Goal: Task Accomplishment & Management: Manage account settings

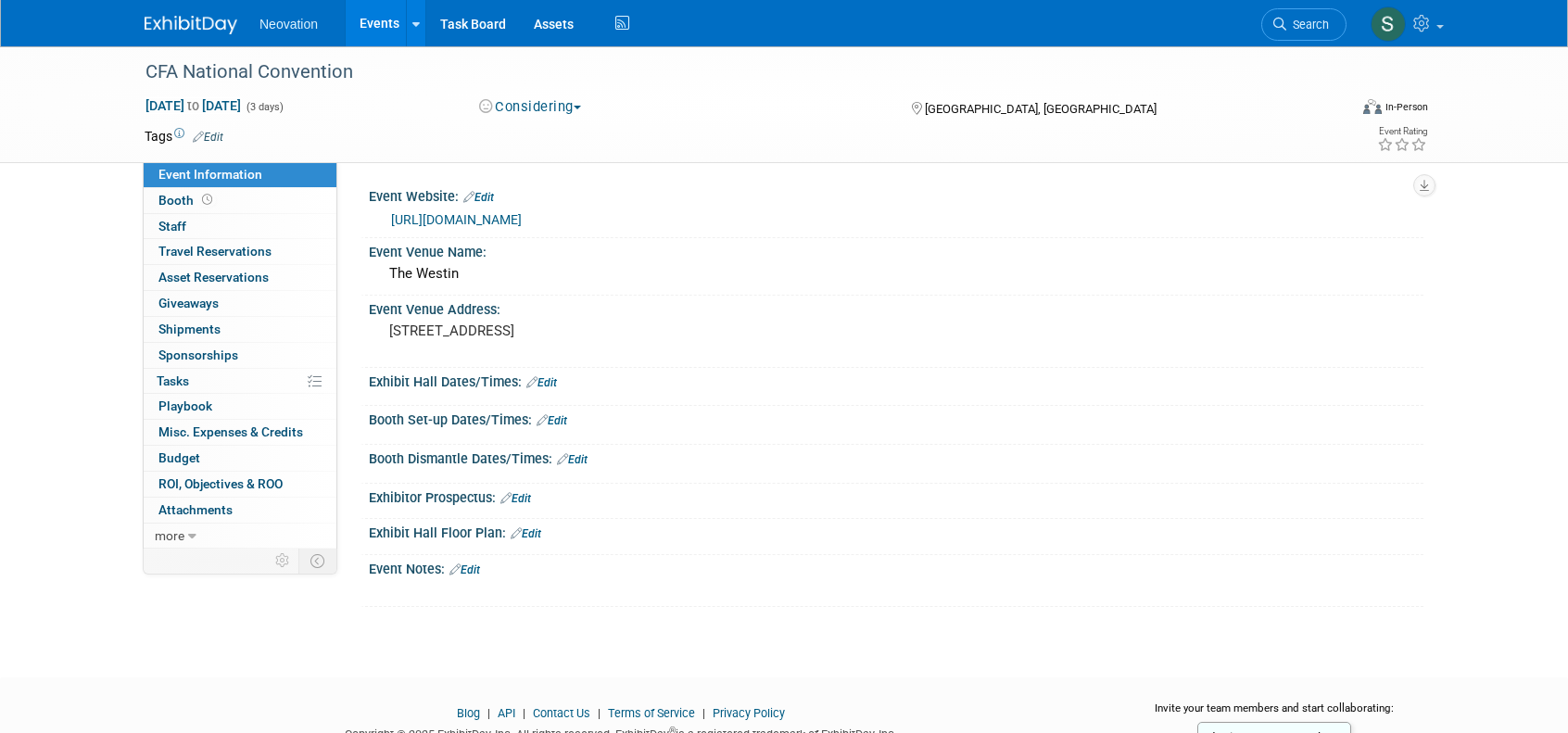
click at [284, 29] on span "Neovation" at bounding box center [288, 24] width 58 height 15
click at [419, 17] on link at bounding box center [416, 23] width 19 height 47
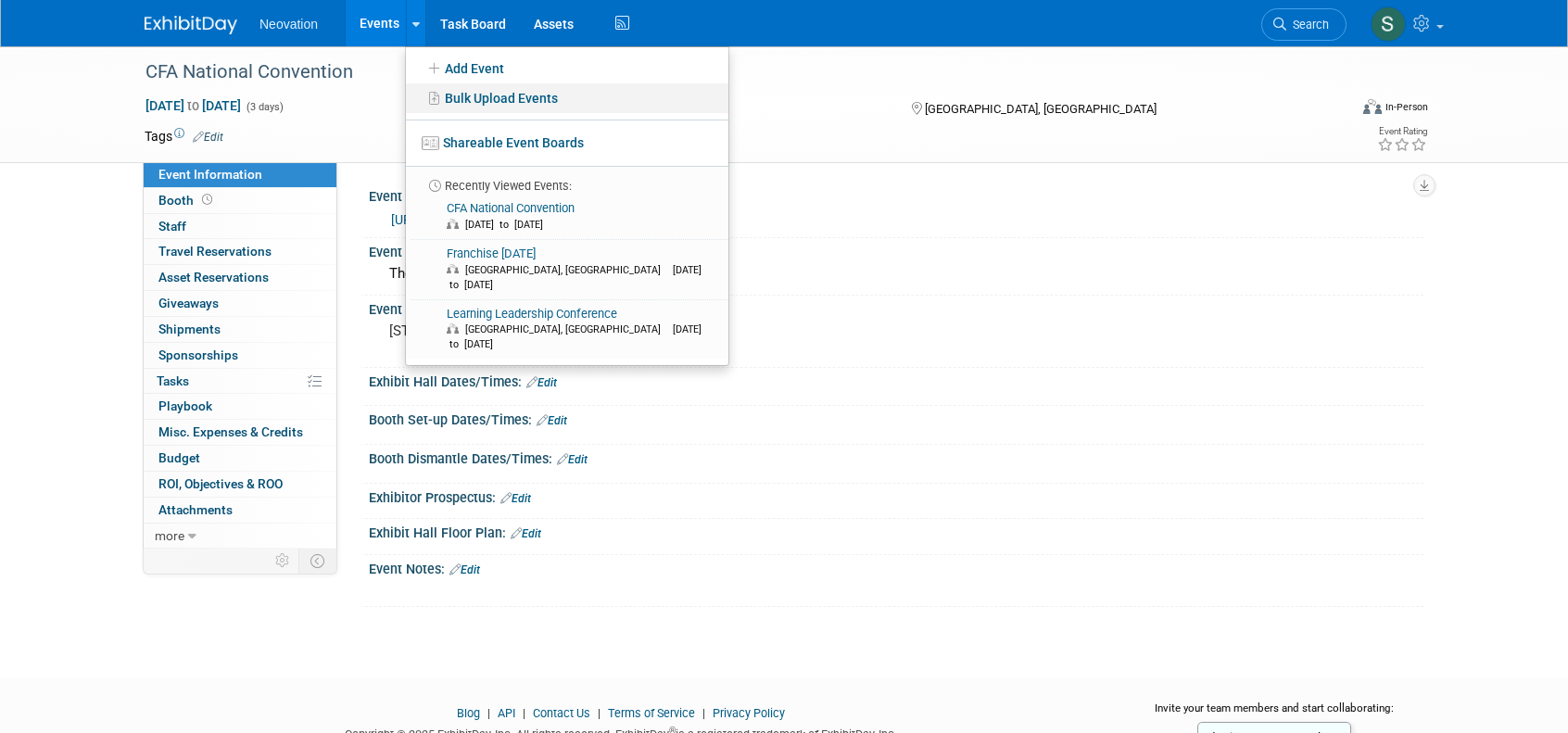
click at [510, 96] on link "Bulk Upload Events" at bounding box center [567, 97] width 322 height 30
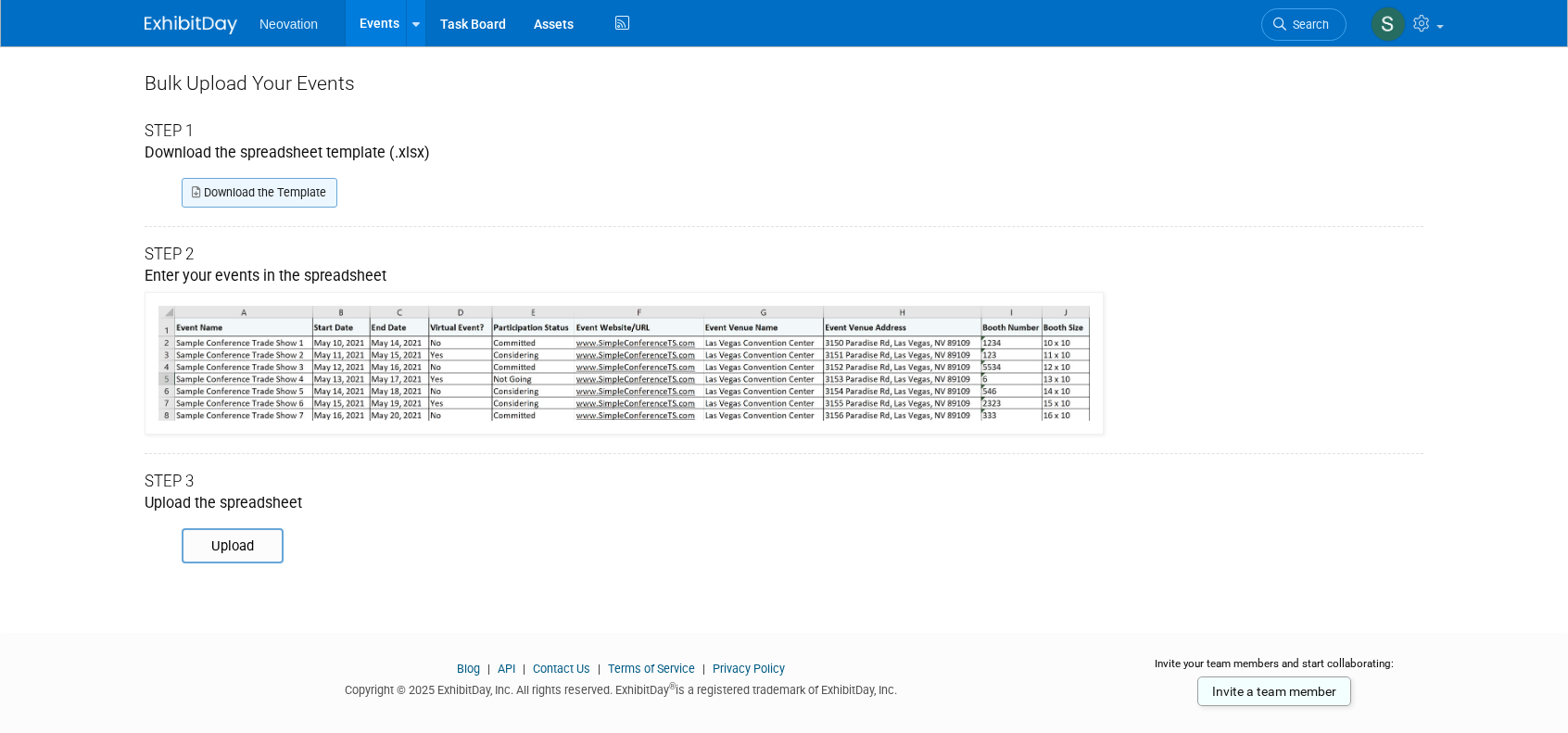
click at [284, 193] on link "Download the Template" at bounding box center [258, 193] width 155 height 30
click at [1382, 221] on div "Bulk Upload Your Events Step 1 Download the spreadsheet template (.xlsx) Downlo…" at bounding box center [784, 287] width 1279 height 481
click at [185, 24] on img at bounding box center [191, 25] width 93 height 18
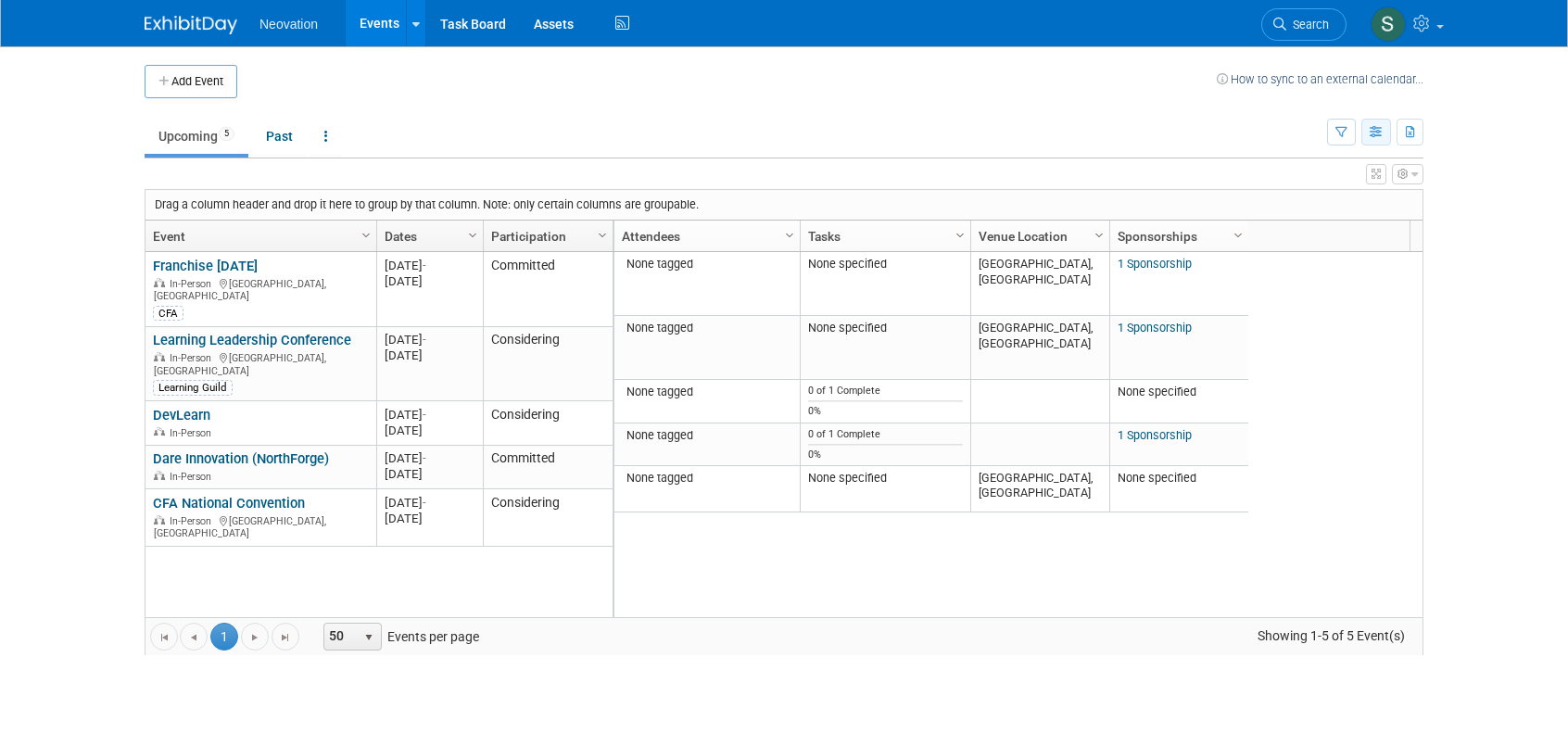
click at [1376, 131] on icon "button" at bounding box center [1376, 132] width 14 height 12
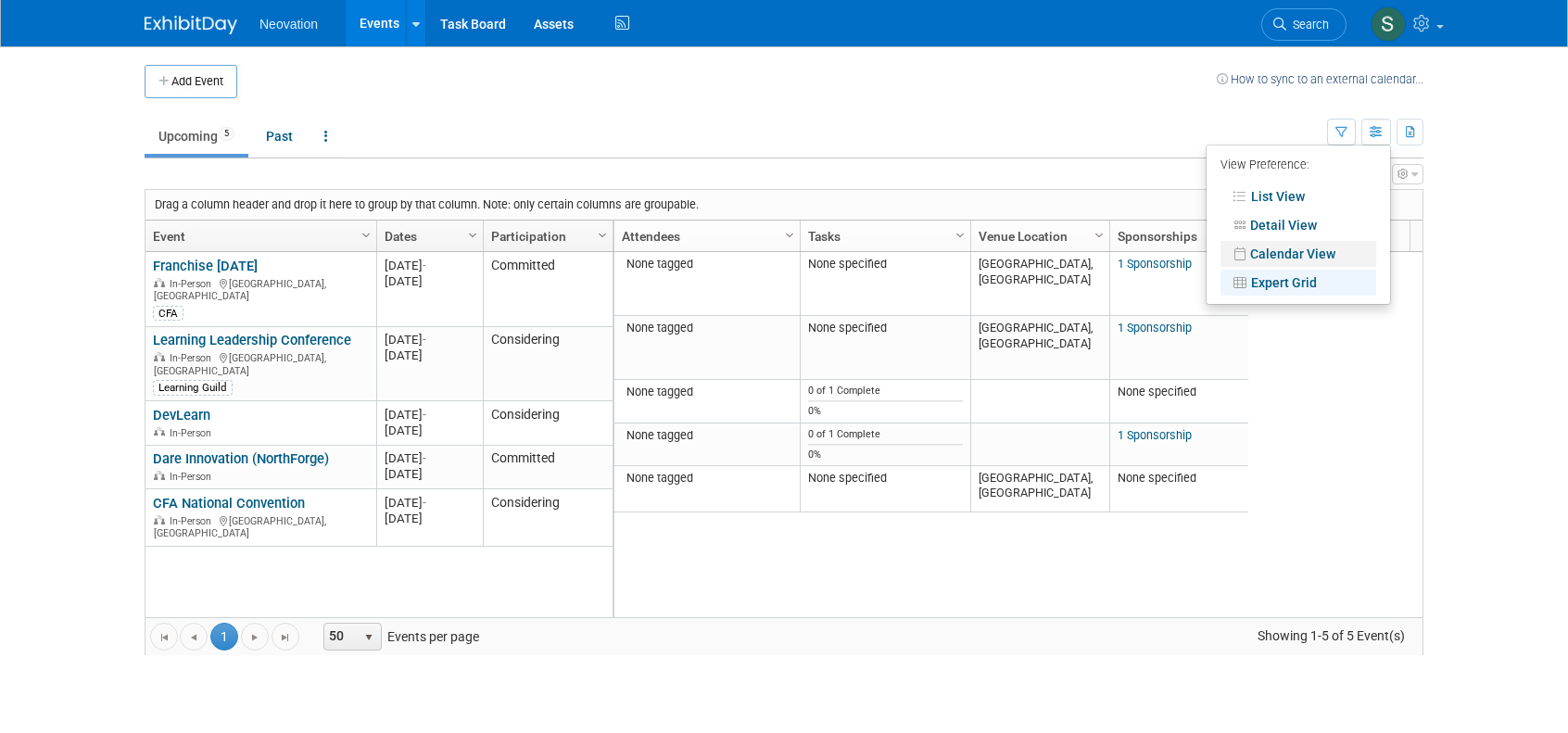
click at [1310, 246] on link "Calendar View" at bounding box center [1298, 254] width 155 height 26
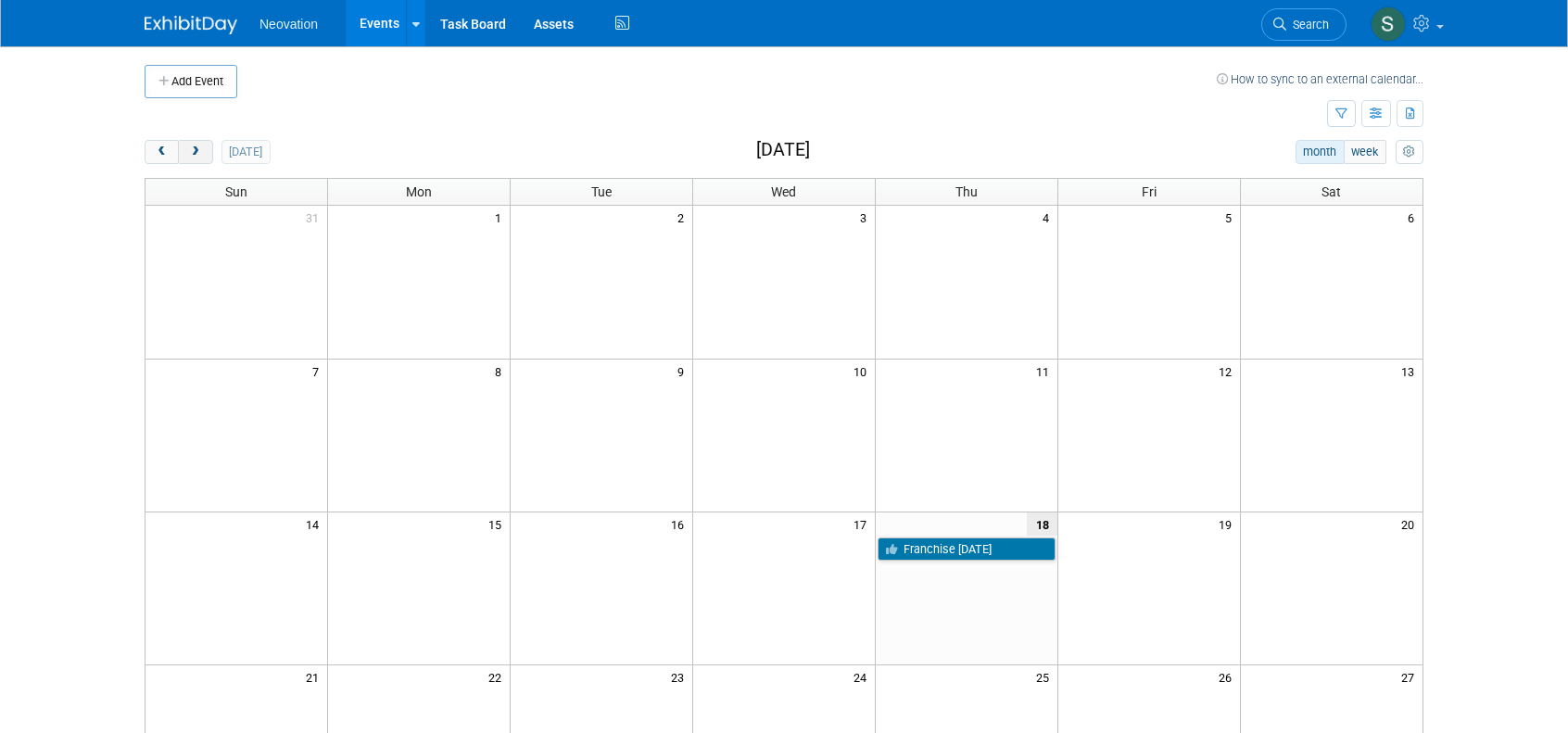
click at [198, 153] on span "next" at bounding box center [195, 153] width 14 height 12
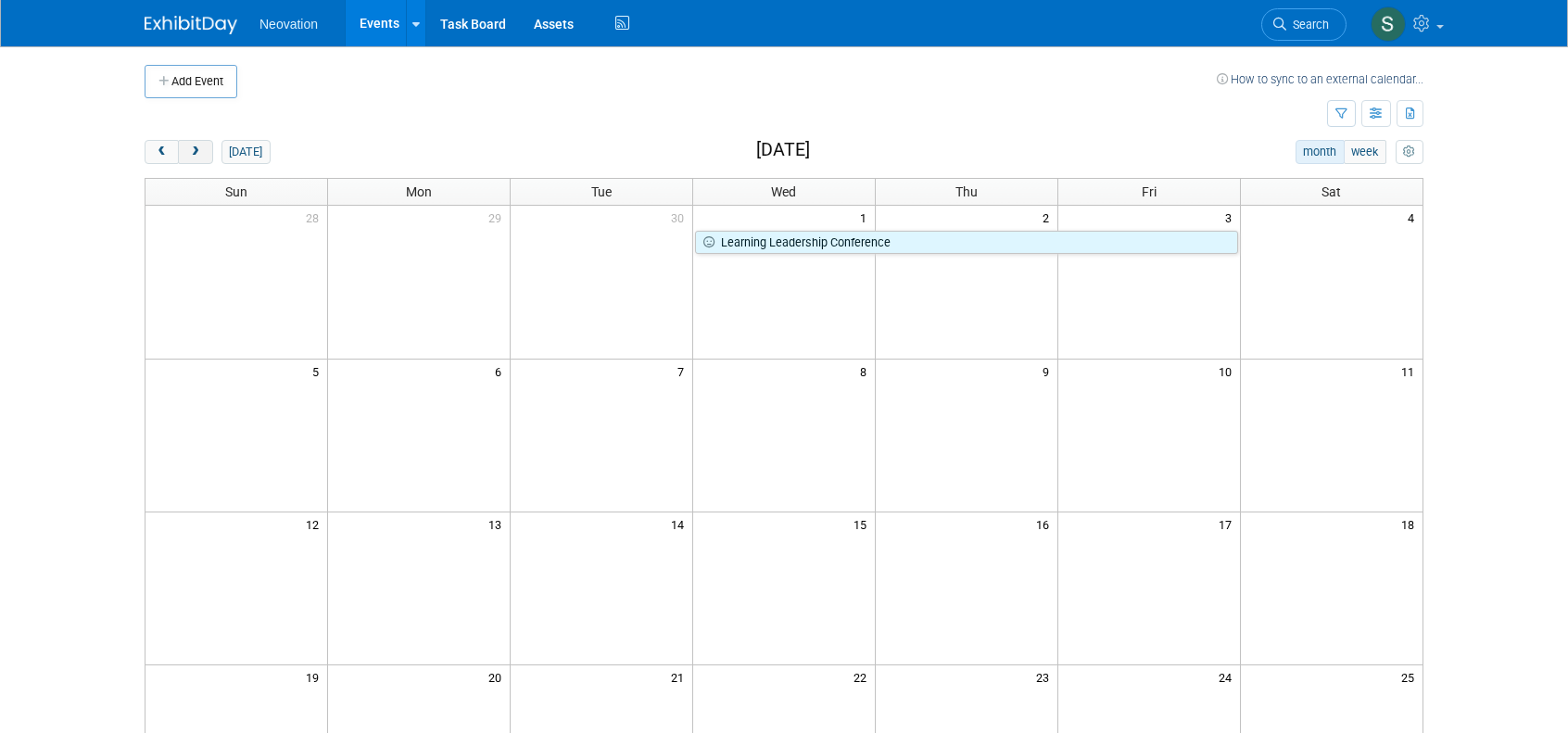
click at [198, 153] on span "next" at bounding box center [195, 153] width 14 height 12
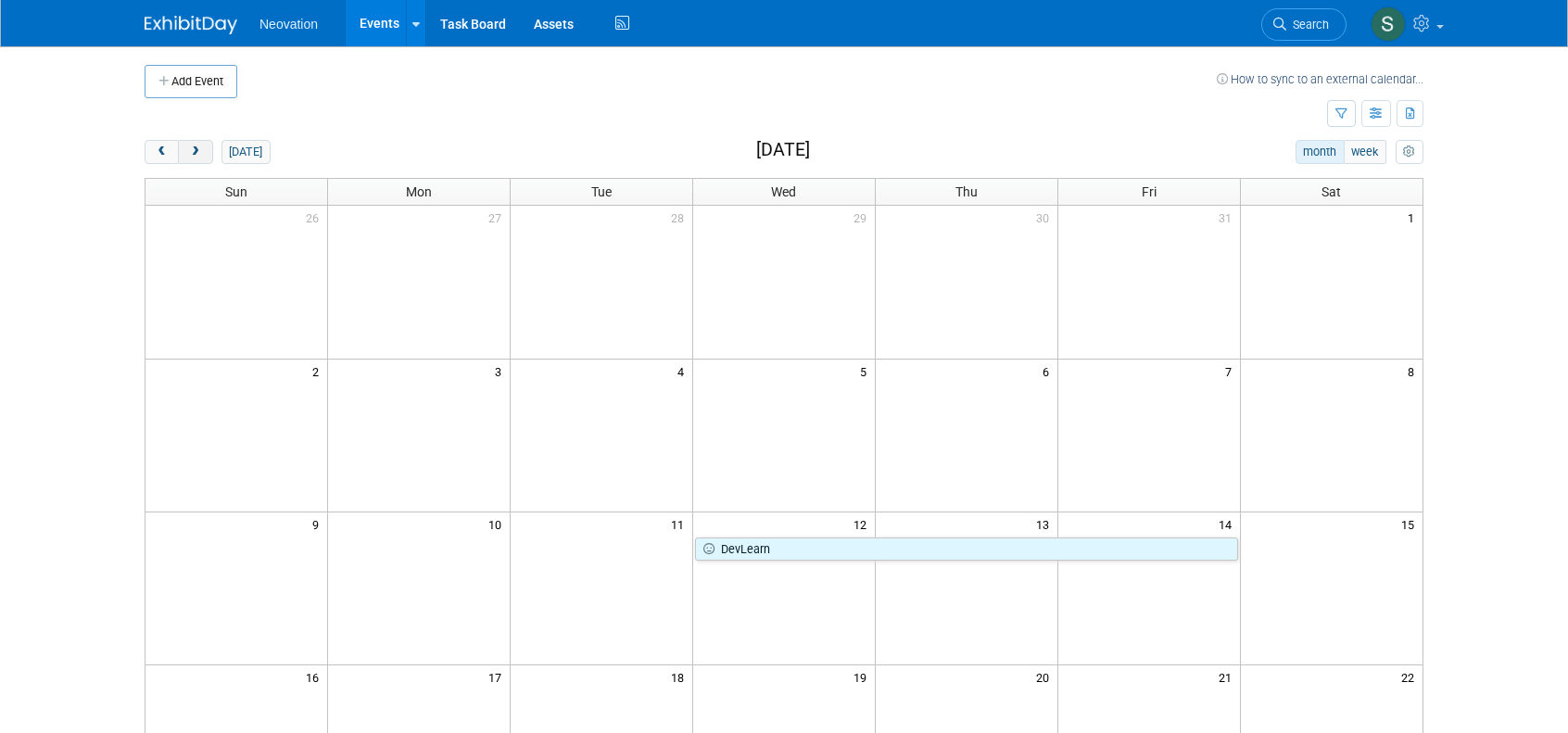
click at [198, 153] on span "next" at bounding box center [195, 153] width 14 height 12
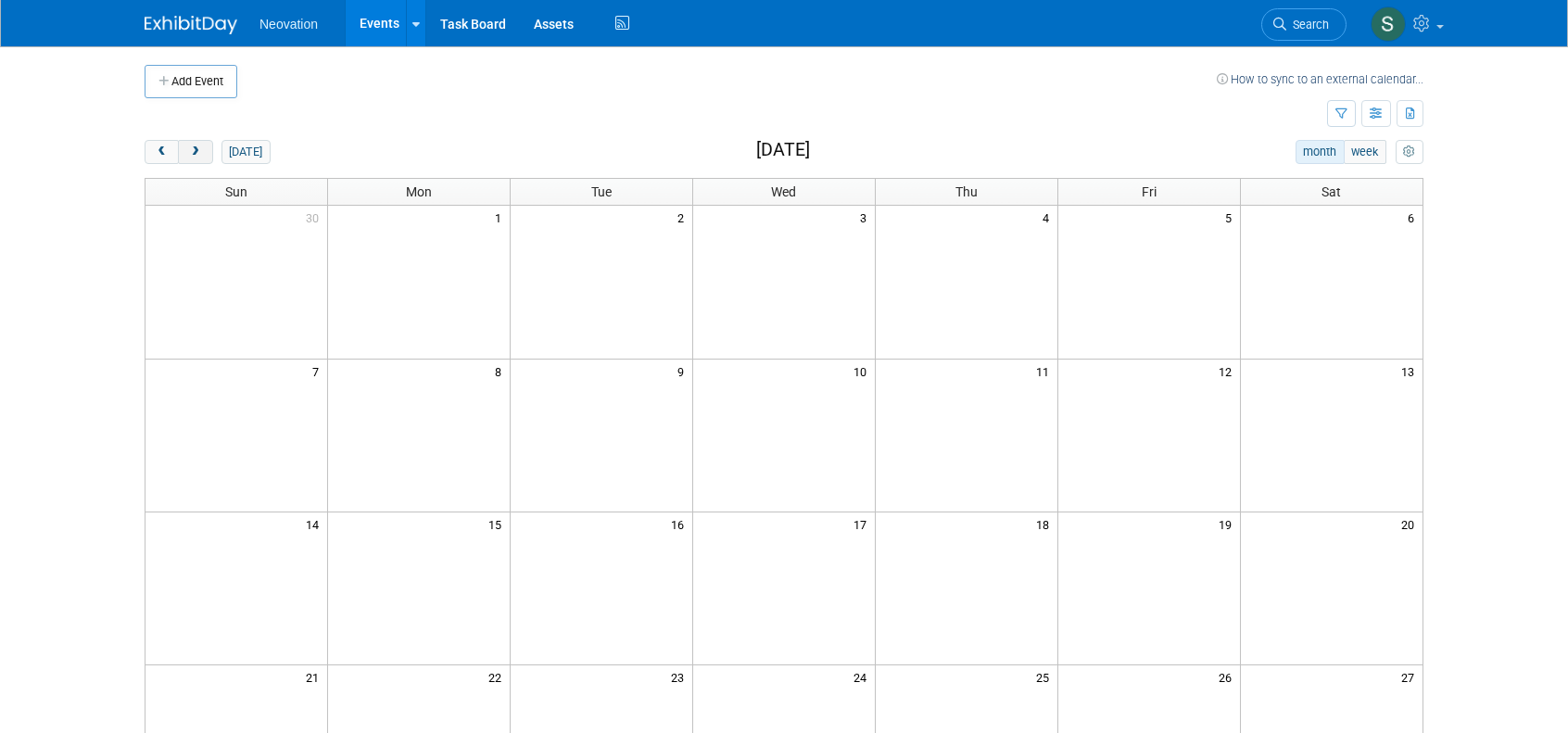
click at [198, 153] on span "next" at bounding box center [195, 153] width 14 height 12
click at [158, 149] on span "prev" at bounding box center [161, 153] width 14 height 12
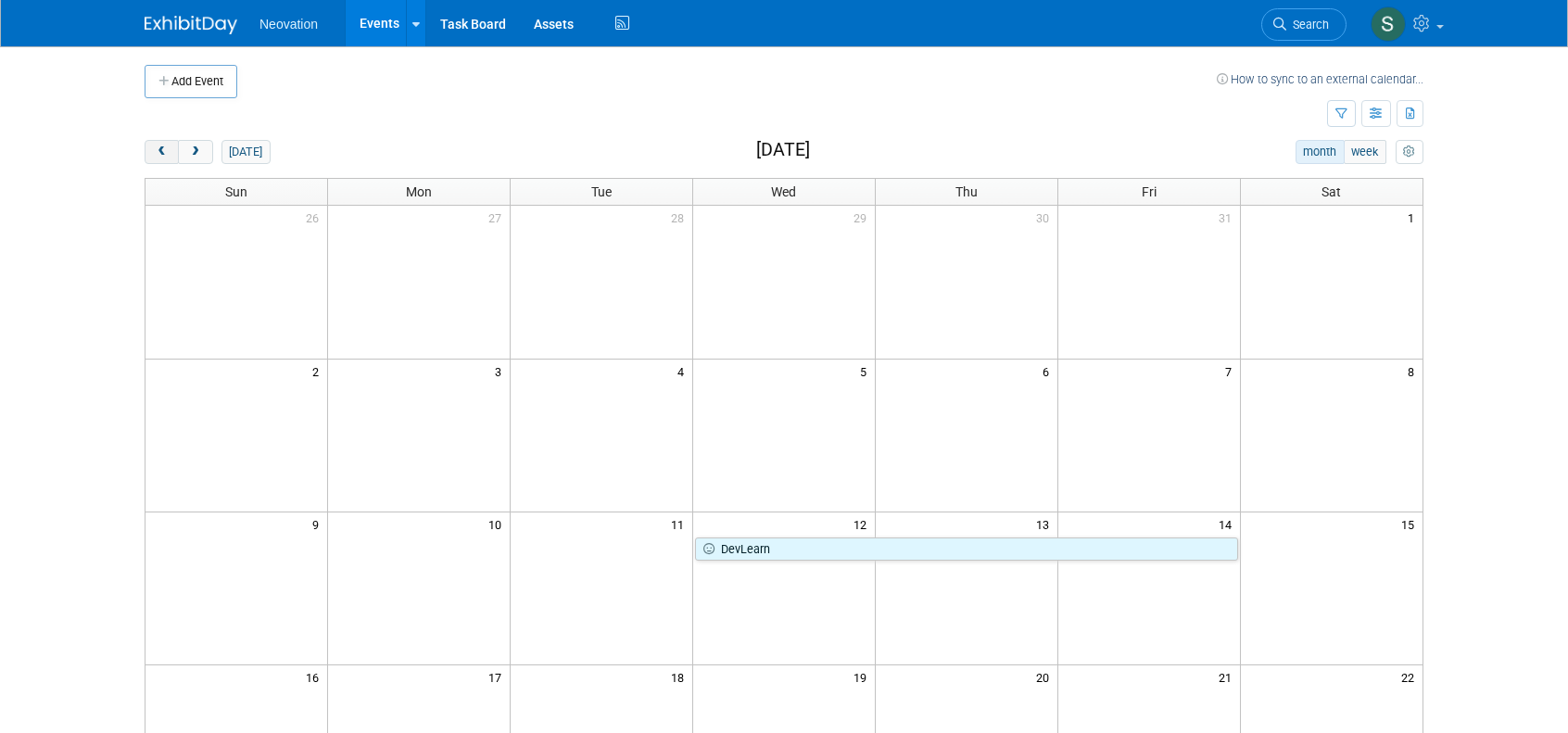
click at [158, 149] on span "prev" at bounding box center [161, 153] width 14 height 12
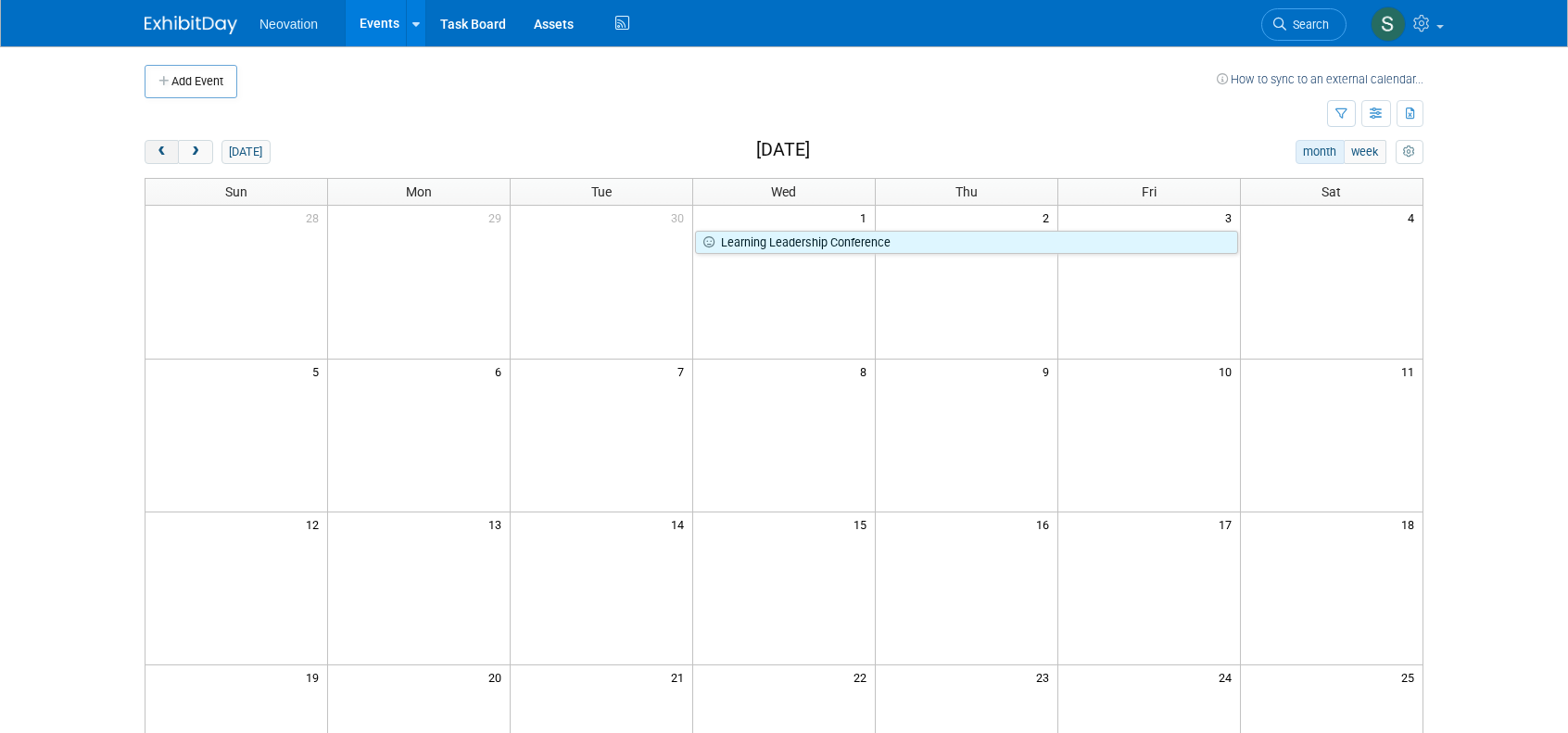
click at [158, 149] on span "prev" at bounding box center [161, 153] width 14 height 12
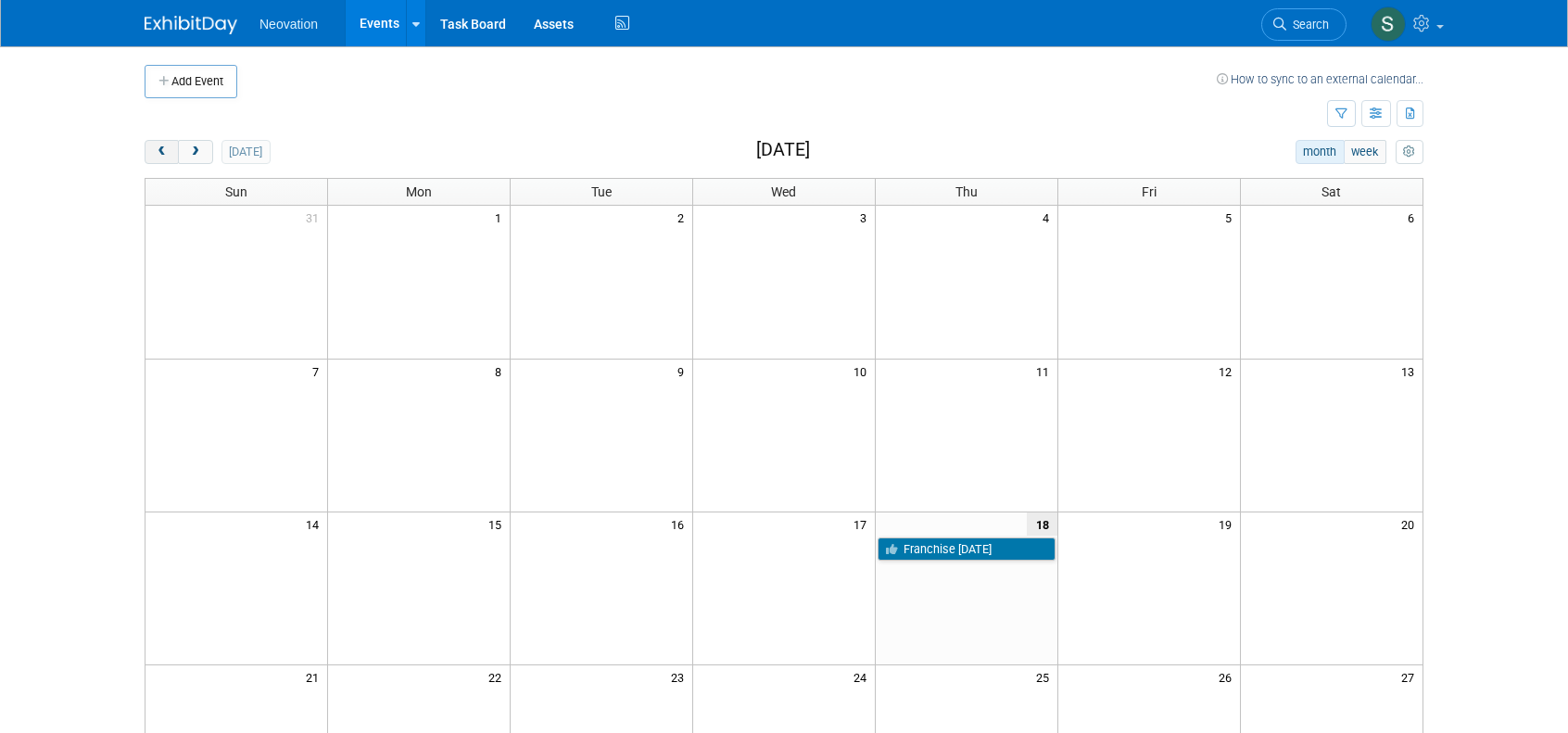
click at [158, 149] on span "prev" at bounding box center [161, 153] width 14 height 12
click at [1309, 148] on button "month" at bounding box center [1321, 152] width 50 height 24
click at [1367, 146] on button "week" at bounding box center [1365, 152] width 43 height 24
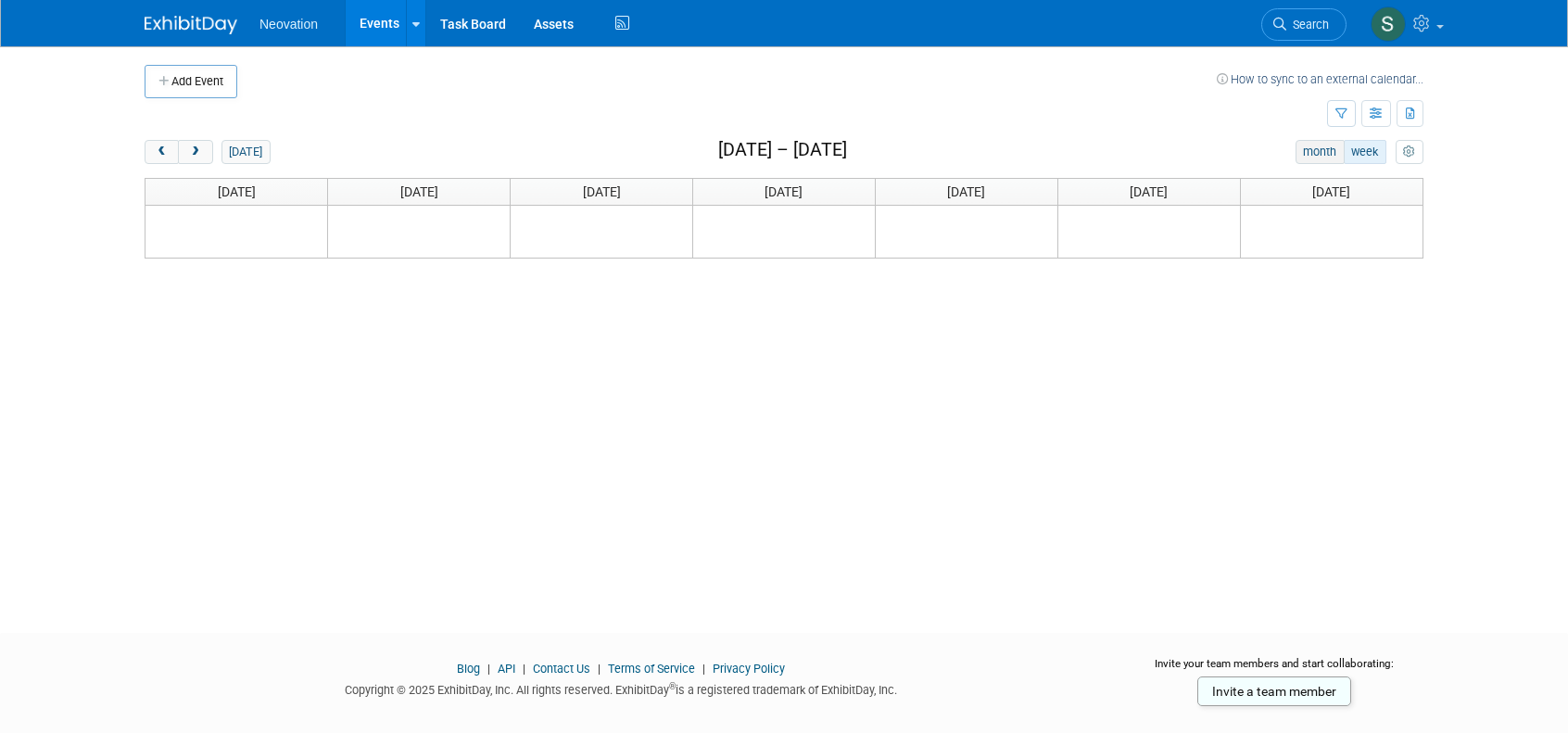
click at [1315, 146] on button "month" at bounding box center [1321, 152] width 50 height 24
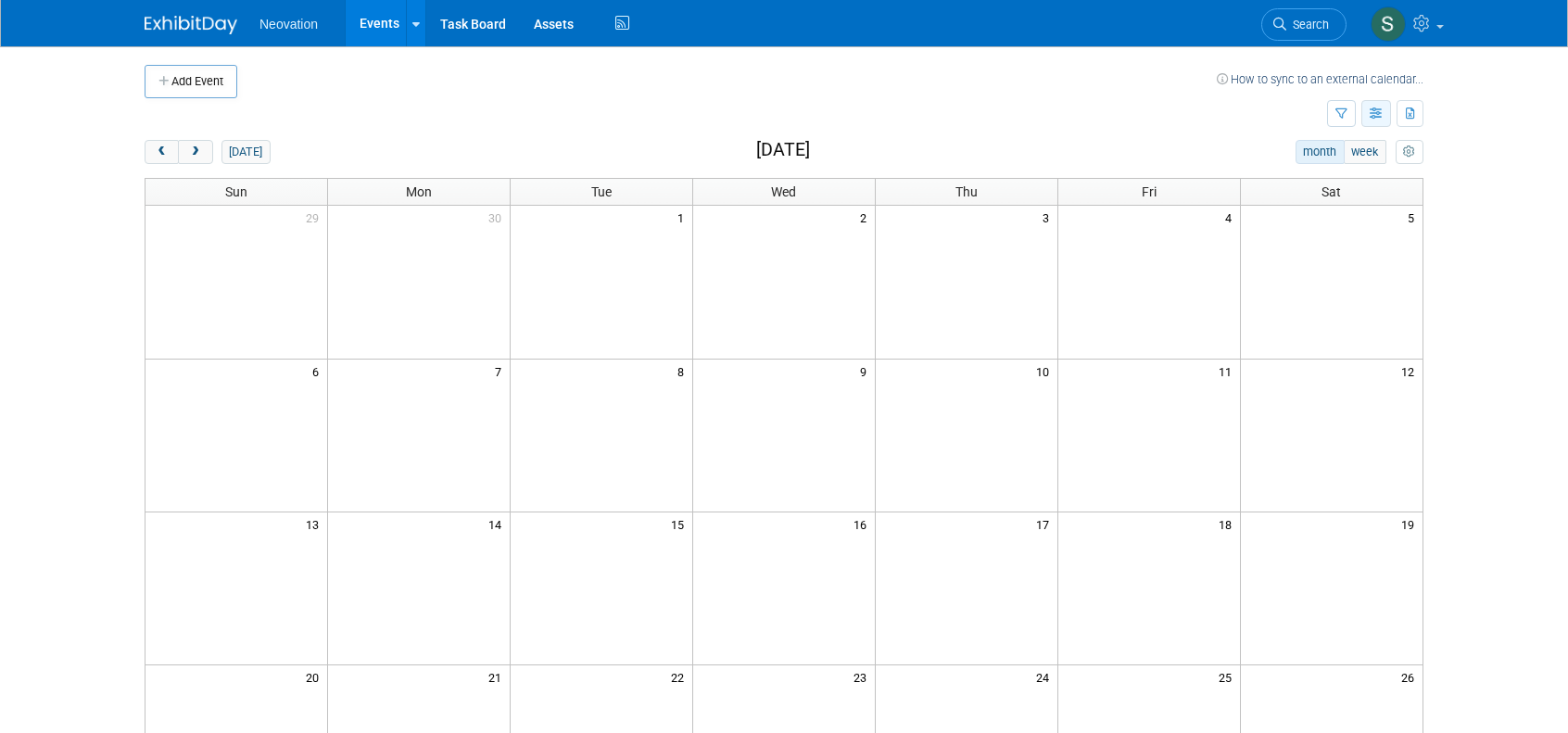
click at [1373, 111] on icon "button" at bounding box center [1376, 114] width 14 height 12
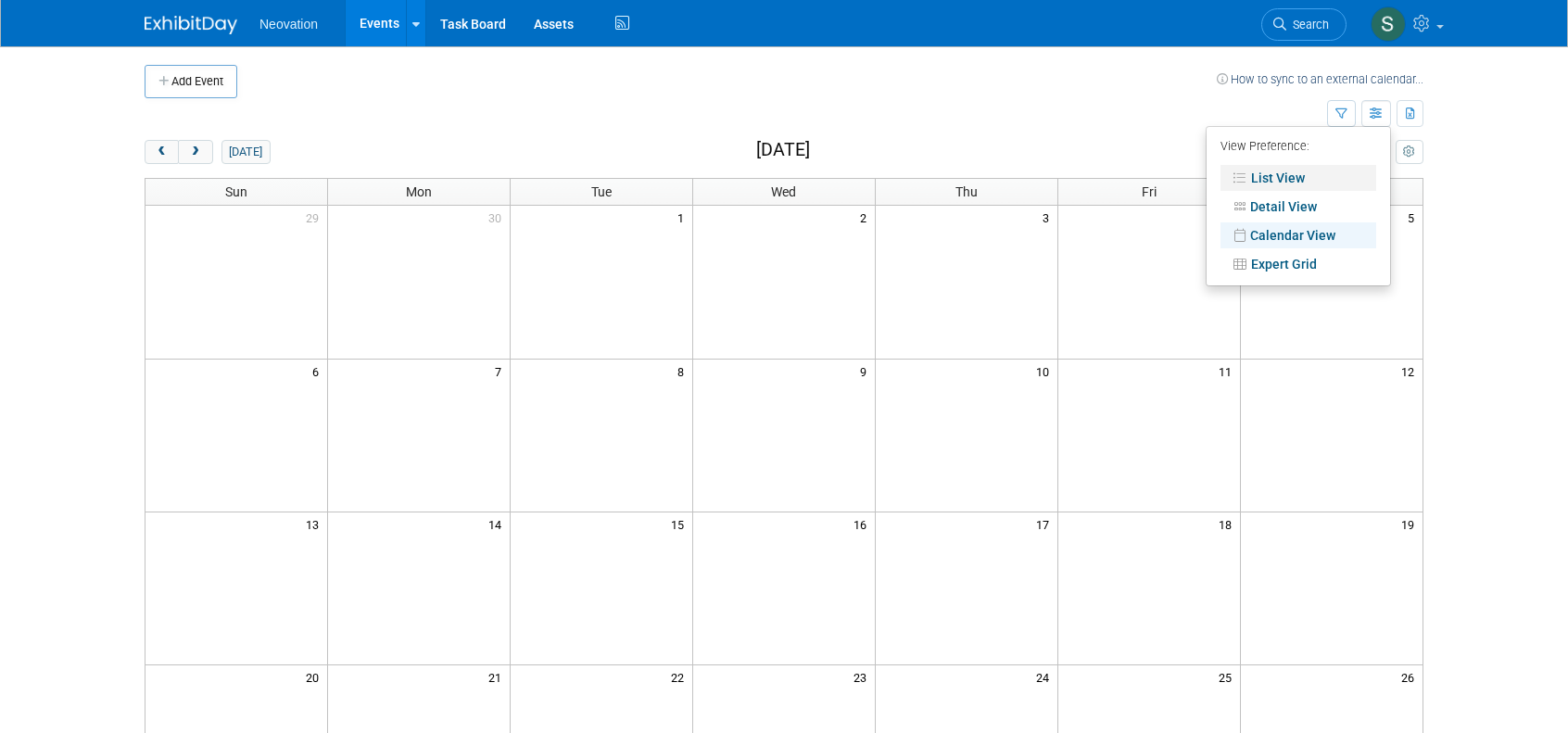
click at [1279, 175] on link "List View" at bounding box center [1298, 177] width 155 height 26
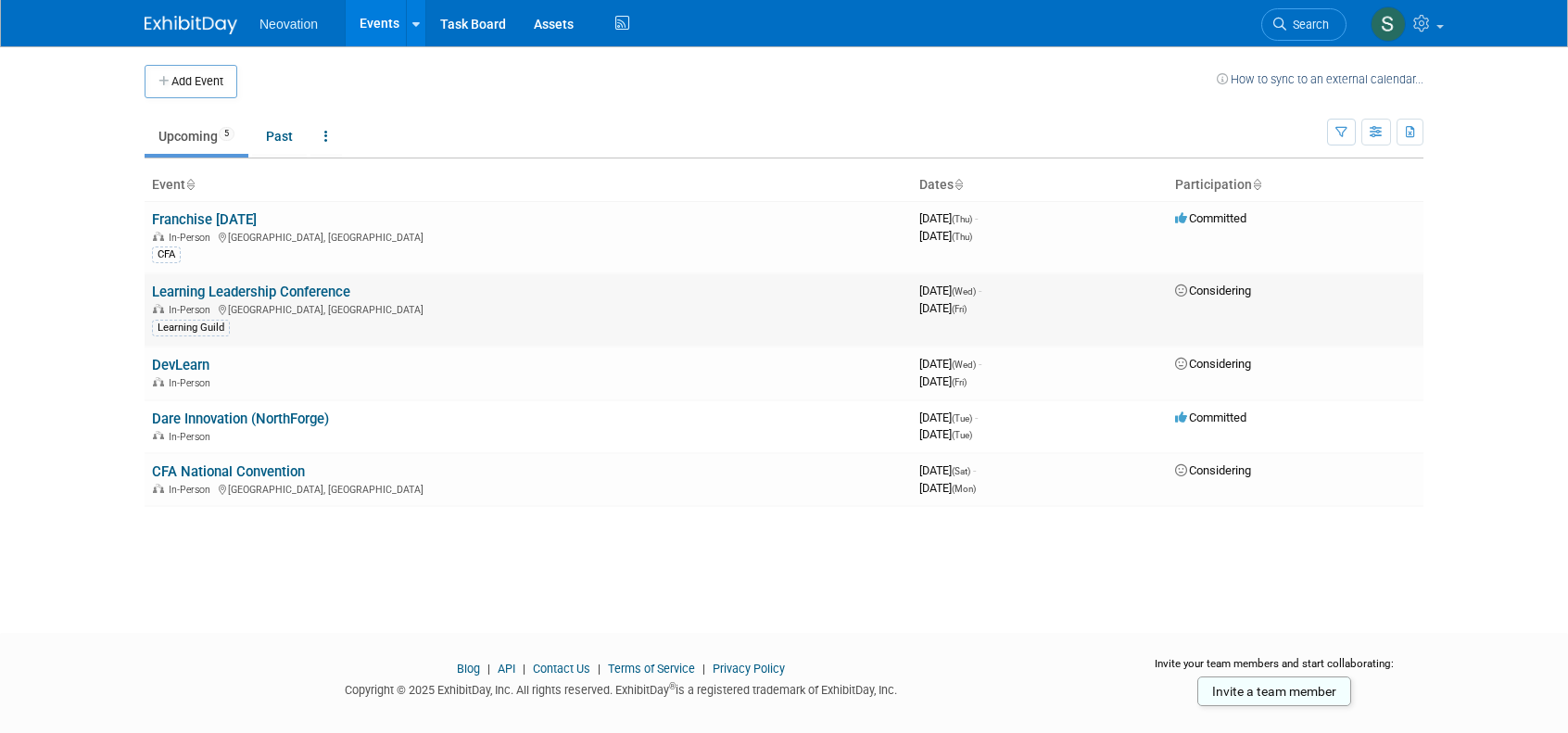
click at [234, 284] on link "Learning Leadership Conference" at bounding box center [251, 291] width 198 height 16
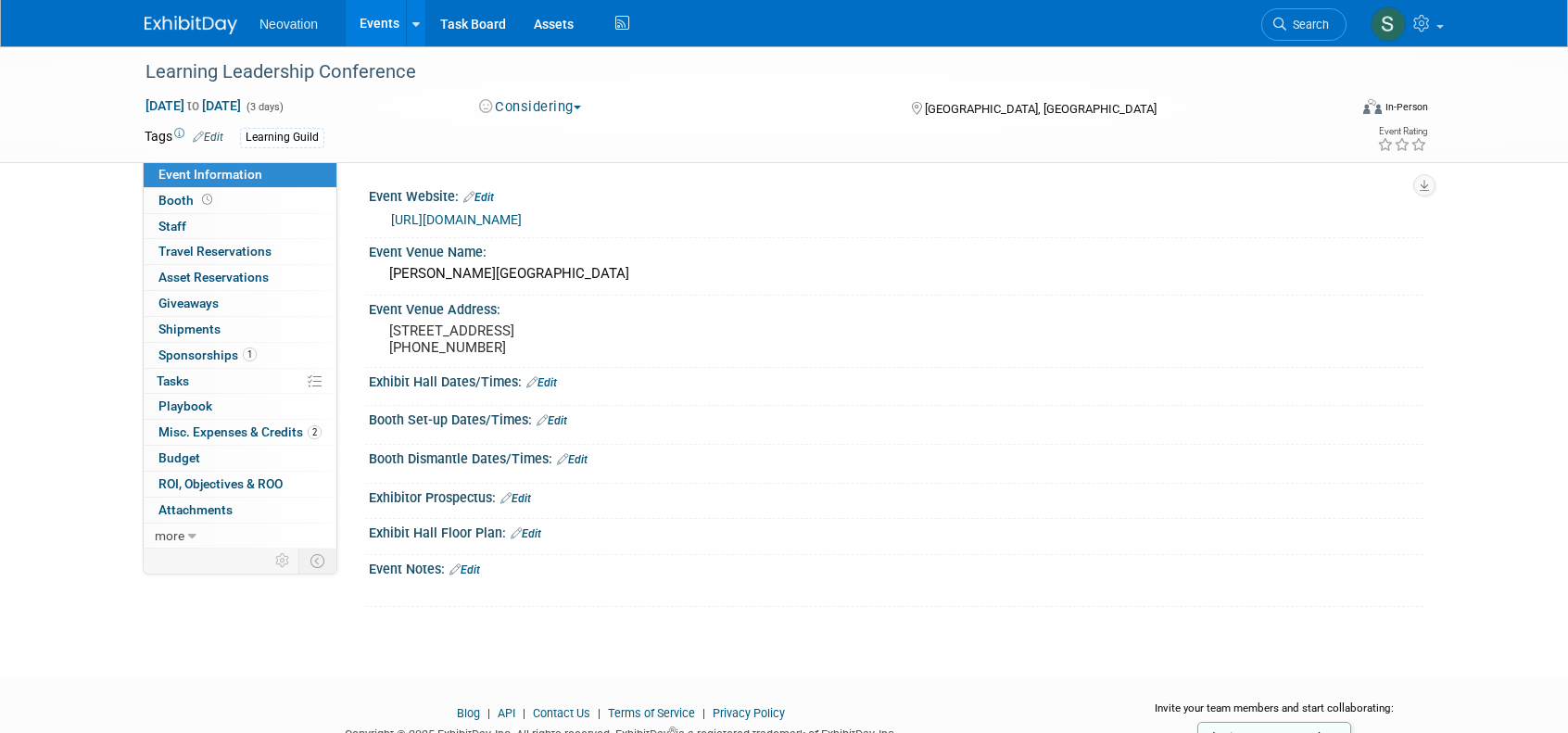
click at [478, 576] on link "Edit" at bounding box center [464, 570] width 31 height 13
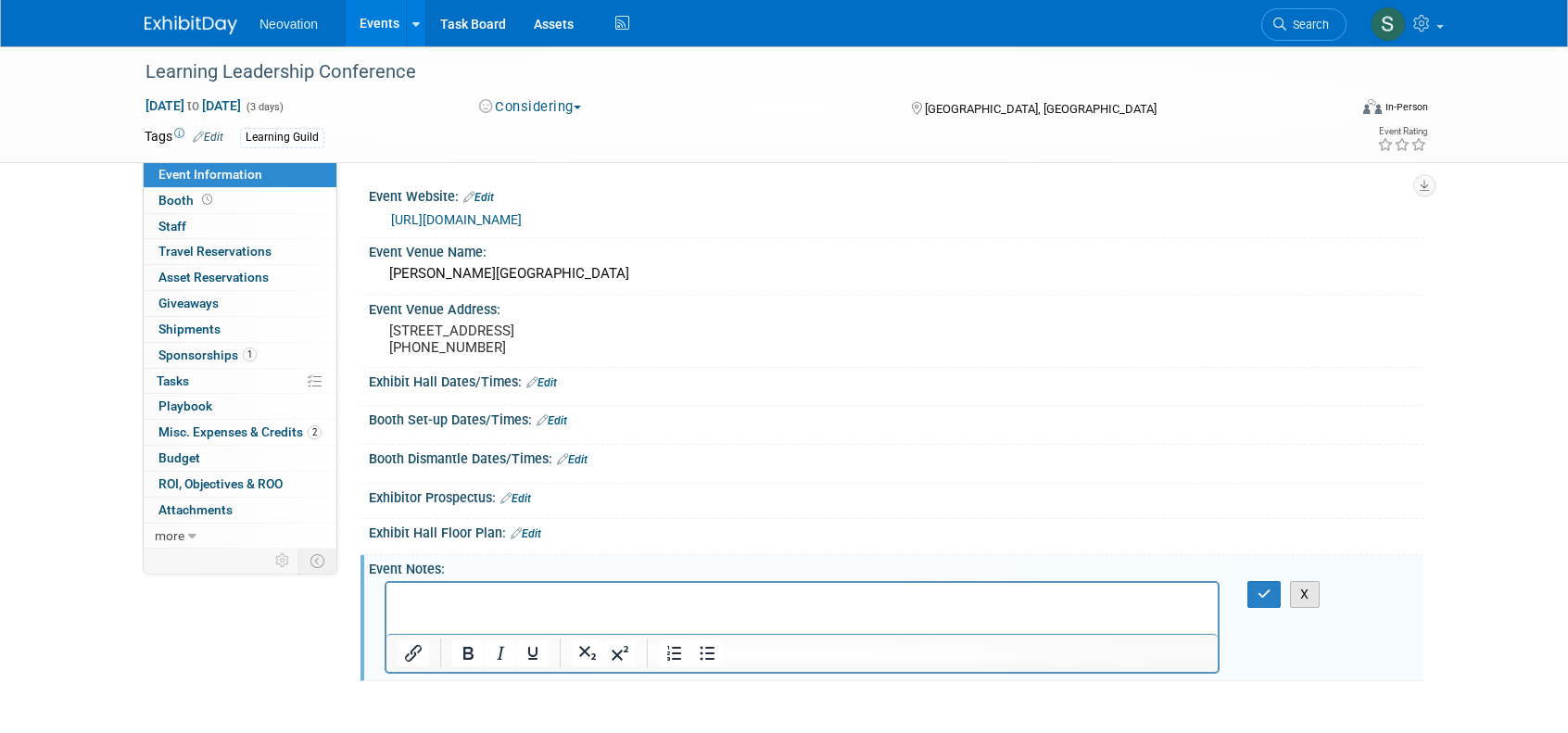
click at [1309, 608] on button "X" at bounding box center [1305, 594] width 30 height 27
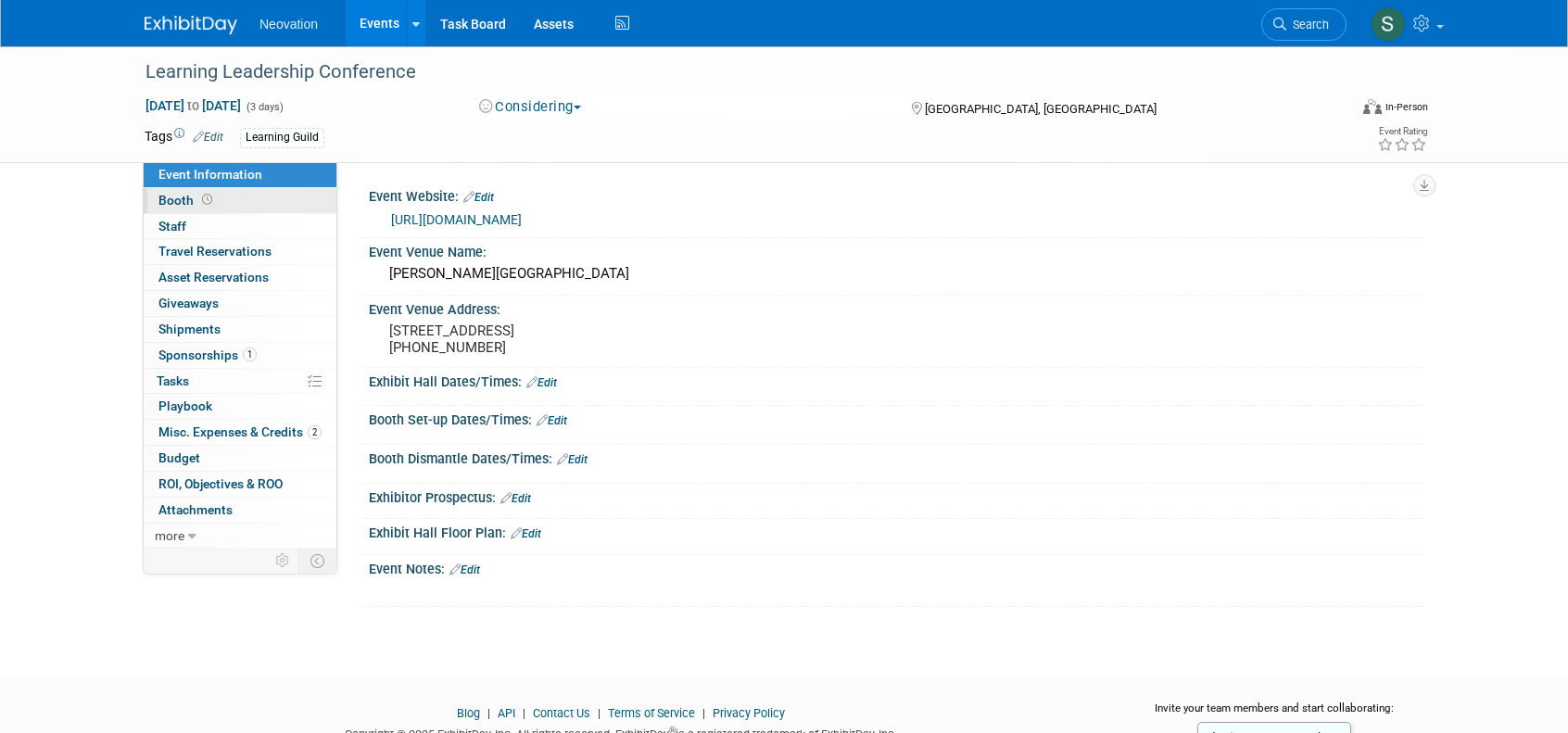
click at [165, 199] on span "Booth" at bounding box center [187, 200] width 57 height 15
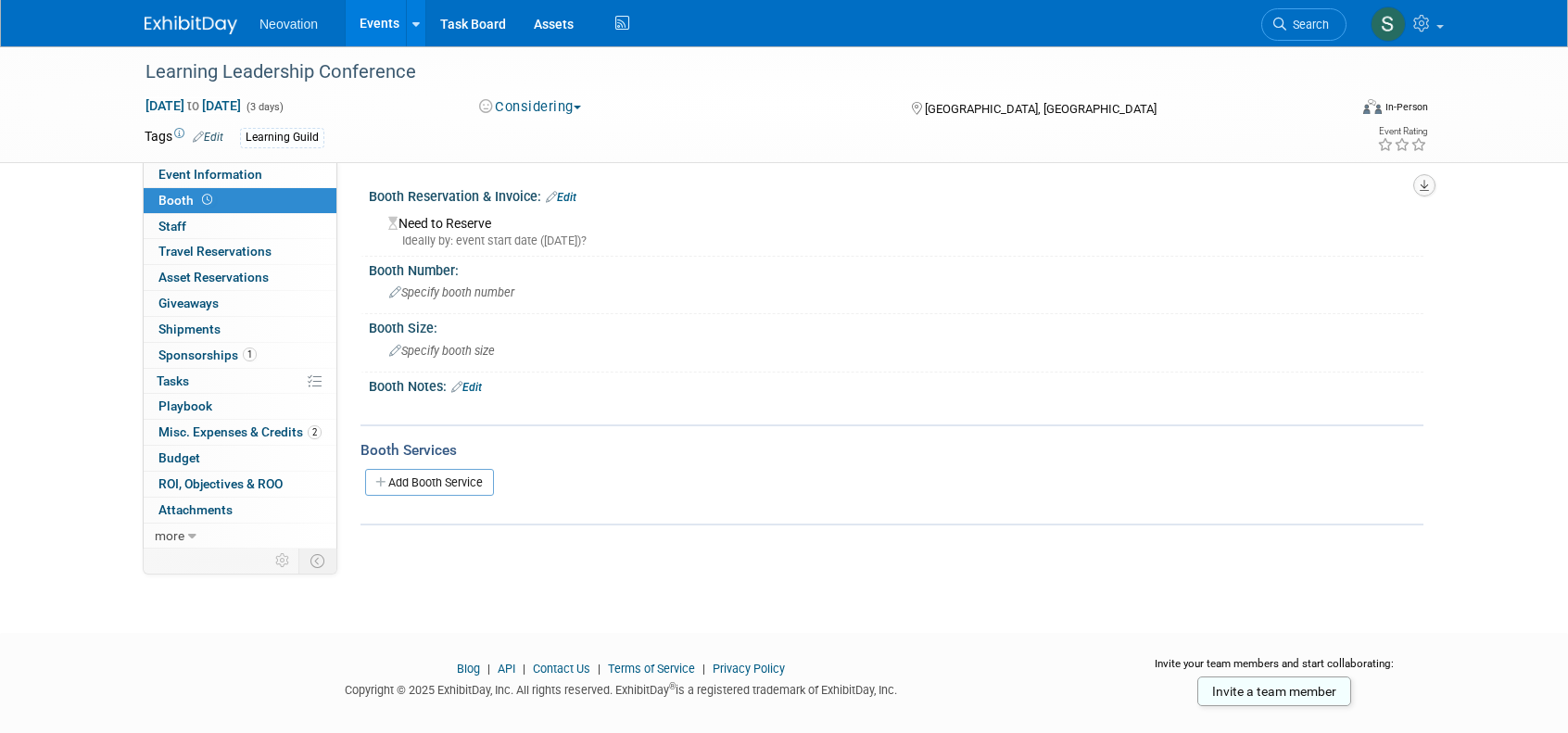
click at [1430, 185] on button "button" at bounding box center [1424, 185] width 22 height 22
click at [1501, 258] on div "Learning Leadership Conference Oct 1, 2025 to Oct 3, 2025 (3 days) Oct 1, 2025 …" at bounding box center [784, 323] width 1568 height 553
click at [173, 221] on span "Staff 0" at bounding box center [172, 226] width 28 height 15
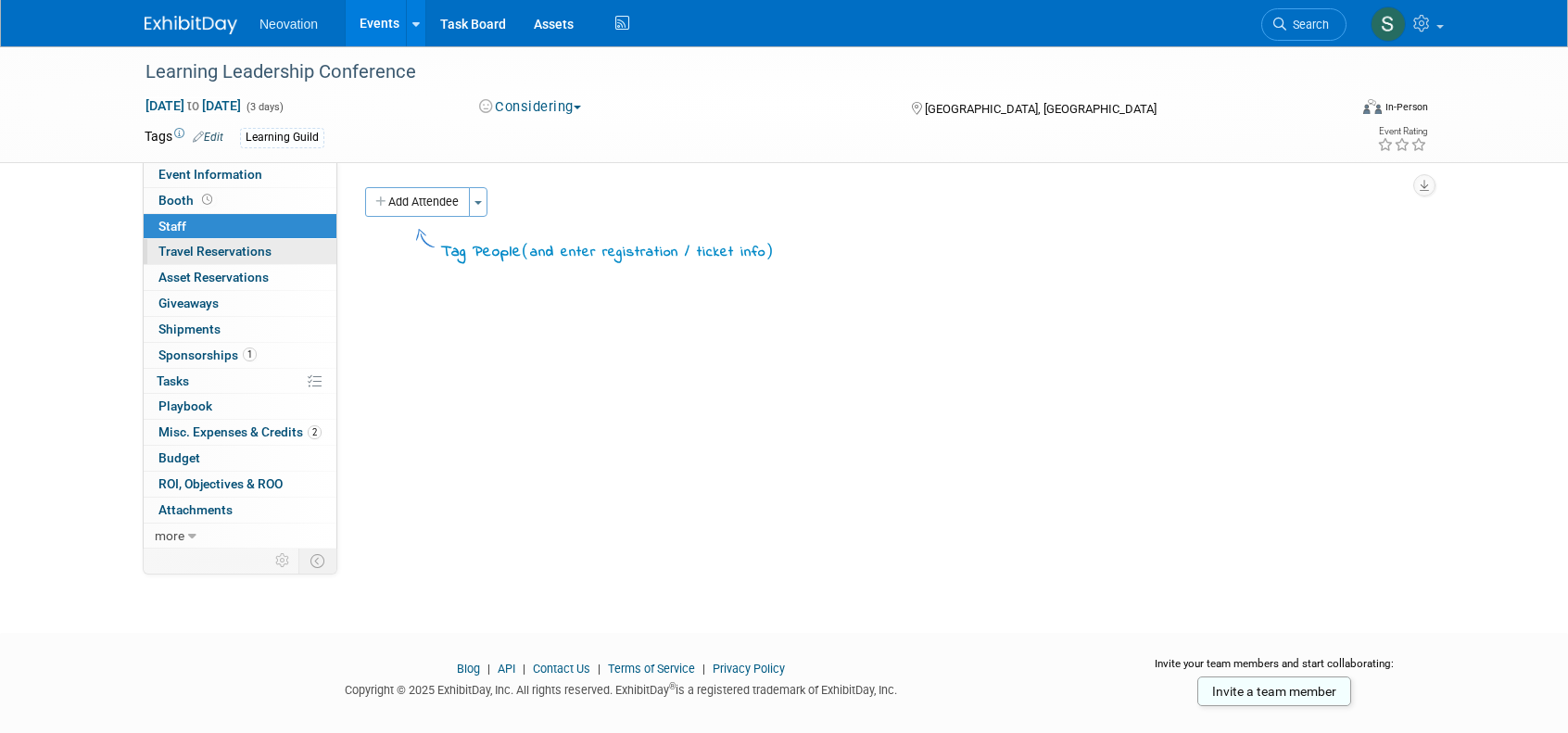
click at [195, 246] on span "Travel Reservations 0" at bounding box center [215, 252] width 113 height 15
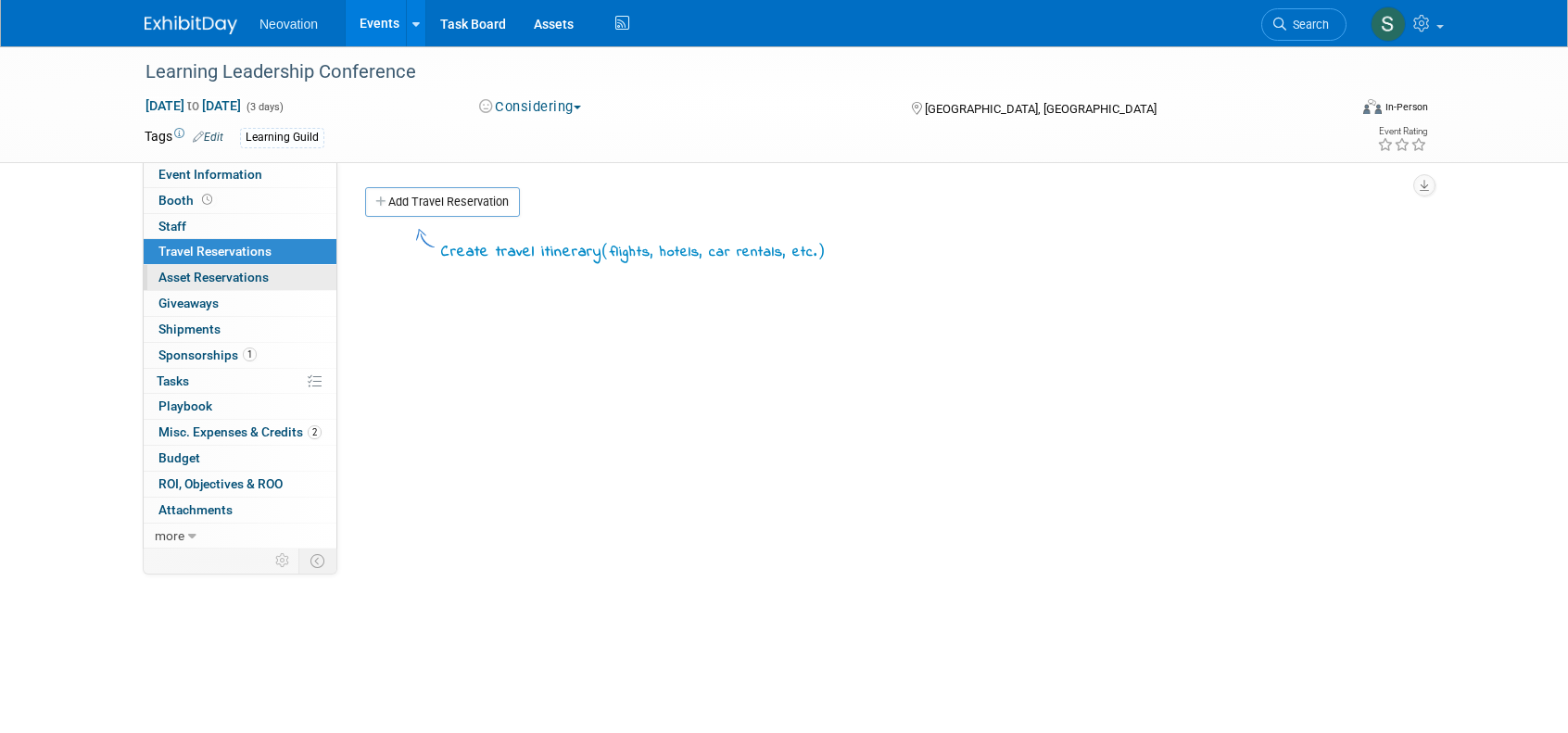
click at [229, 270] on span "Asset Reservations 0" at bounding box center [214, 277] width 111 height 15
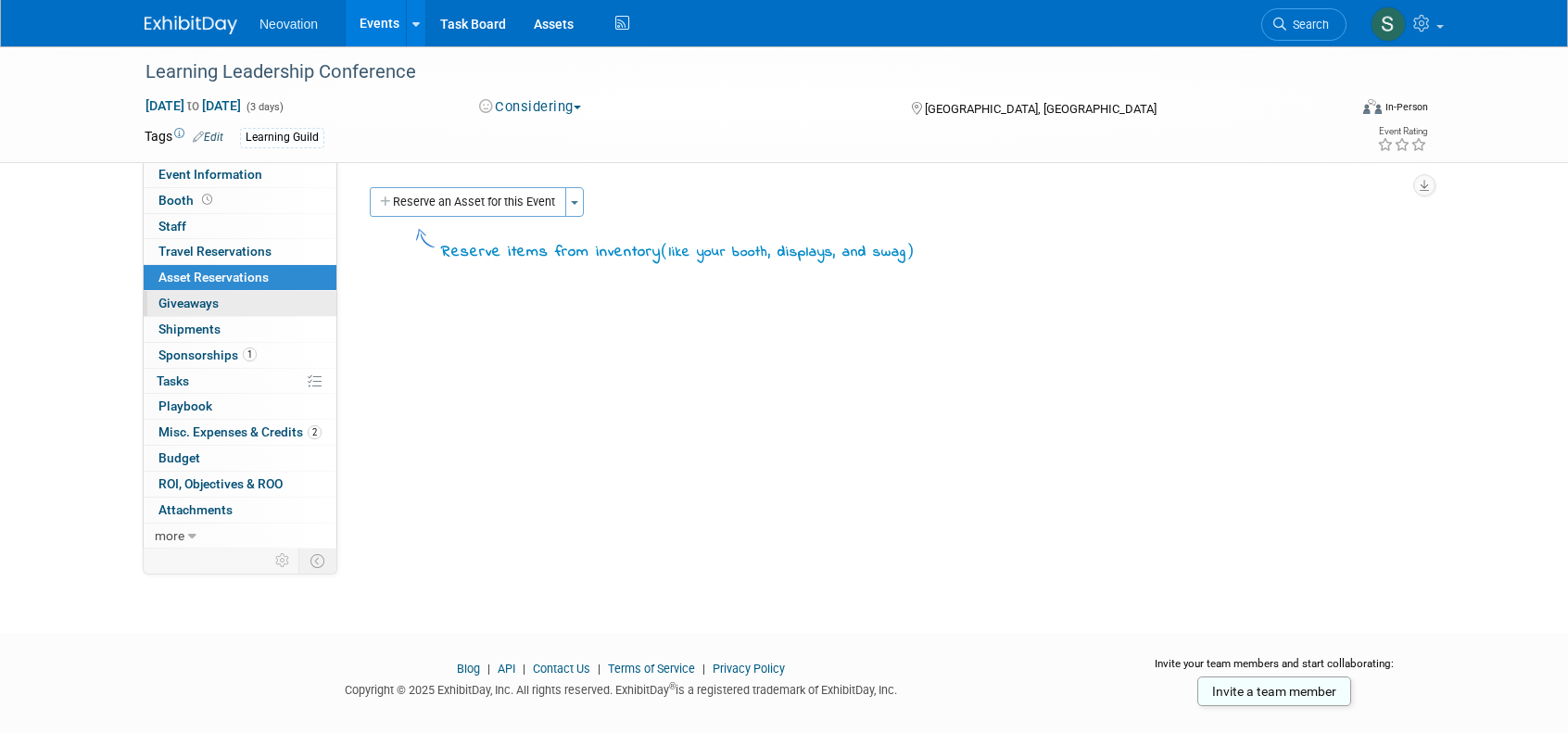
click at [185, 299] on span "Giveaways 0" at bounding box center [188, 303] width 60 height 15
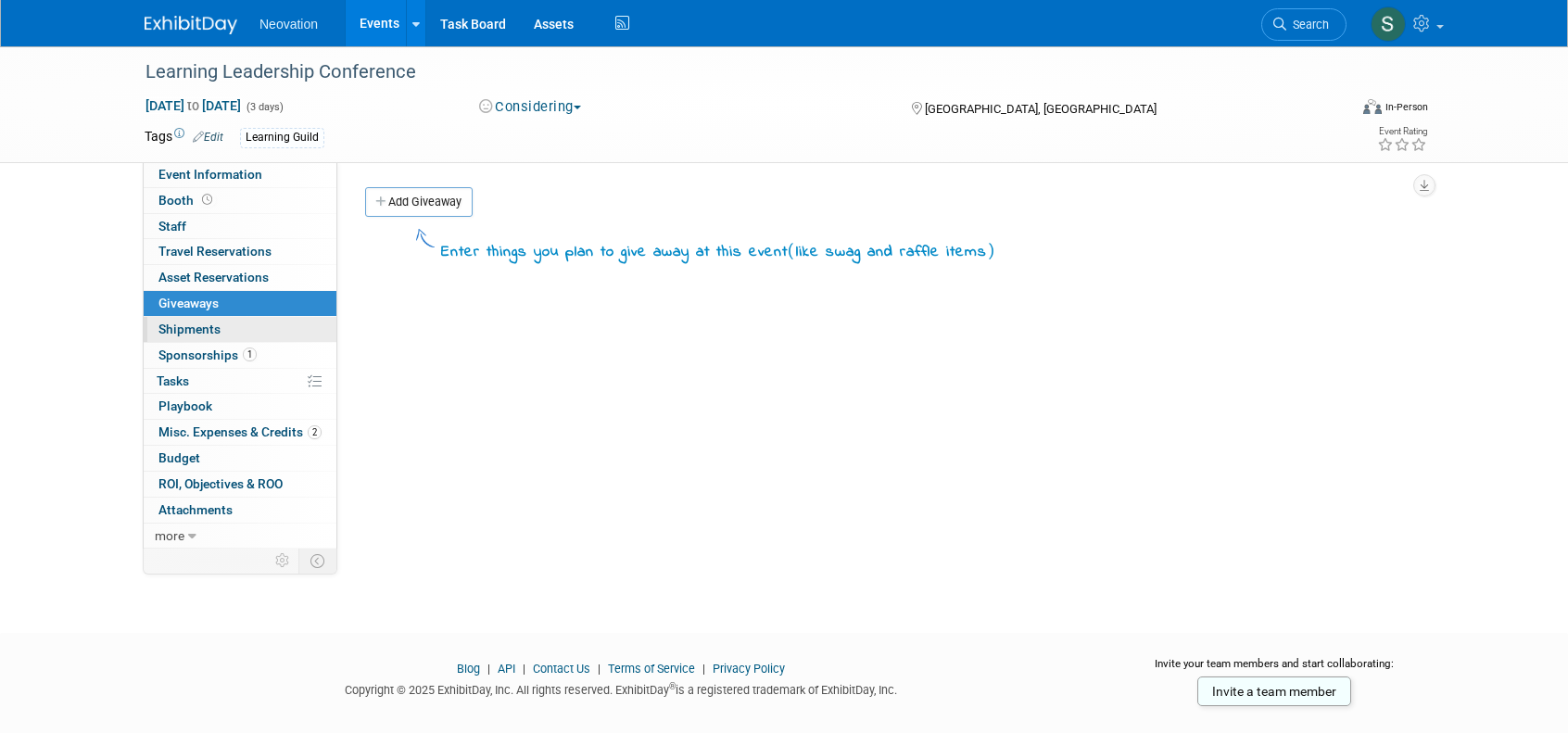
click at [187, 324] on span "Shipments 0" at bounding box center [189, 329] width 62 height 15
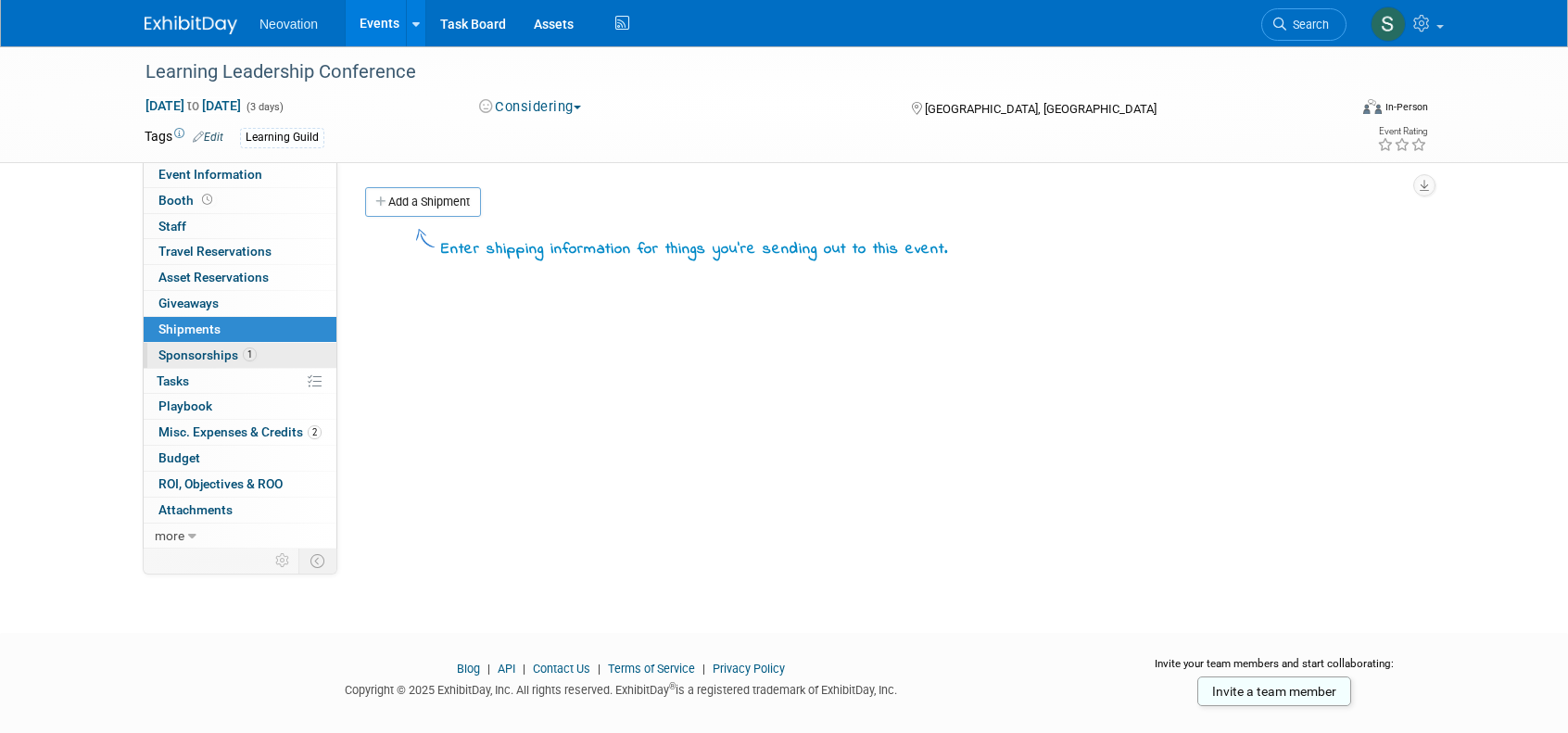
click at [194, 349] on span "Sponsorships 1" at bounding box center [207, 355] width 98 height 15
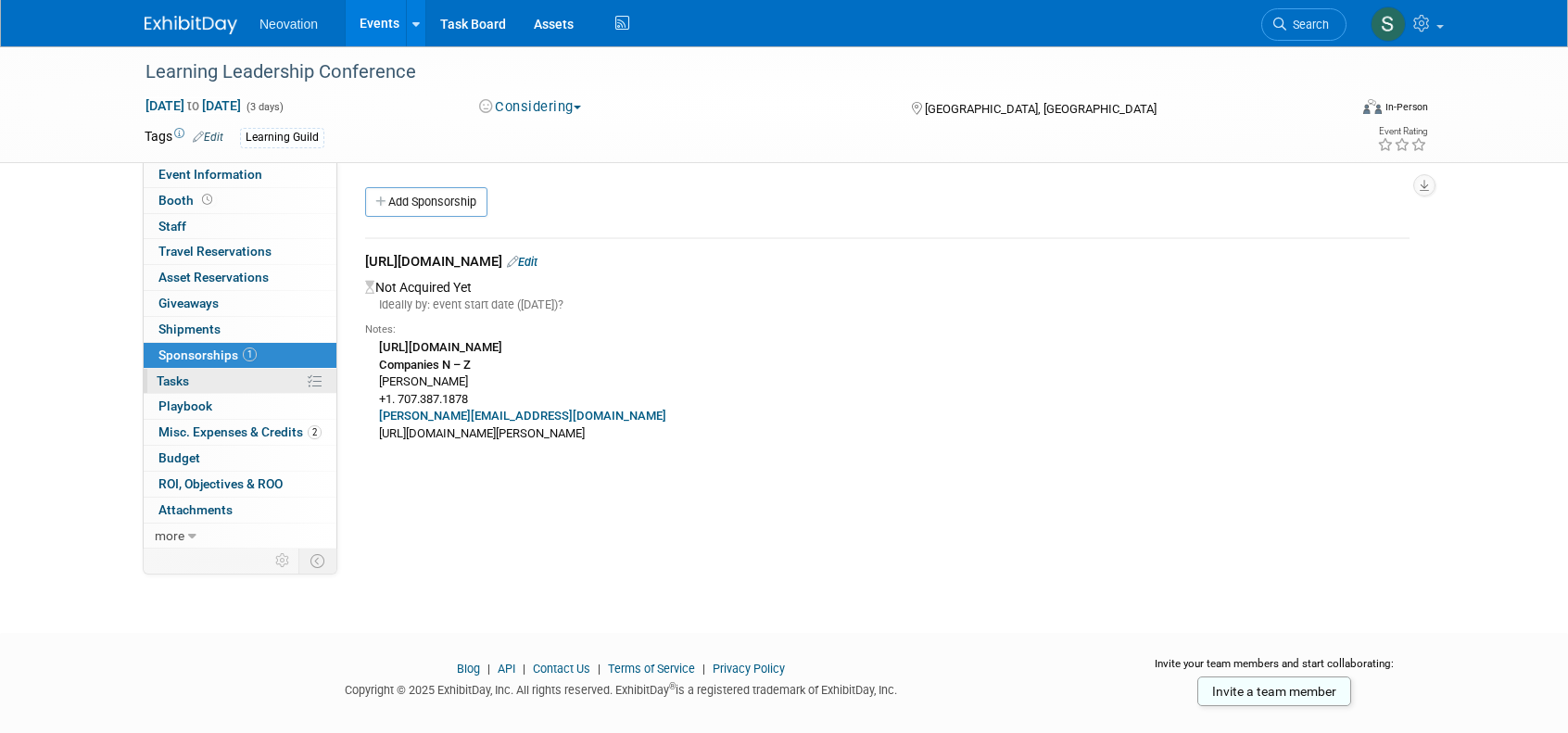
click at [176, 377] on span "Tasks 0%" at bounding box center [173, 381] width 32 height 15
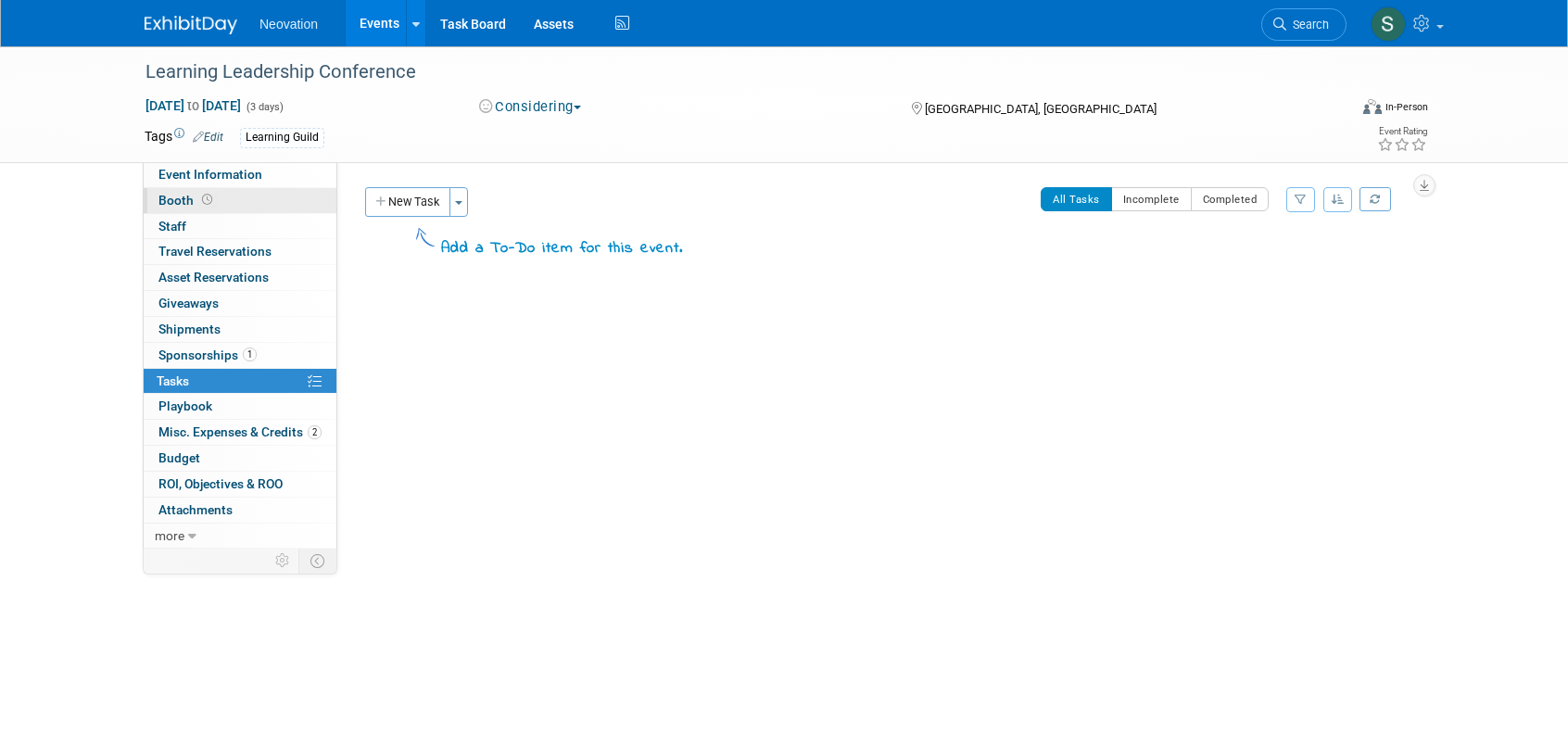
click at [175, 194] on span "Booth" at bounding box center [187, 200] width 57 height 15
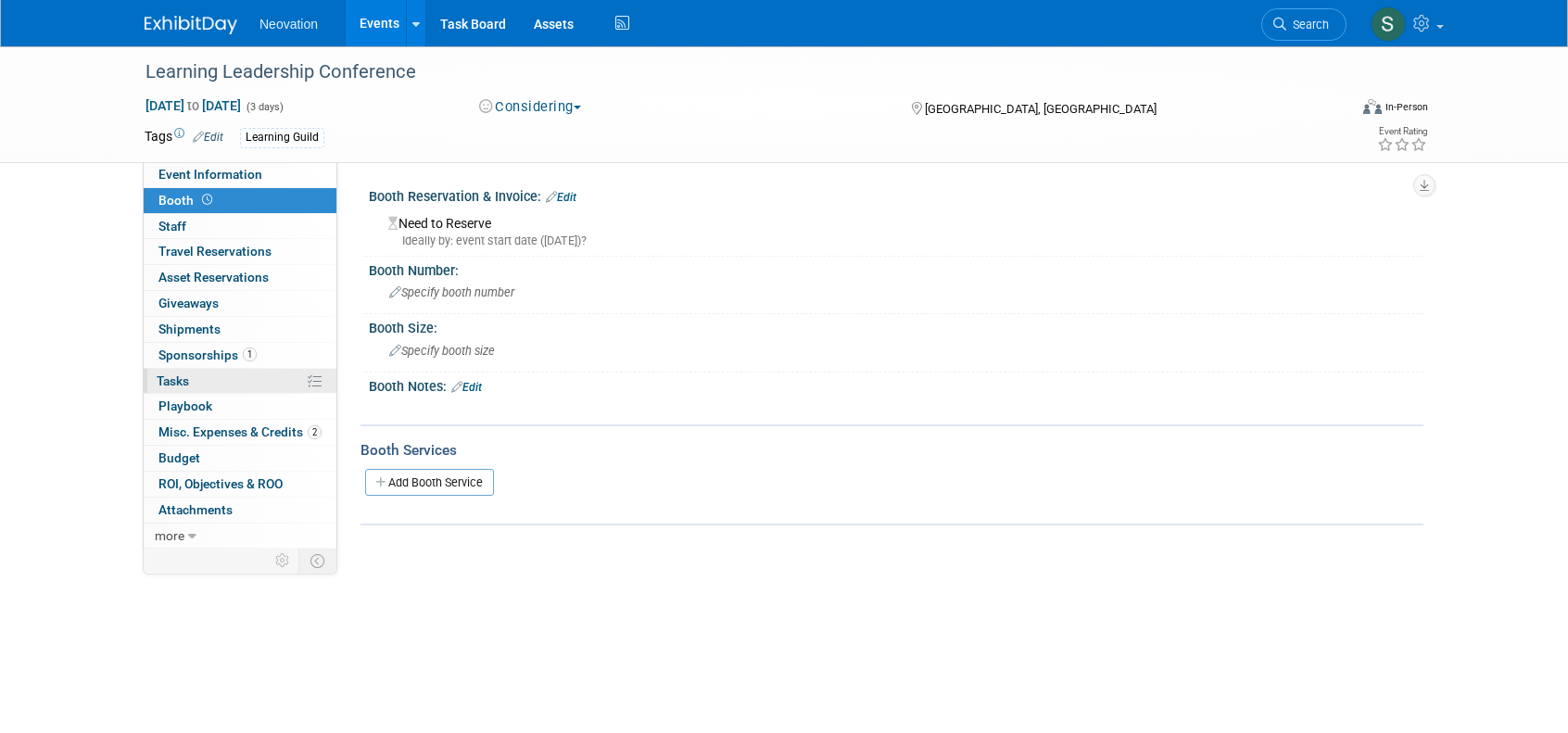
click at [164, 376] on span "Tasks 0%" at bounding box center [173, 381] width 32 height 15
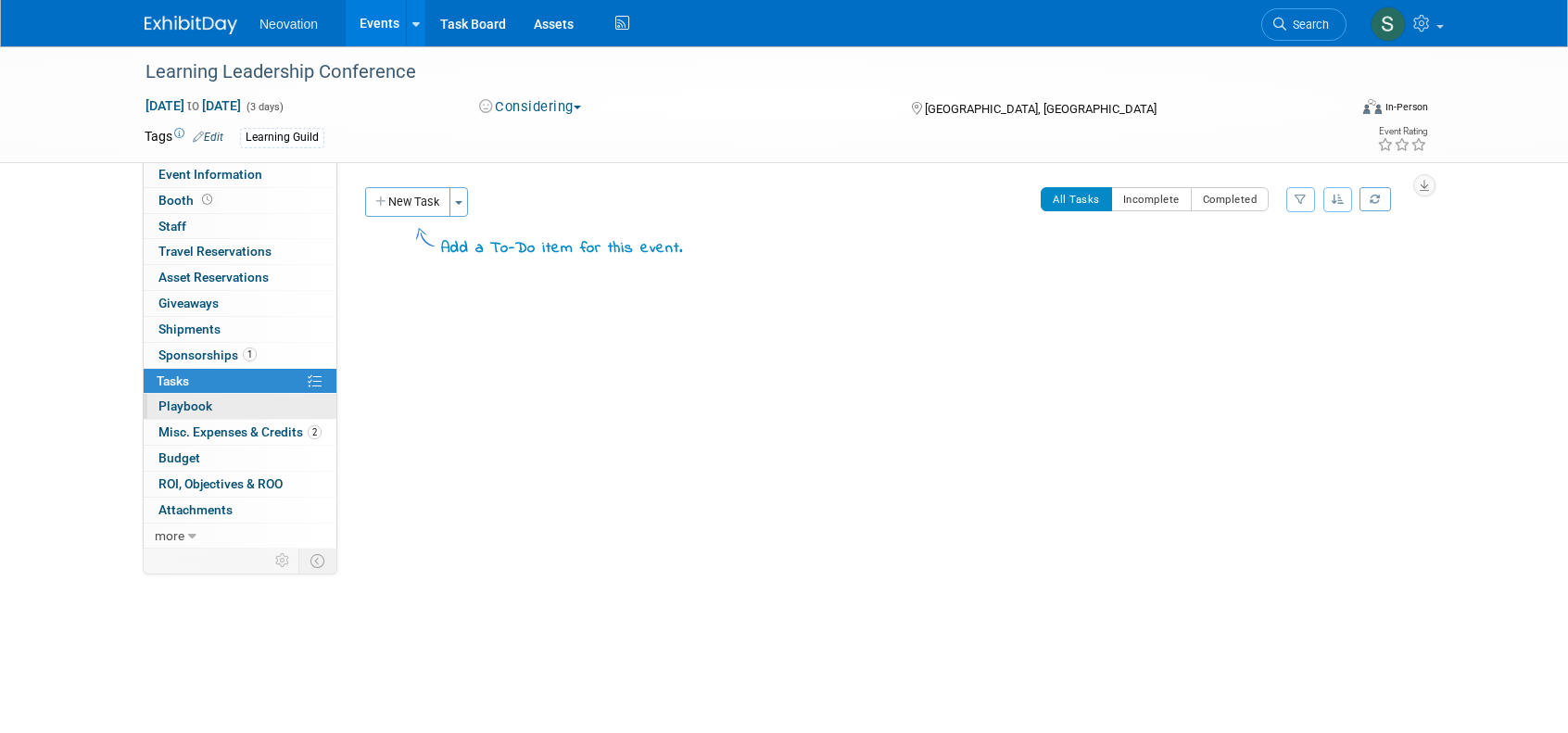
click at [185, 399] on span "Playbook 0" at bounding box center [185, 406] width 53 height 15
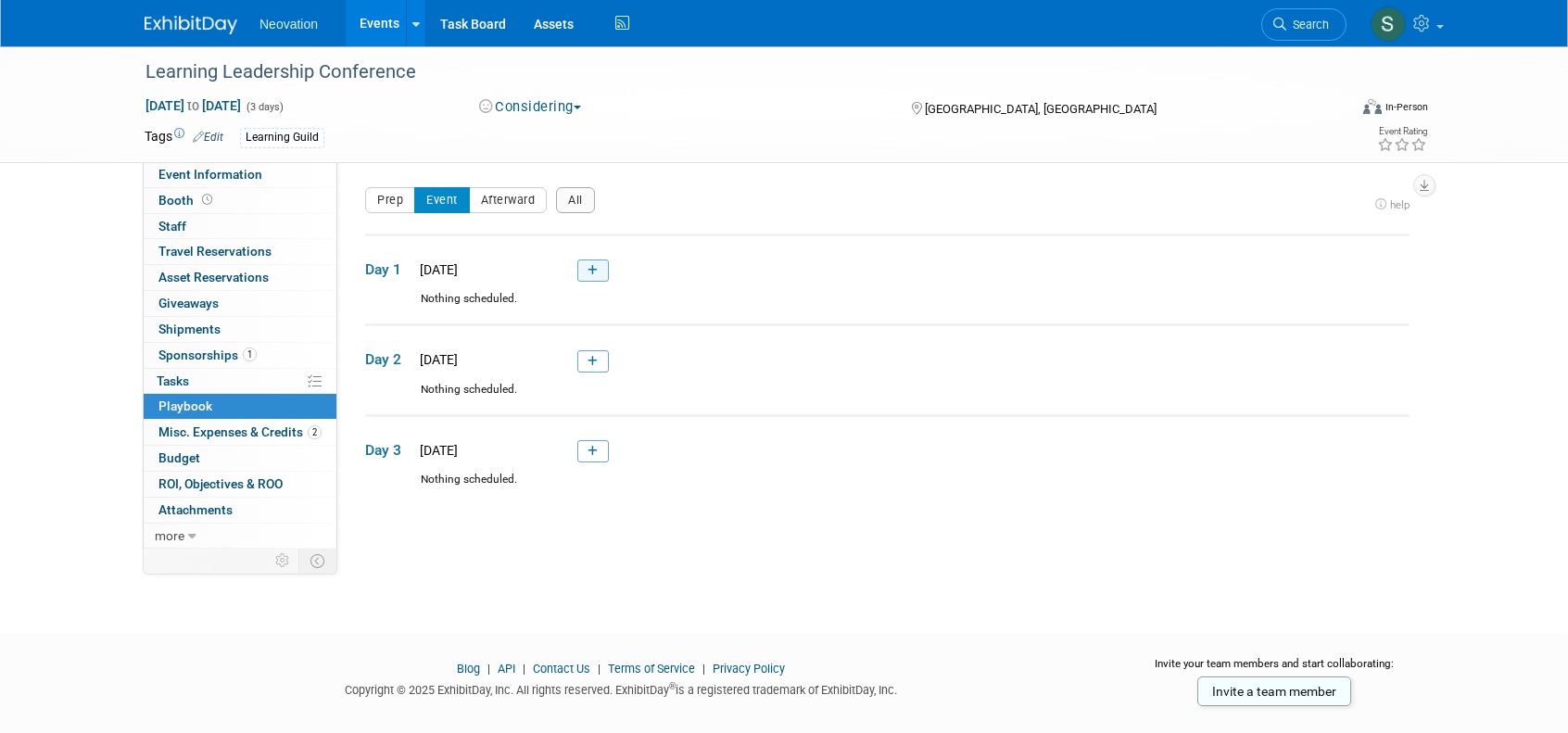
click at [595, 268] on icon at bounding box center [592, 271] width 10 height 11
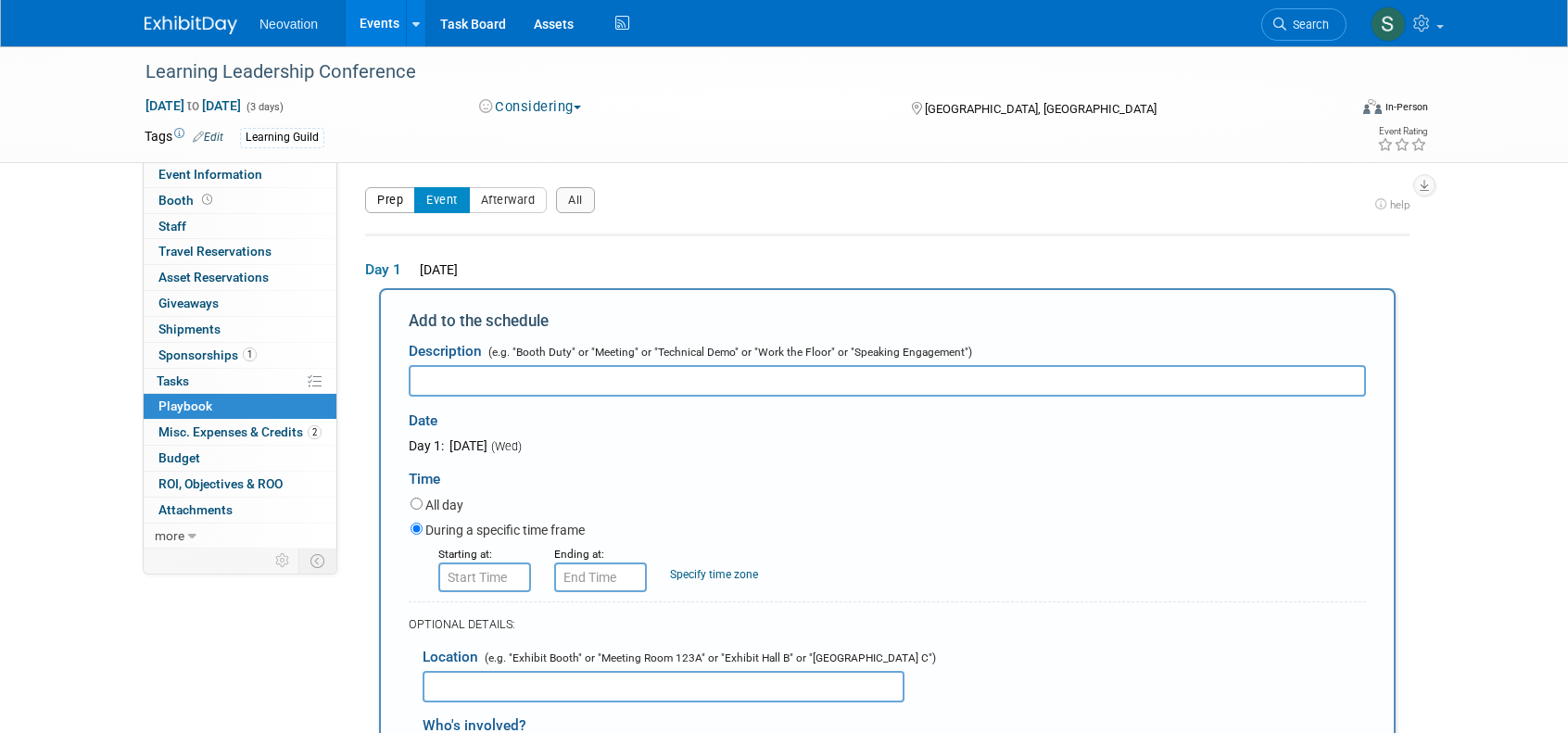
click at [374, 200] on button "Prep" at bounding box center [390, 199] width 50 height 26
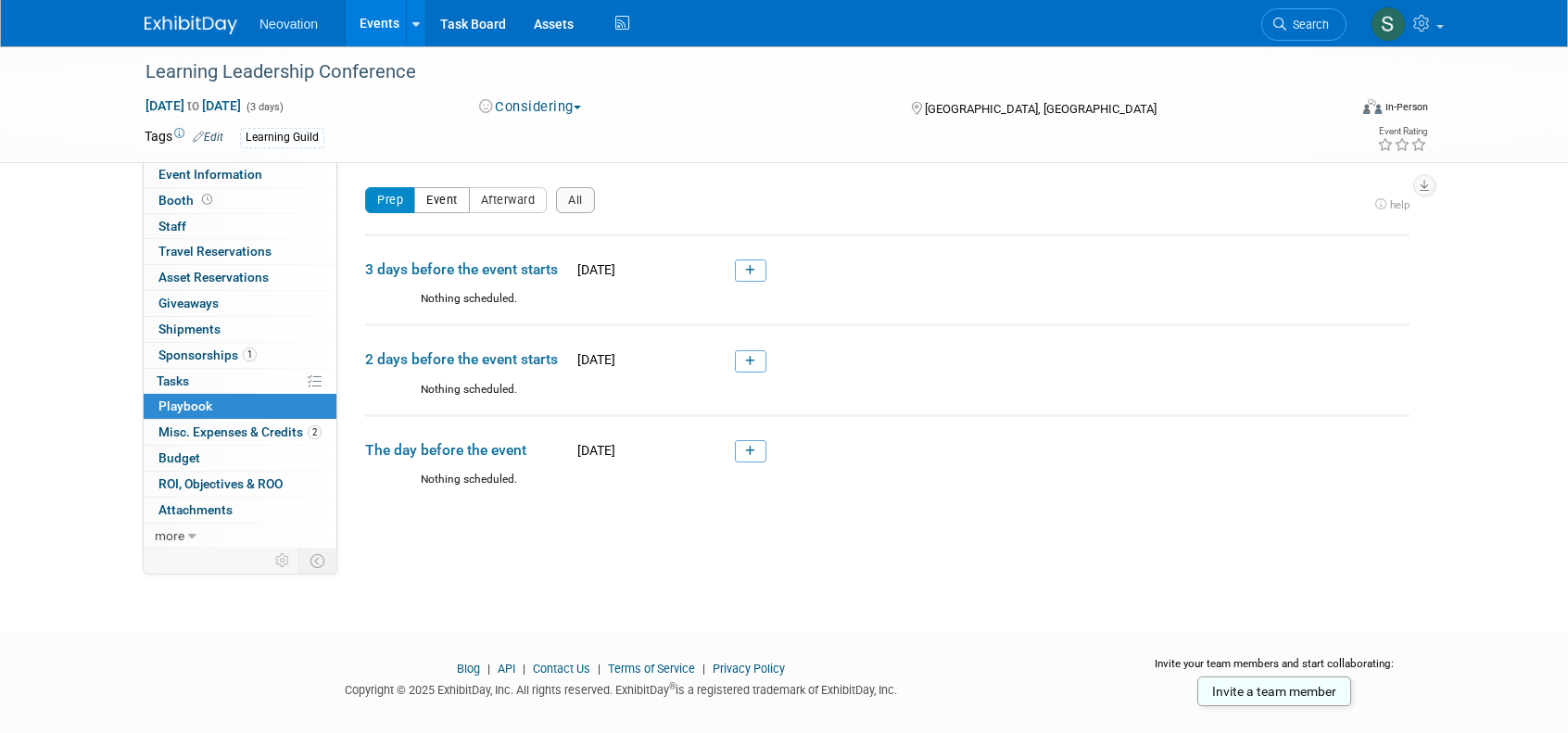
click at [431, 197] on button "Event" at bounding box center [442, 199] width 55 height 26
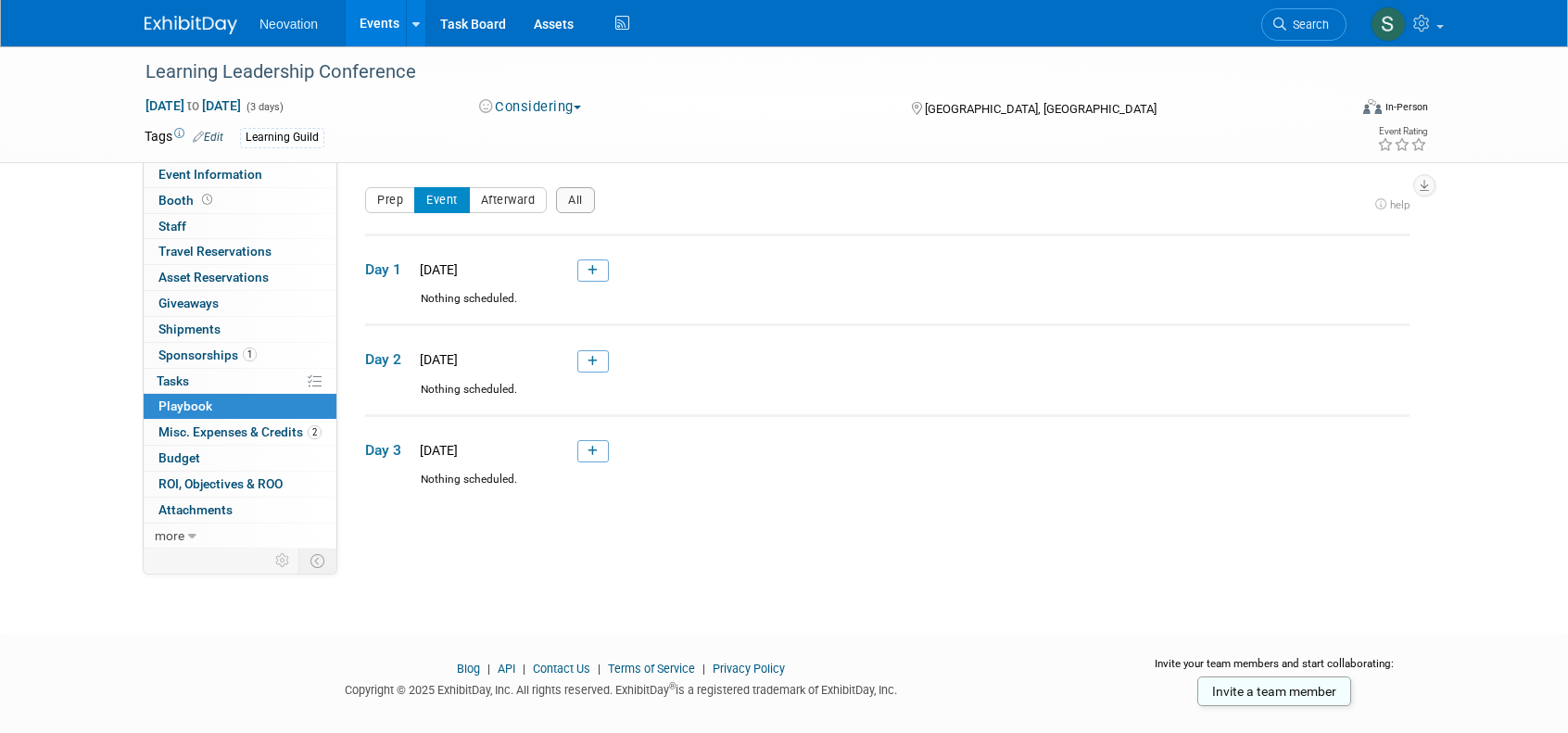
click at [799, 205] on div "Prep Event Afterward All" at bounding box center [867, 205] width 1003 height 37
click at [499, 199] on button "Afterward" at bounding box center [508, 199] width 79 height 26
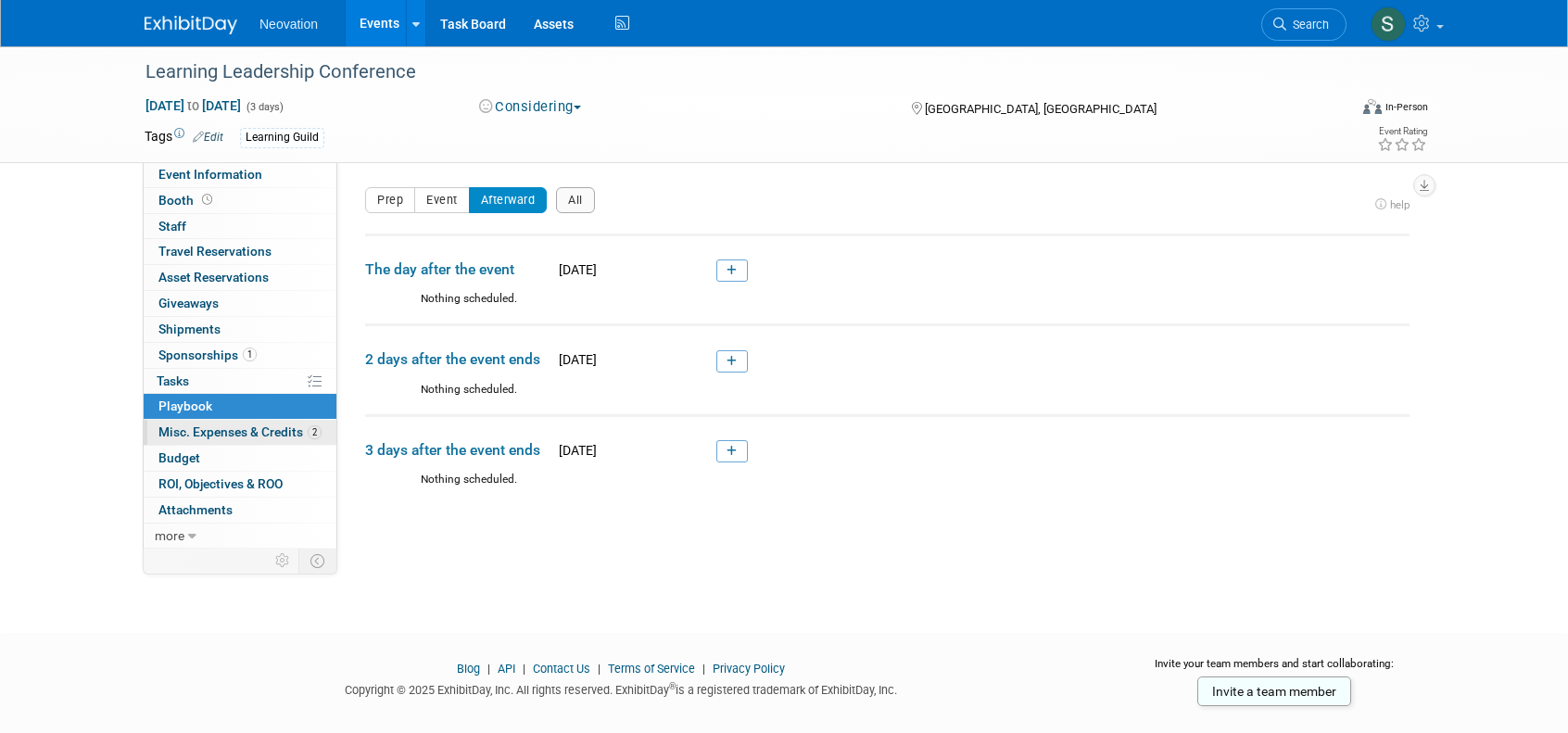
click at [218, 429] on span "Misc. Expenses & Credits 2" at bounding box center [239, 432] width 163 height 15
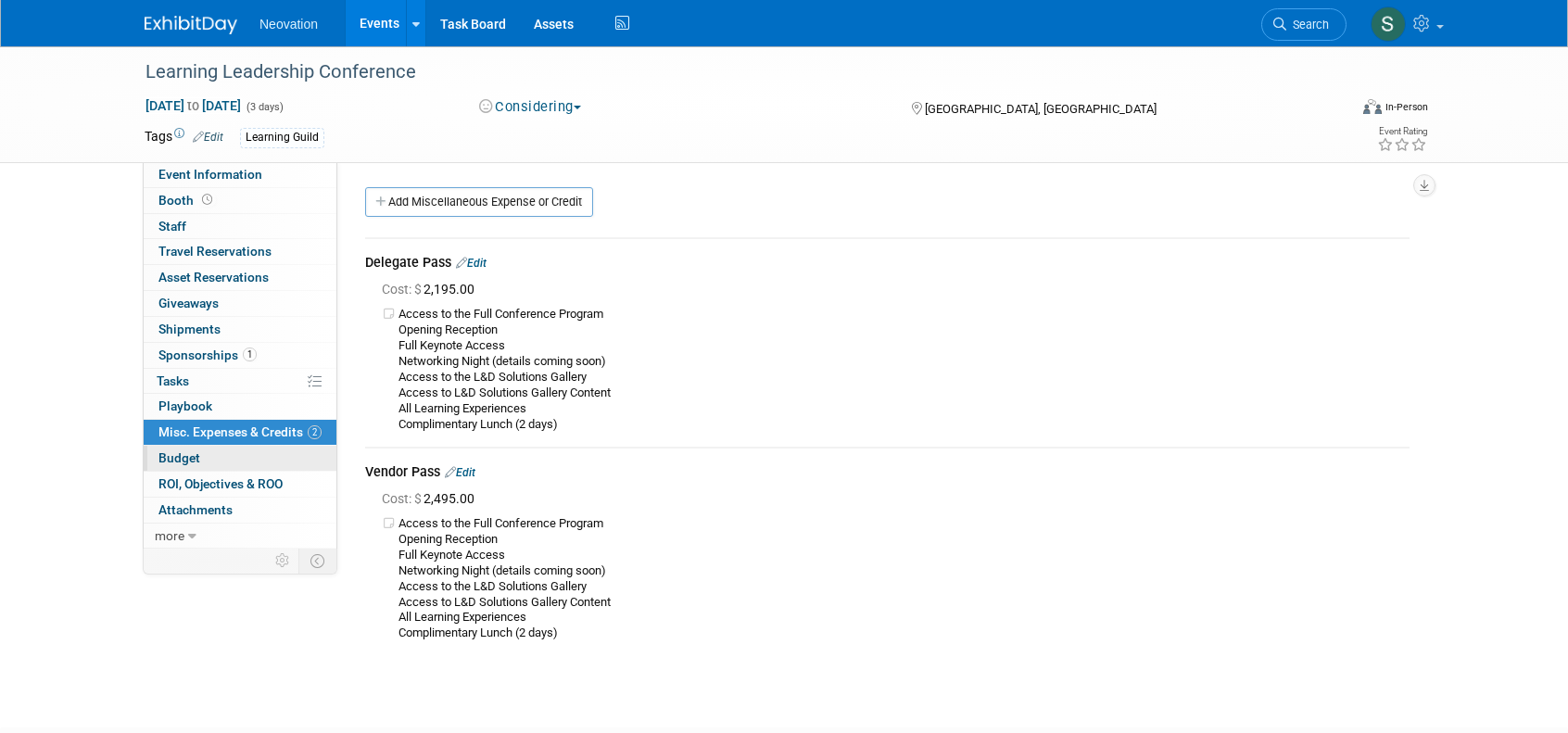
click at [181, 455] on span "Budget" at bounding box center [179, 458] width 42 height 15
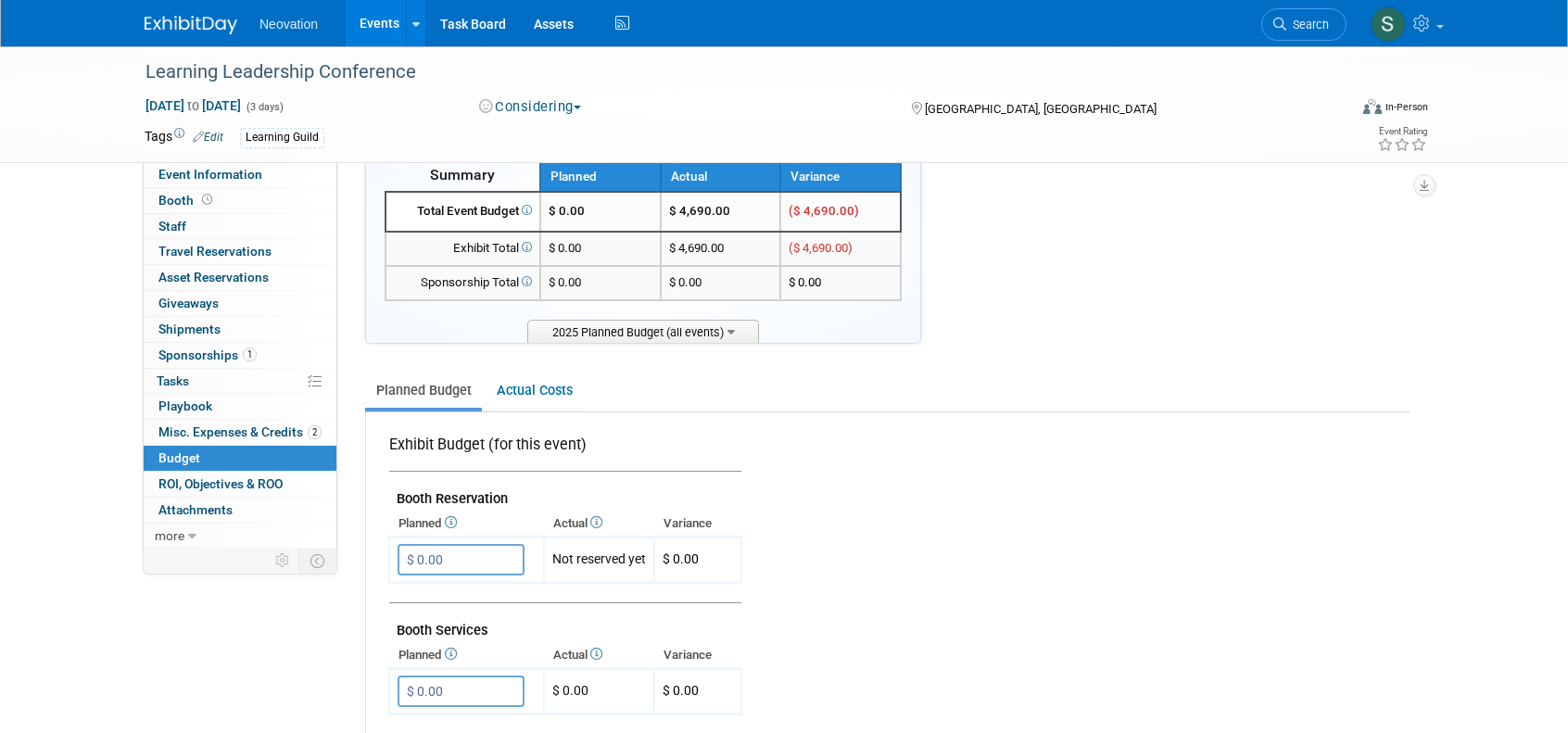
scroll to position [92, 0]
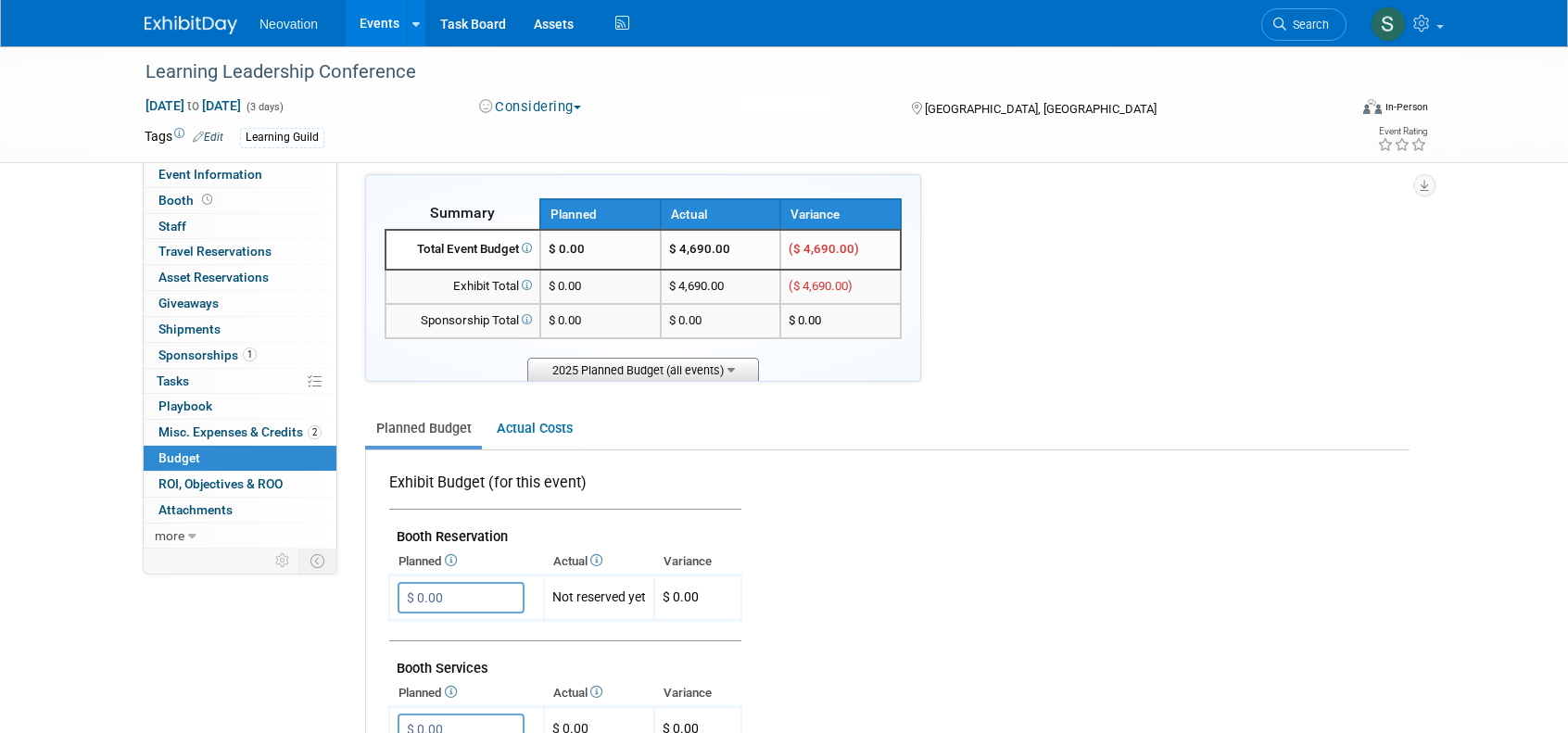
click at [730, 362] on icon at bounding box center [732, 368] width 8 height 12
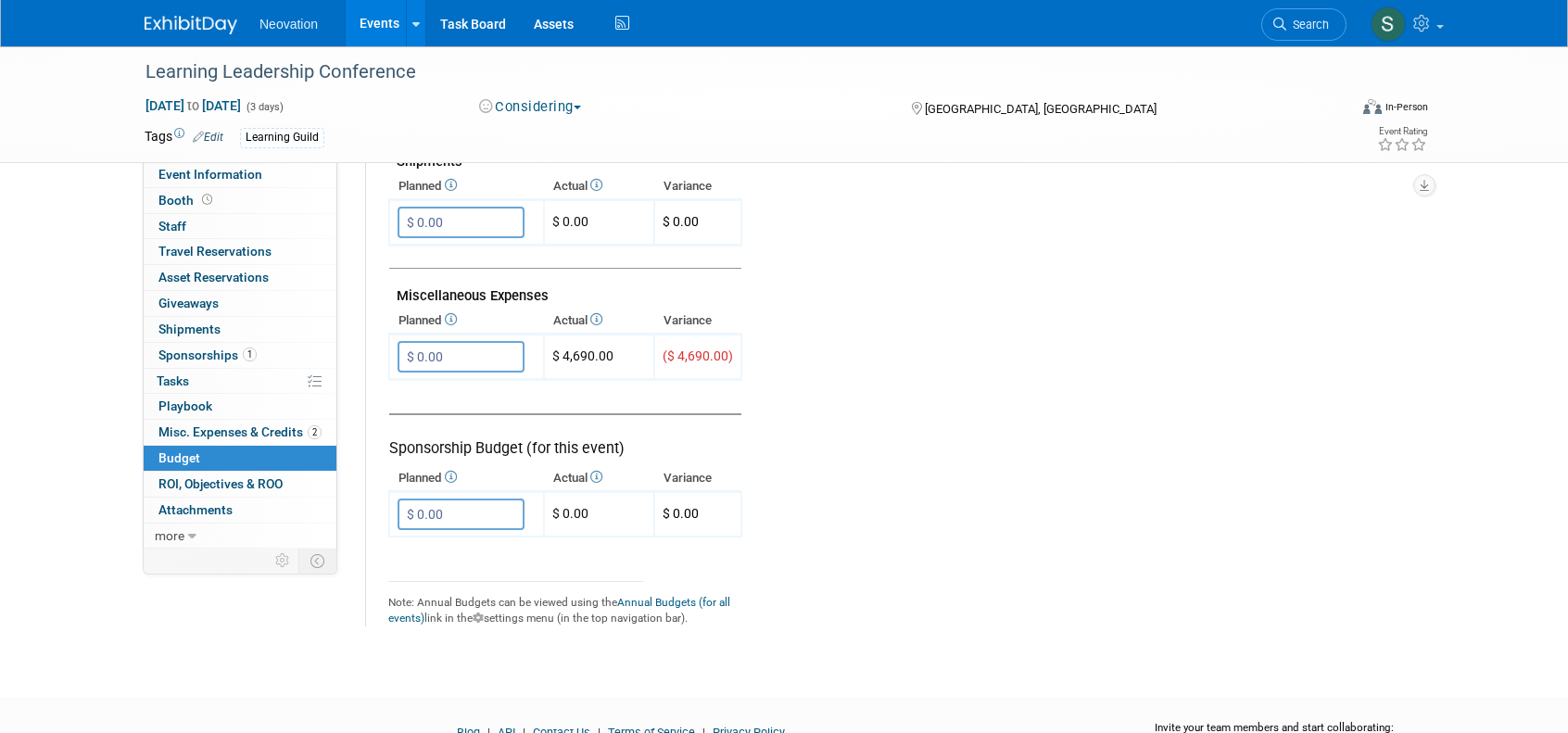
scroll to position [1297, 0]
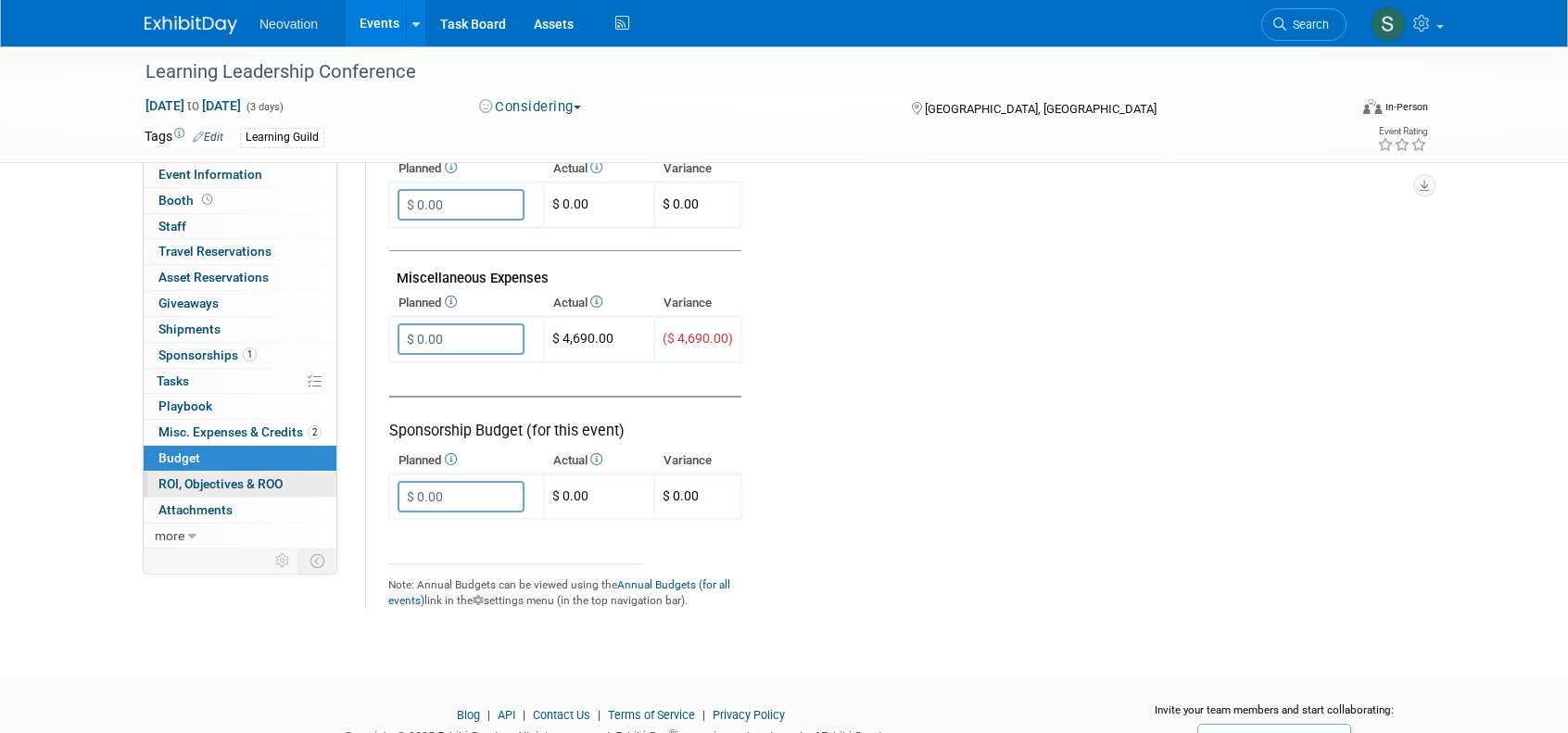
click at [208, 480] on span "ROI, Objectives & ROO 0" at bounding box center [220, 484] width 124 height 15
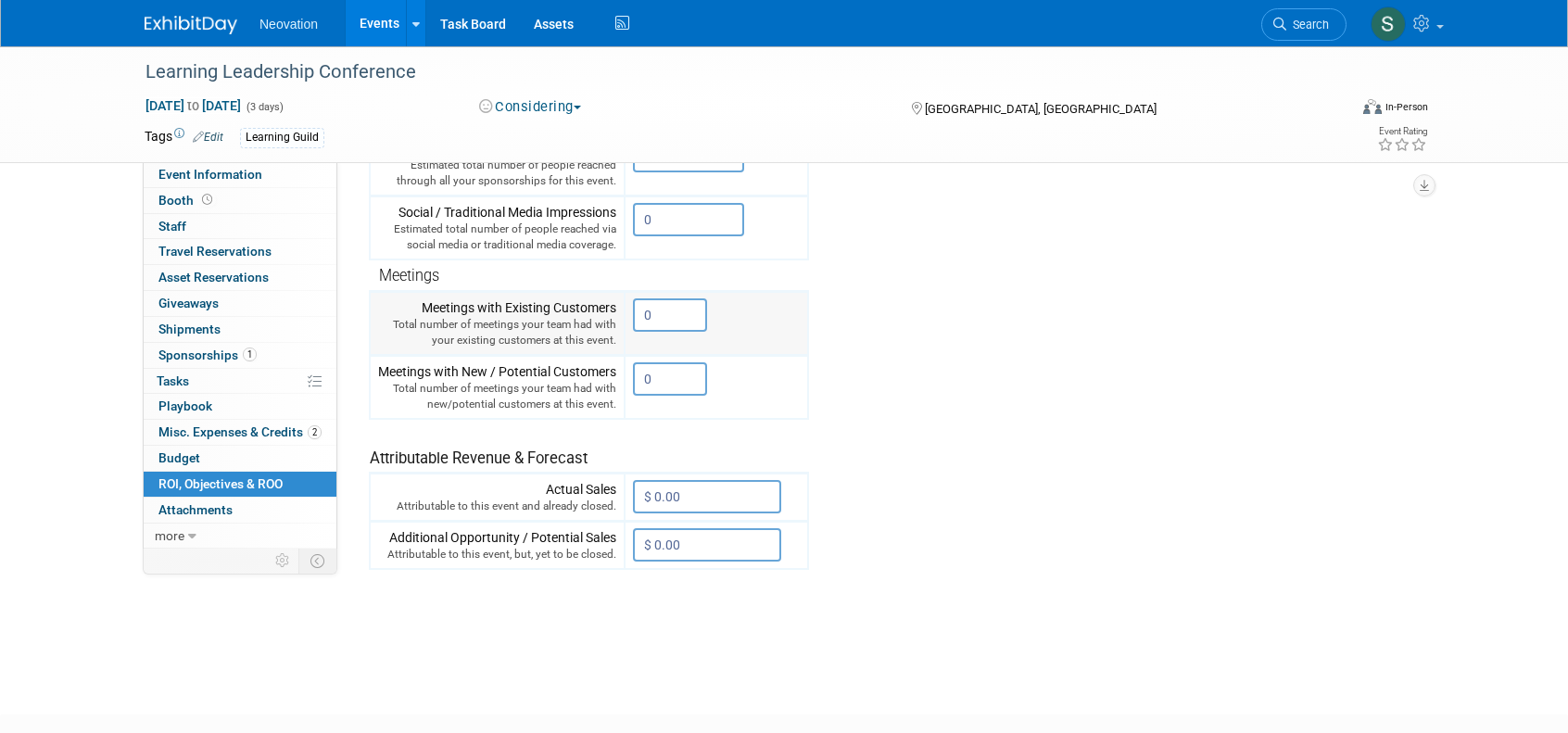
scroll to position [556, 0]
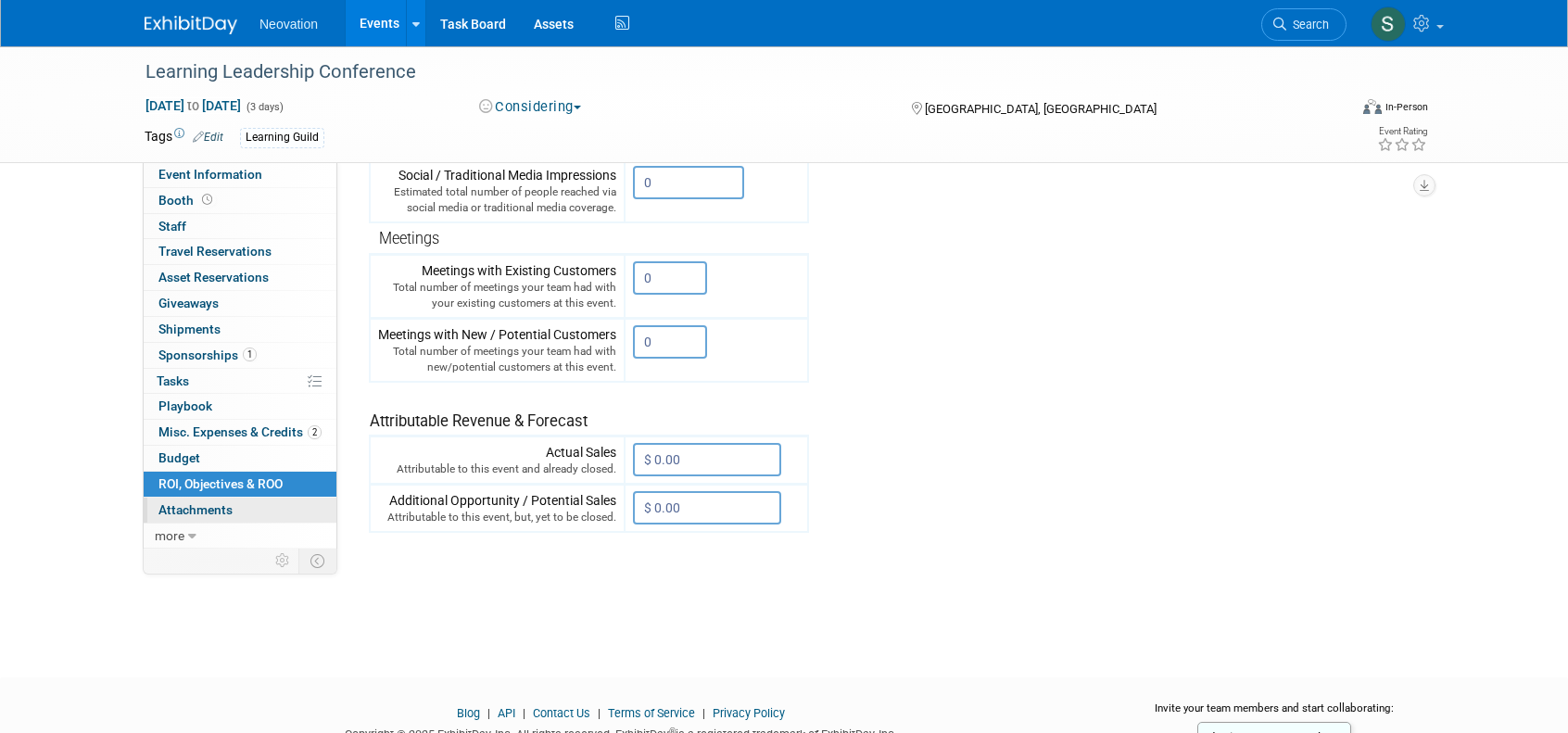
click at [196, 502] on span "Attachments 0" at bounding box center [196, 510] width 74 height 15
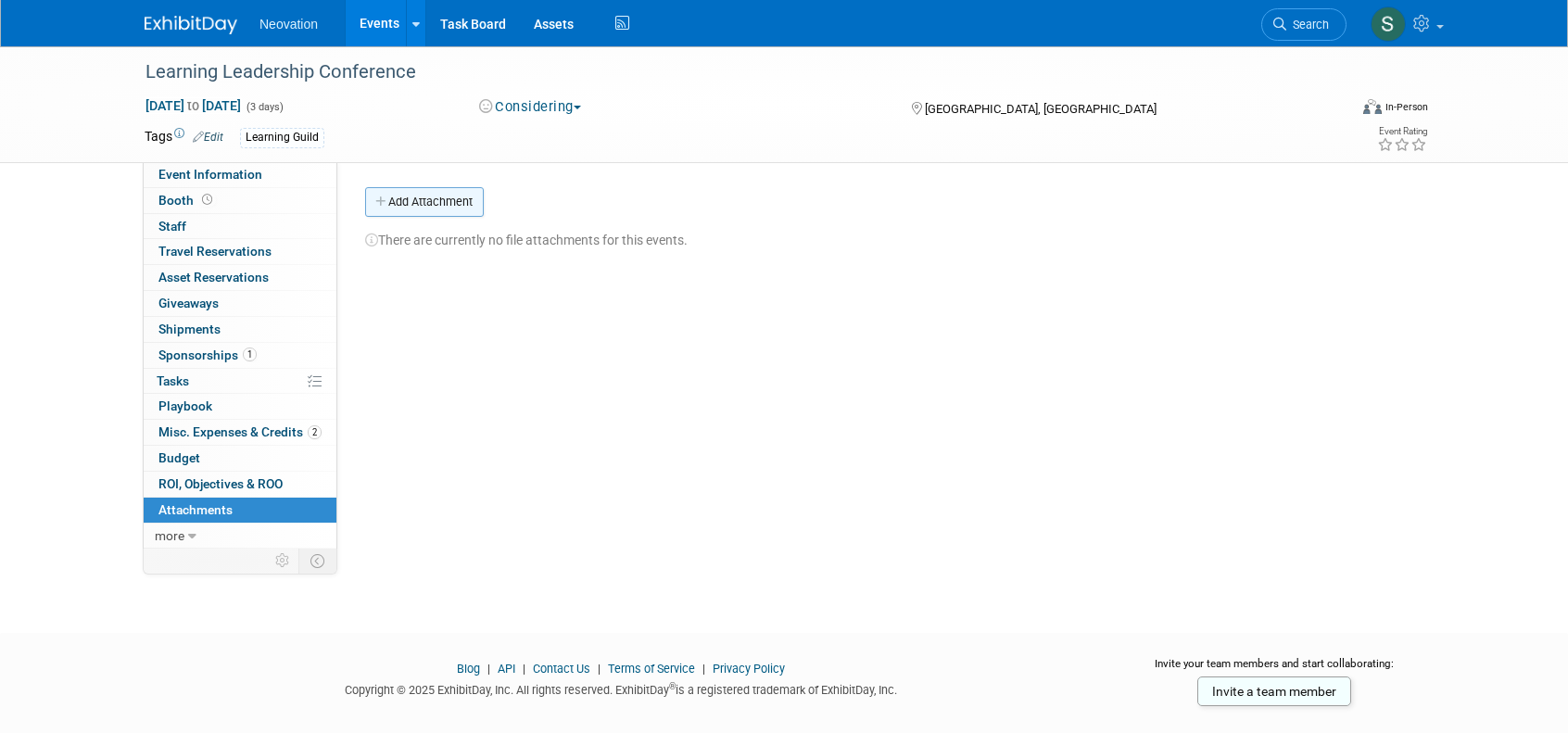
click at [406, 195] on button "Add Attachment" at bounding box center [424, 201] width 118 height 30
click at [177, 529] on span "more" at bounding box center [169, 536] width 30 height 15
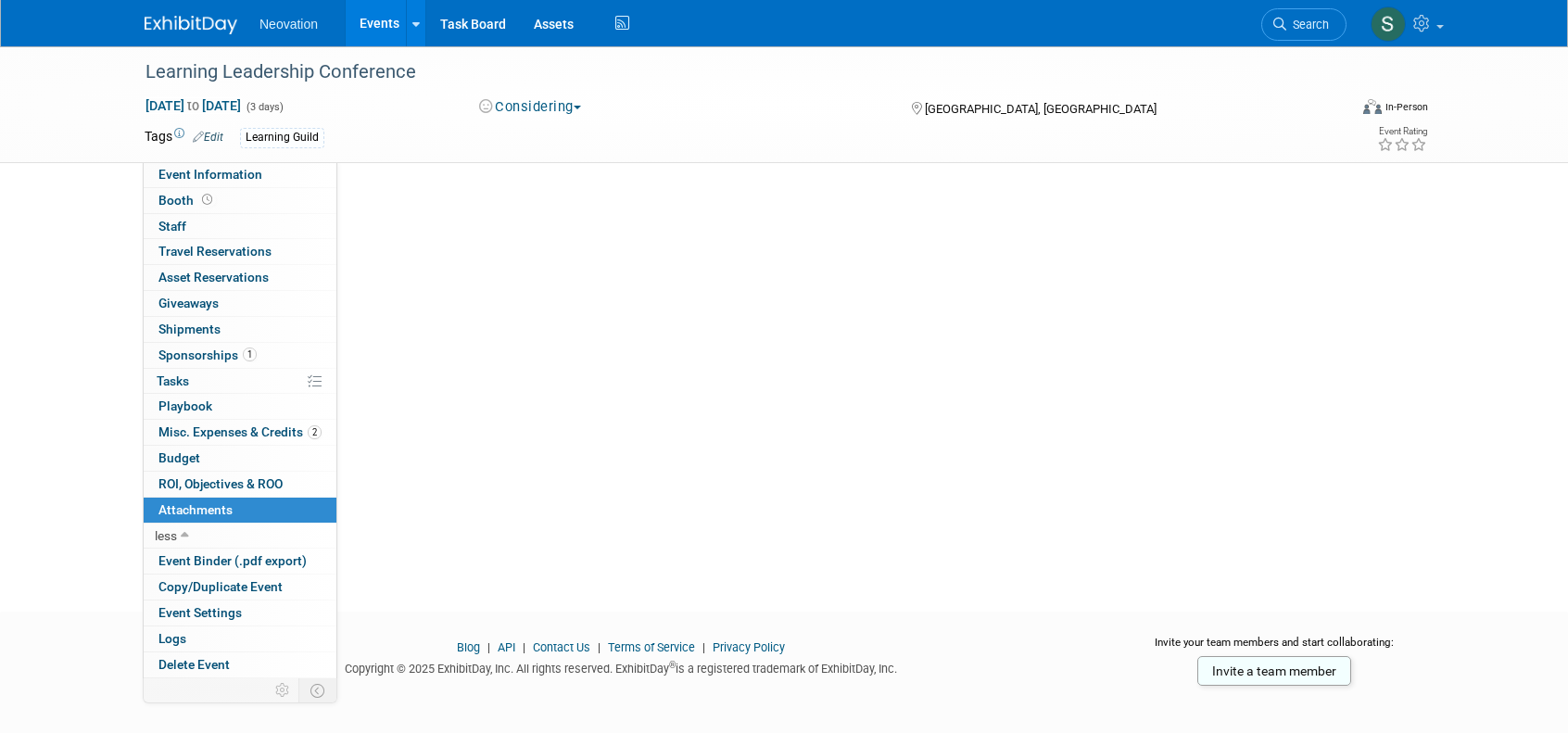
scroll to position [139, 0]
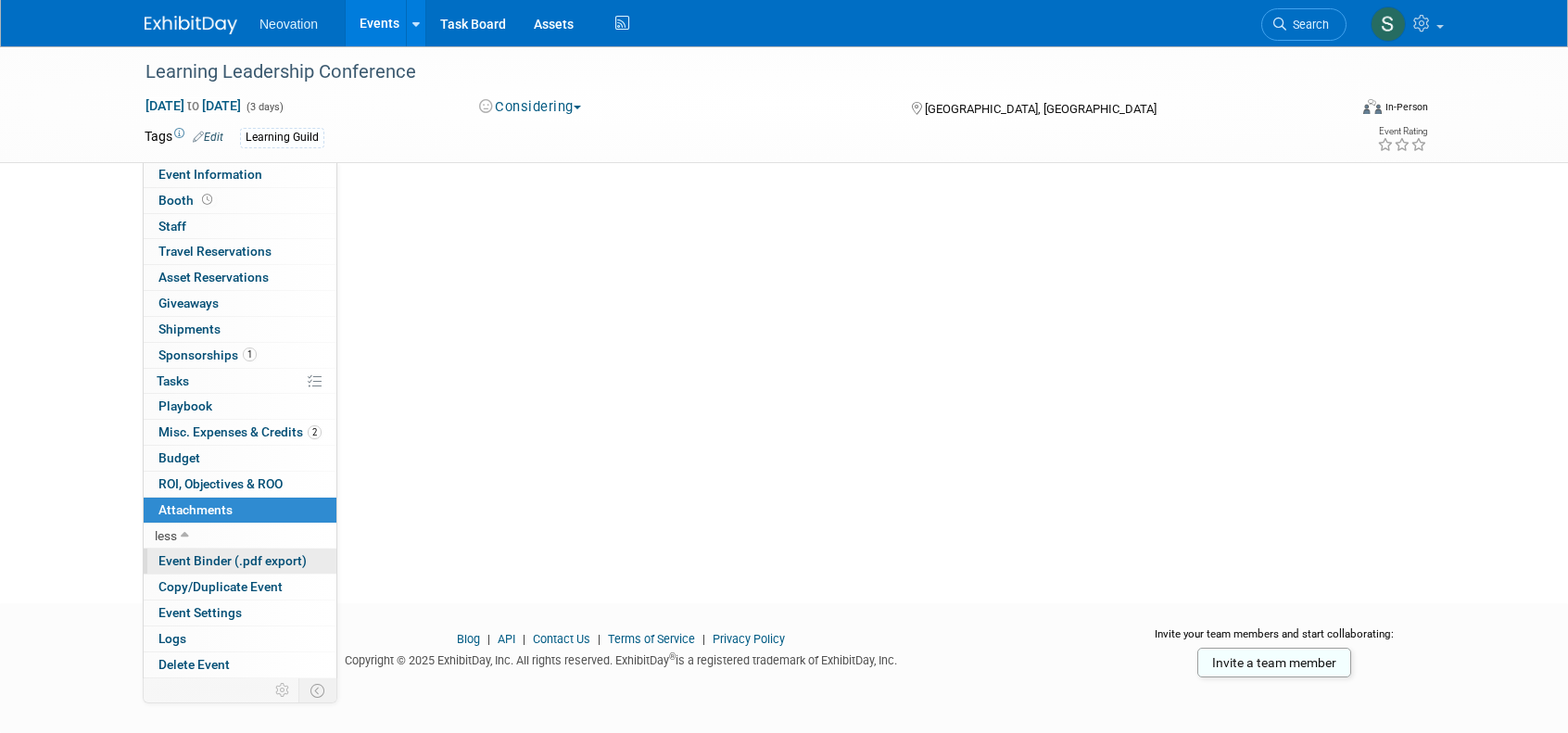
click at [220, 555] on span "Event Binder (.pdf export)" at bounding box center [232, 560] width 148 height 15
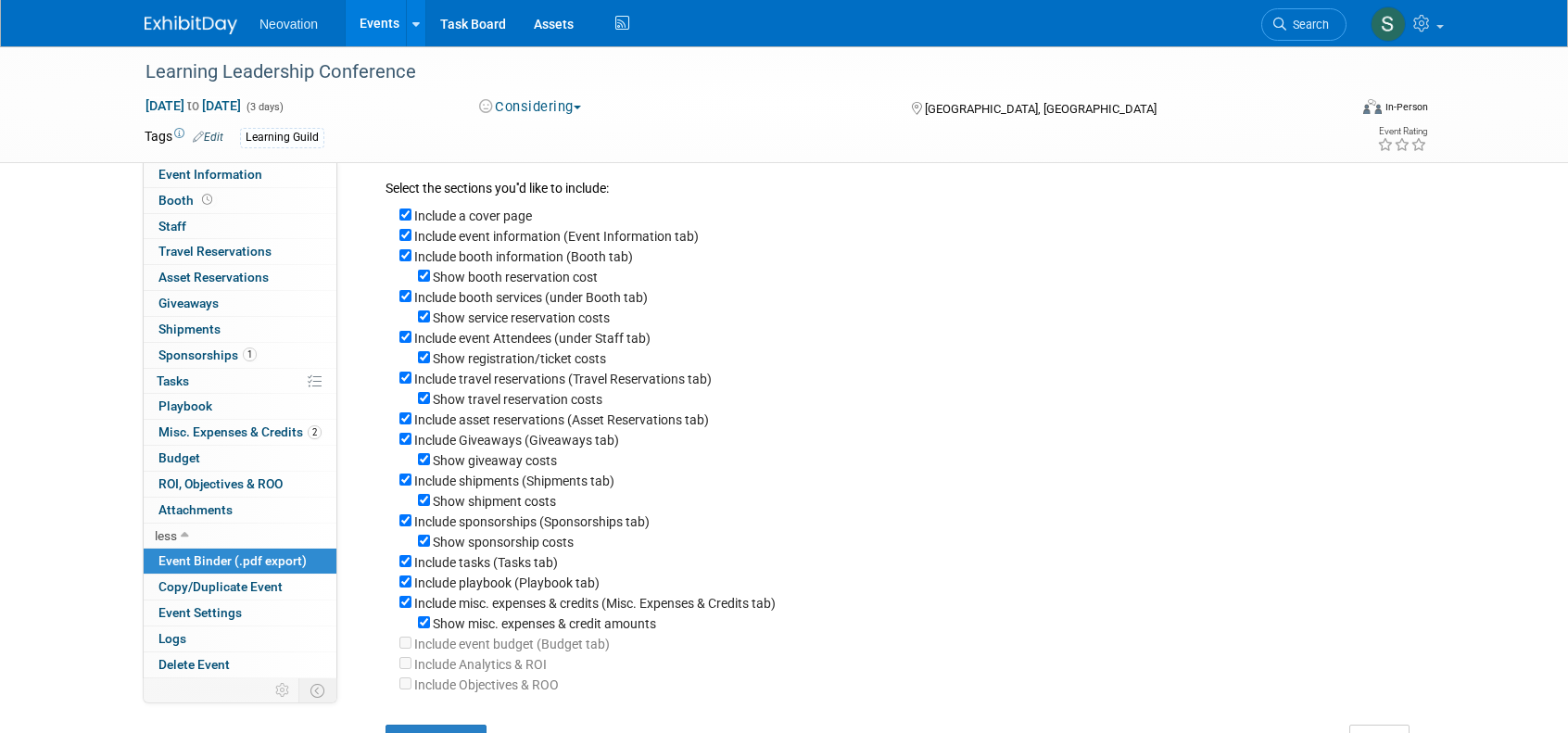
scroll to position [0, 0]
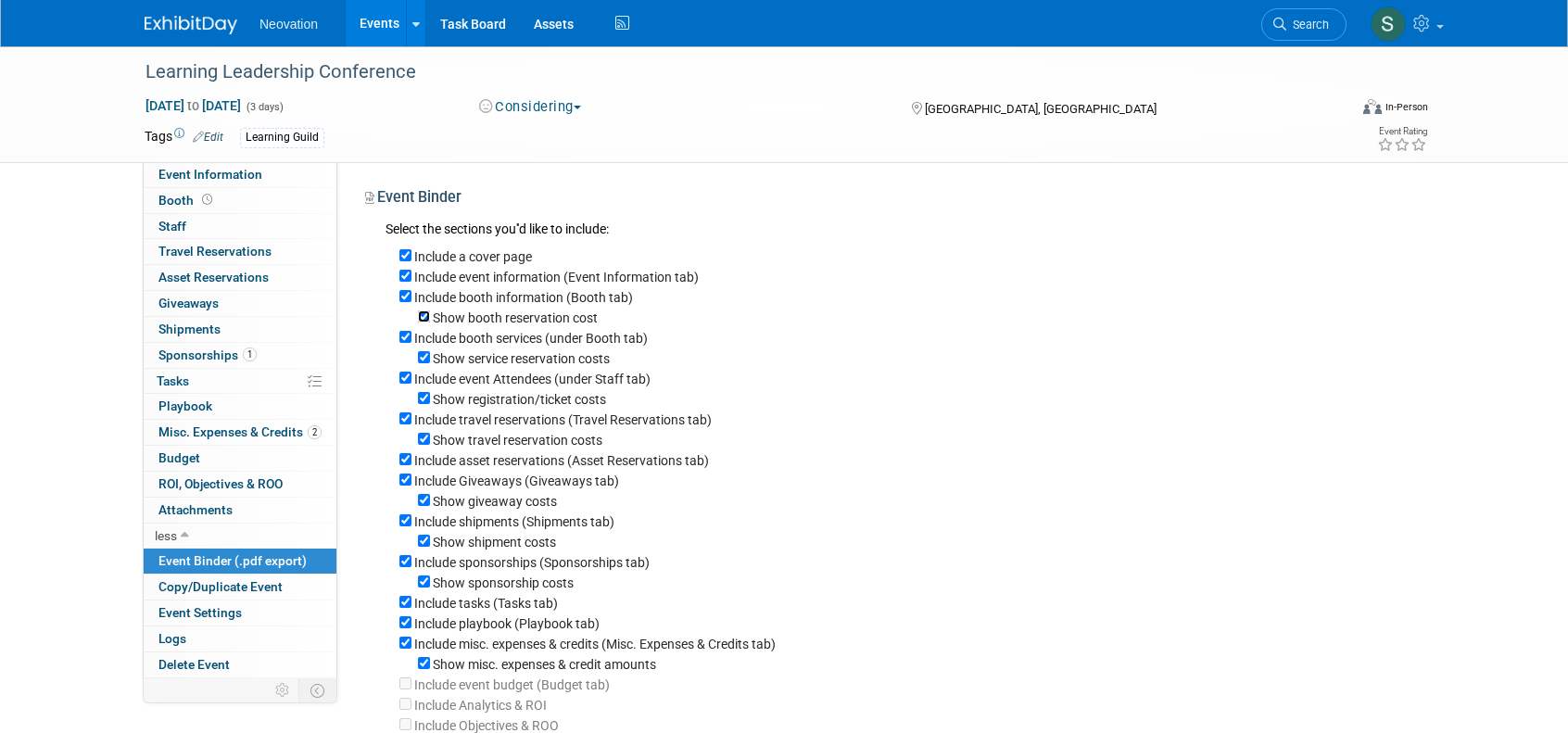
click at [420, 318] on input "Show booth reservation cost" at bounding box center [423, 316] width 12 height 12
checkbox input "true"
click at [215, 582] on span "Copy/Duplicate Event" at bounding box center [220, 586] width 124 height 15
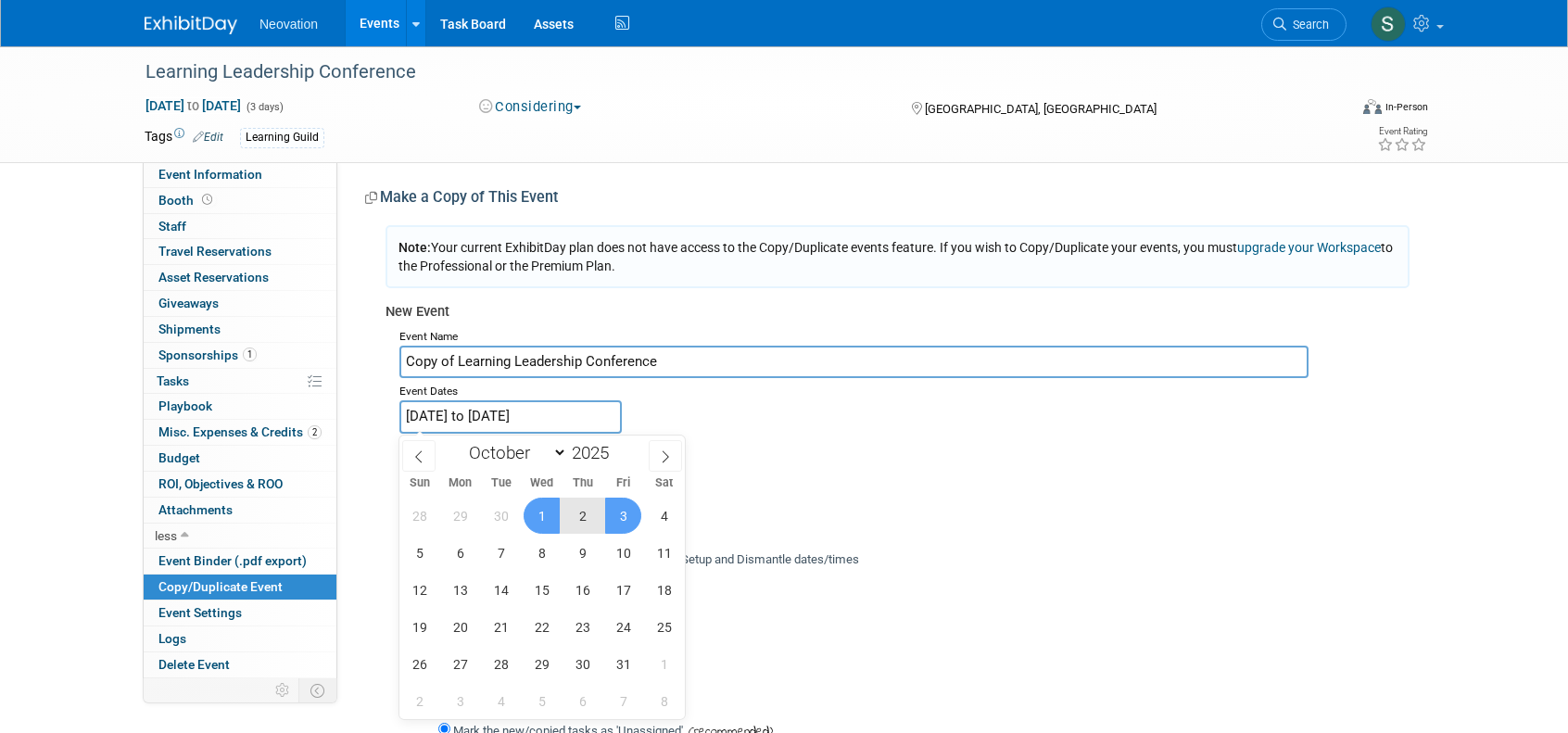
click at [589, 418] on input "Oct 1, 2025 to Oct 3, 2025" at bounding box center [510, 417] width 222 height 32
click at [619, 455] on span at bounding box center [616, 458] width 13 height 11
click at [619, 445] on span at bounding box center [616, 448] width 13 height 11
type input "2026"
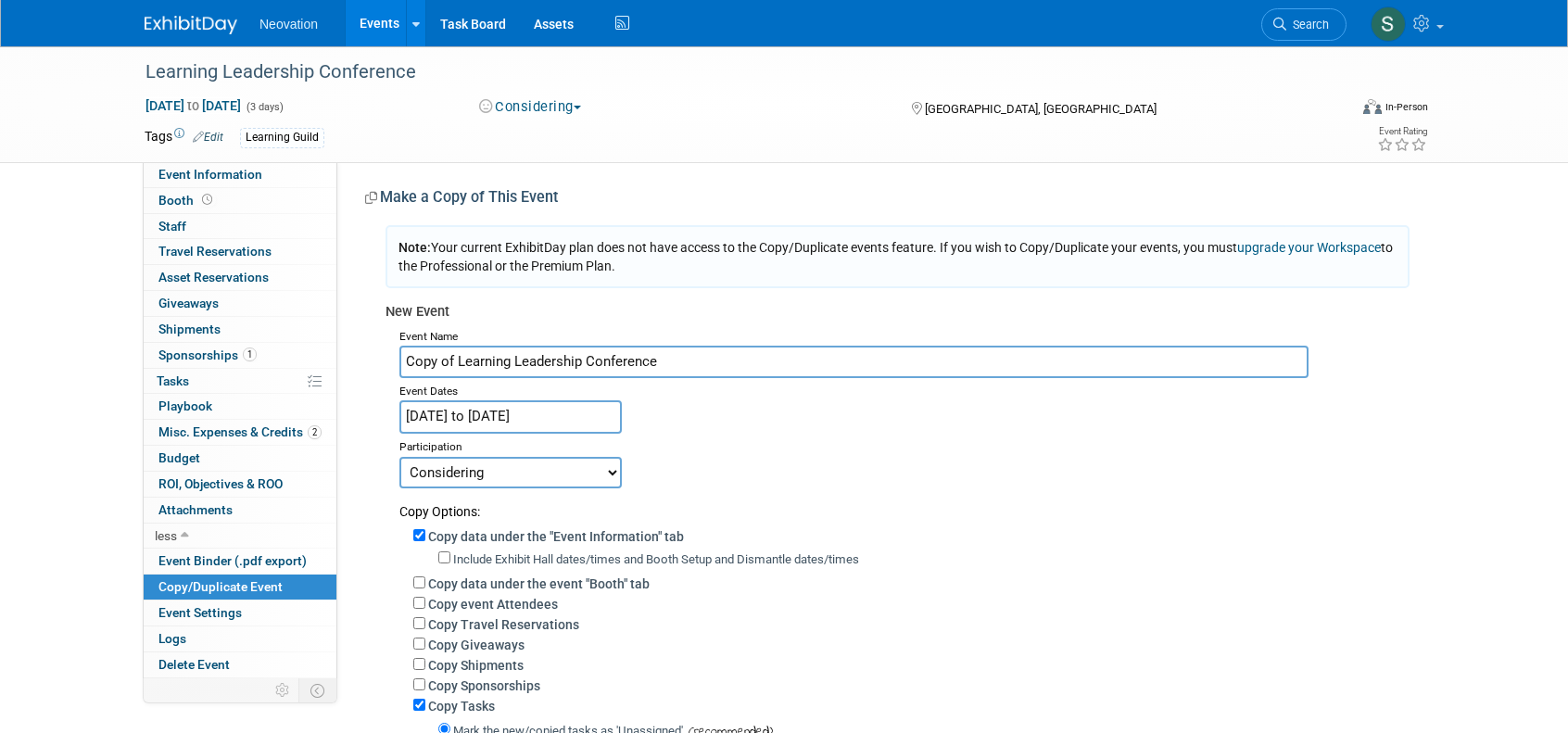
click at [822, 455] on div "Participation" at bounding box center [904, 444] width 1010 height 22
drag, startPoint x: 456, startPoint y: 366, endPoint x: 398, endPoint y: 362, distance: 58.1
click at [398, 362] on div "Event Name Copy of Learning Leadership Conference Event Dates Oct 1, 2025 to Oc…" at bounding box center [897, 621] width 1024 height 598
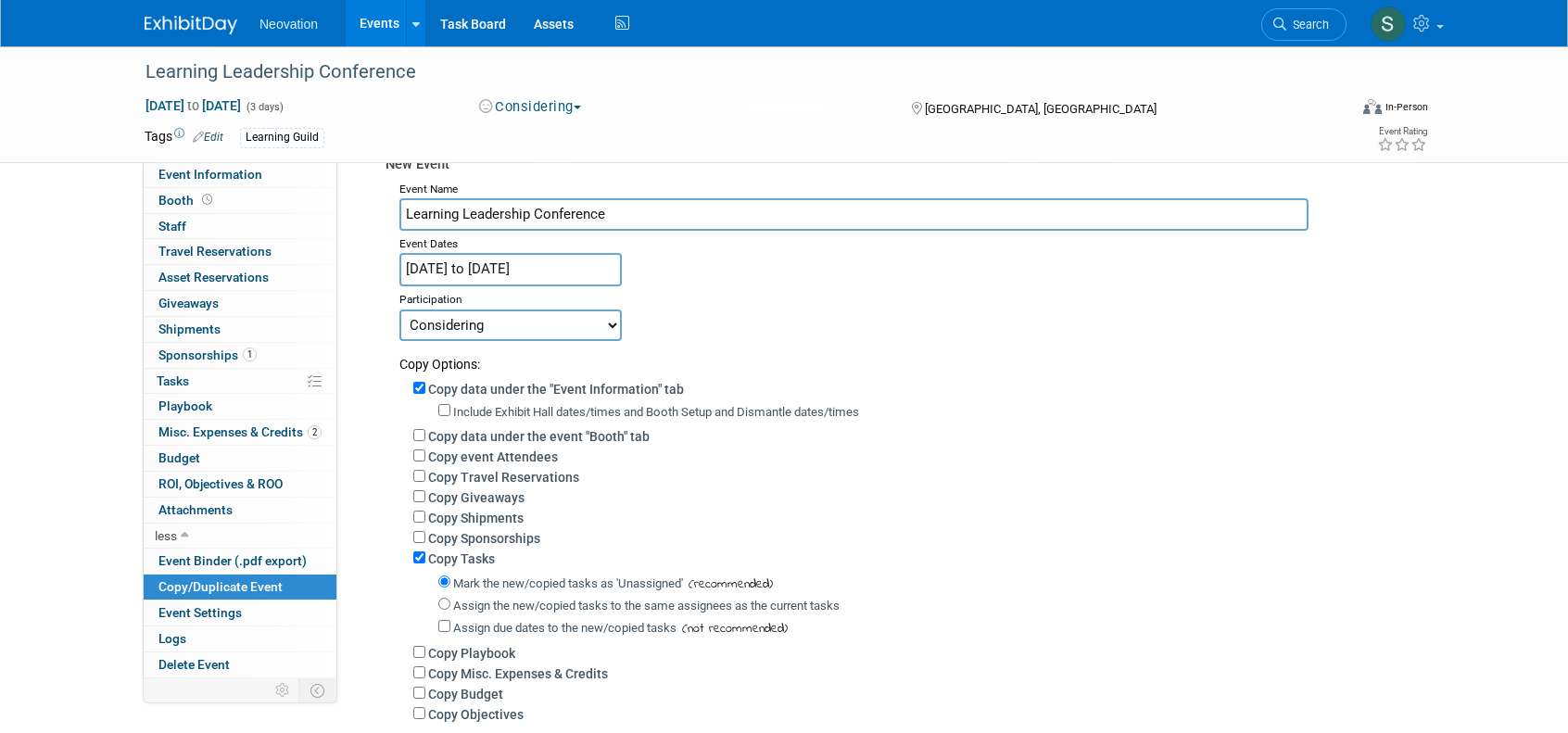
scroll to position [185, 0]
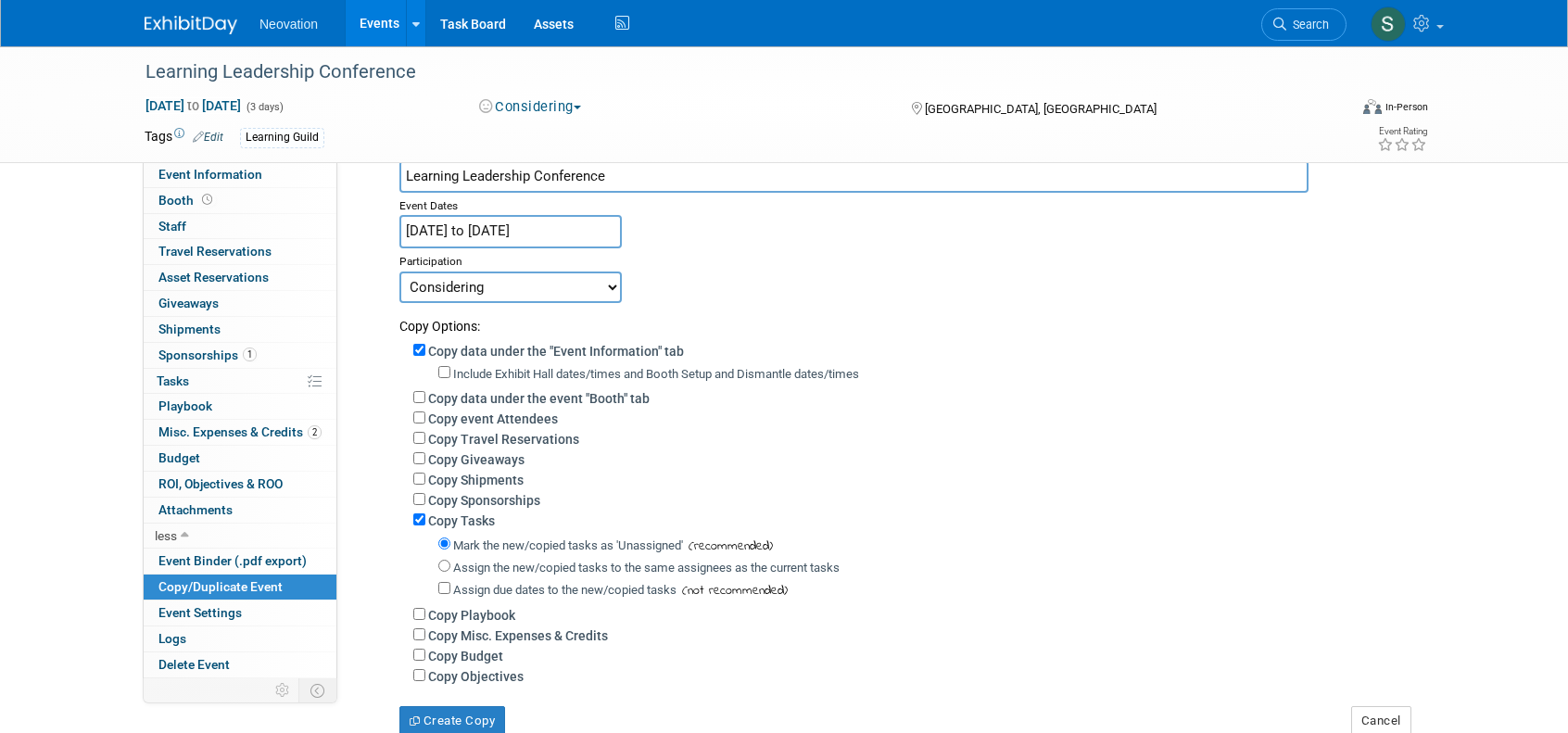
type input "Learning Leadership Conference"
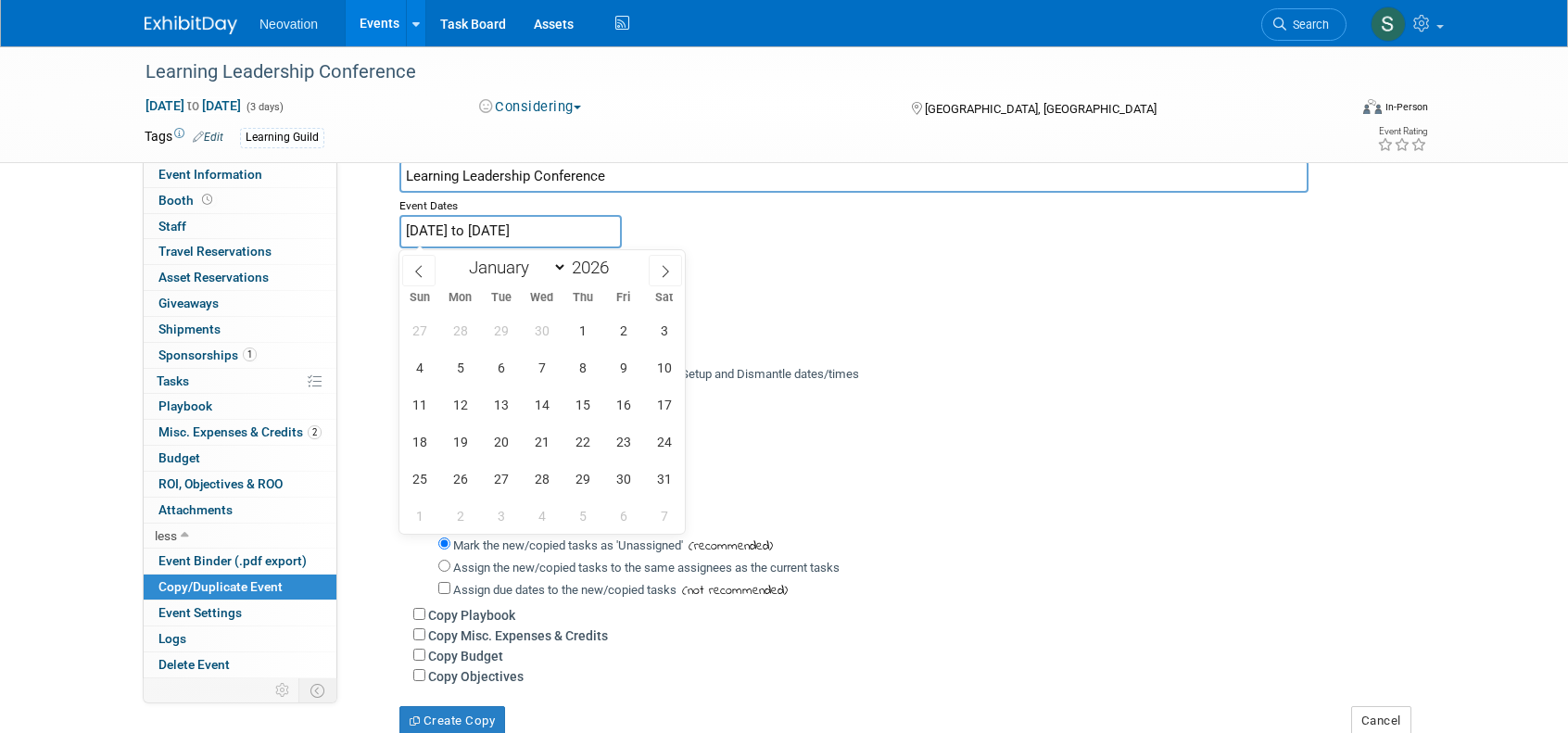
click at [585, 230] on input "Oct 1, 2025 to Oct 3, 2025" at bounding box center [510, 231] width 222 height 32
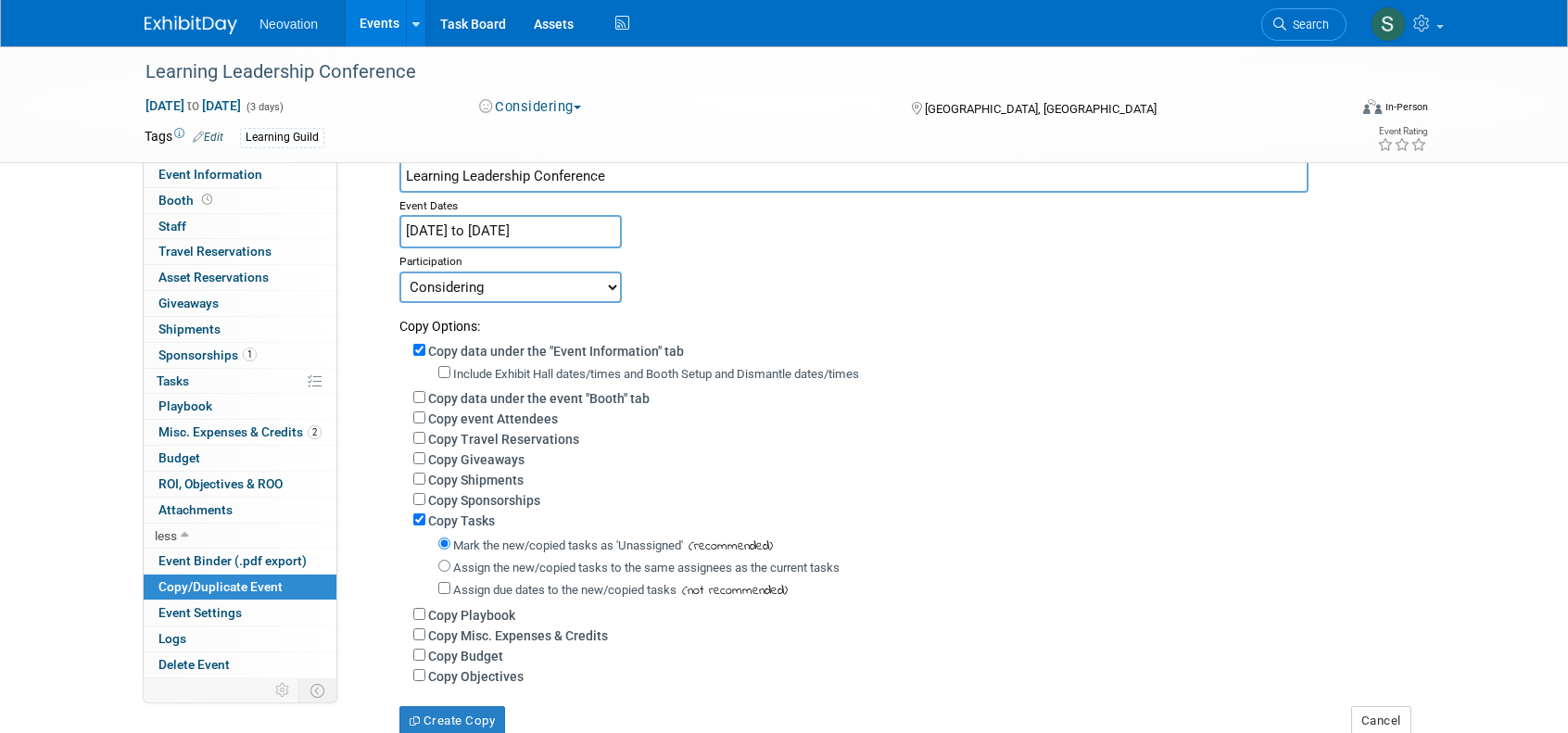
click at [985, 370] on div "Include Exhibit Hall dates/times and Booth Setup and Dismantle dates/times (not…" at bounding box center [924, 373] width 971 height 21
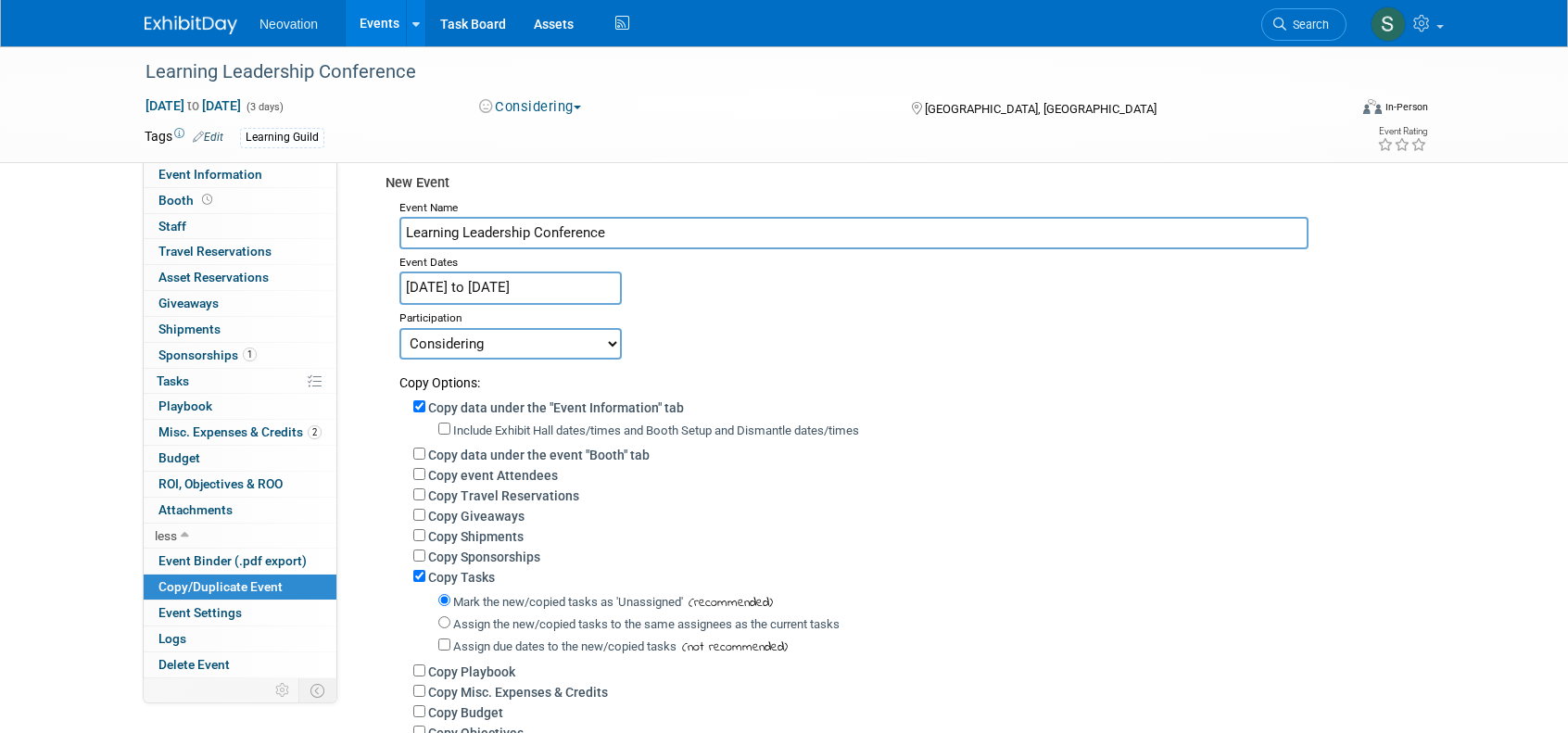
scroll to position [0, 0]
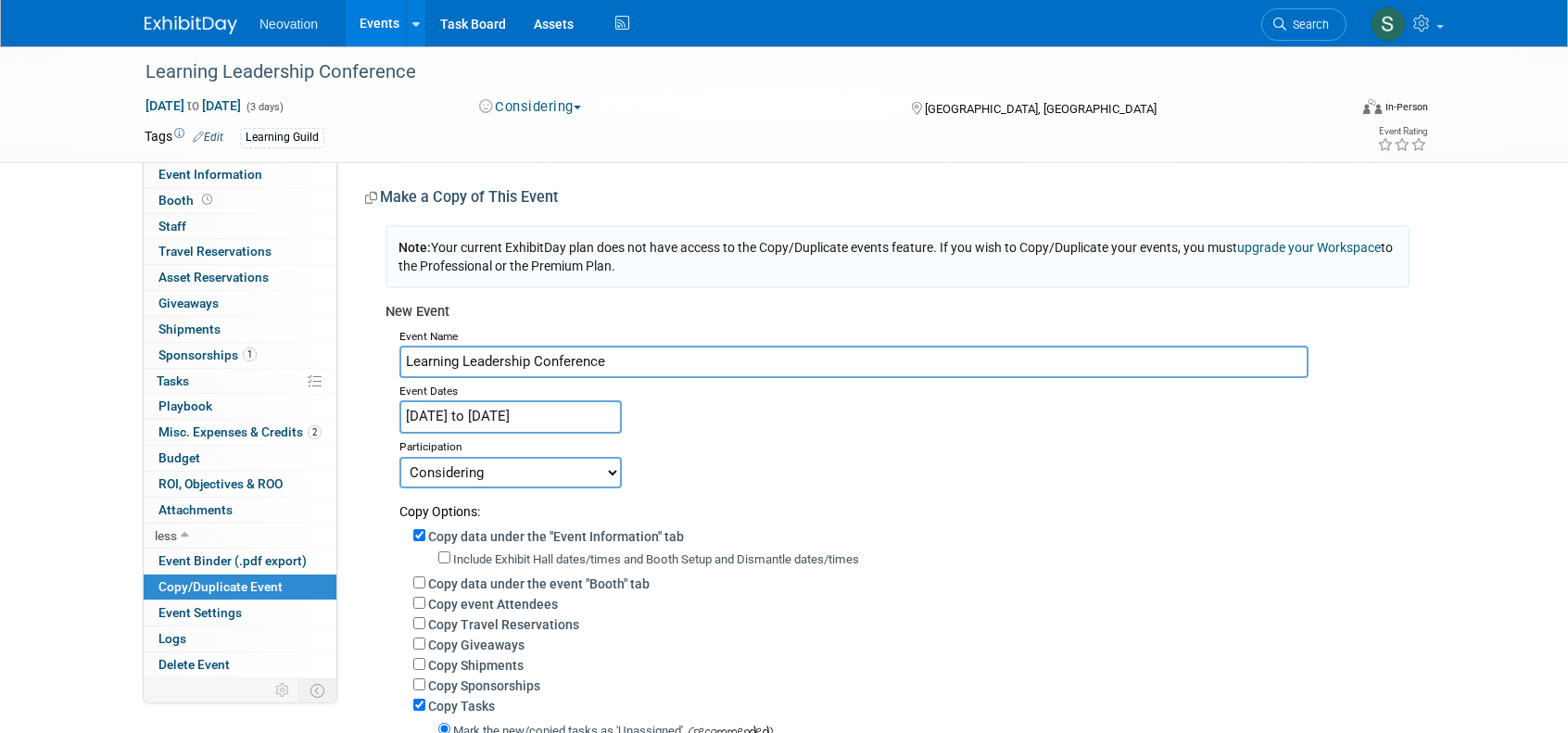
click at [664, 359] on input "Learning Leadership Conference" at bounding box center [854, 361] width 909 height 32
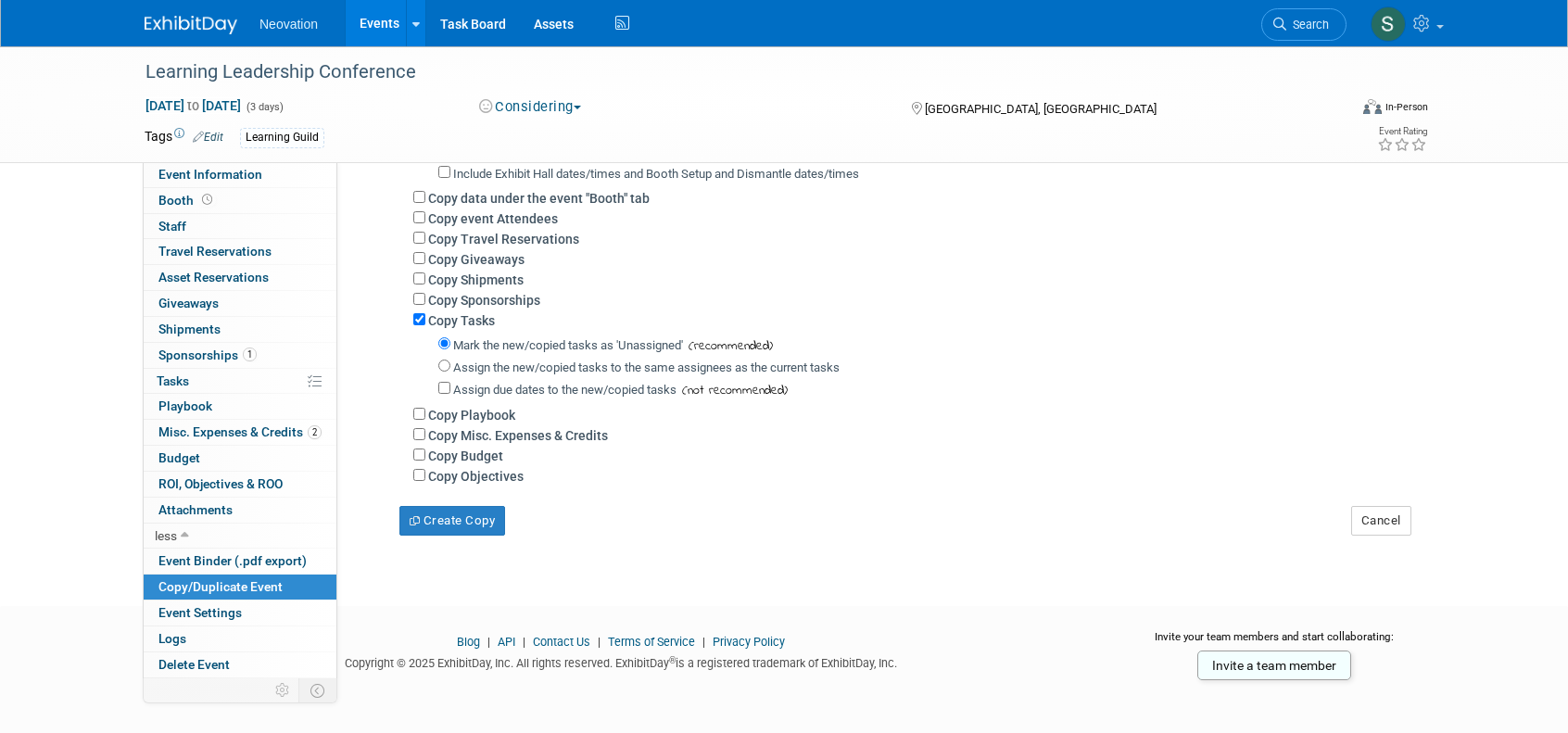
scroll to position [389, 0]
click at [1372, 510] on button "Cancel" at bounding box center [1381, 518] width 60 height 30
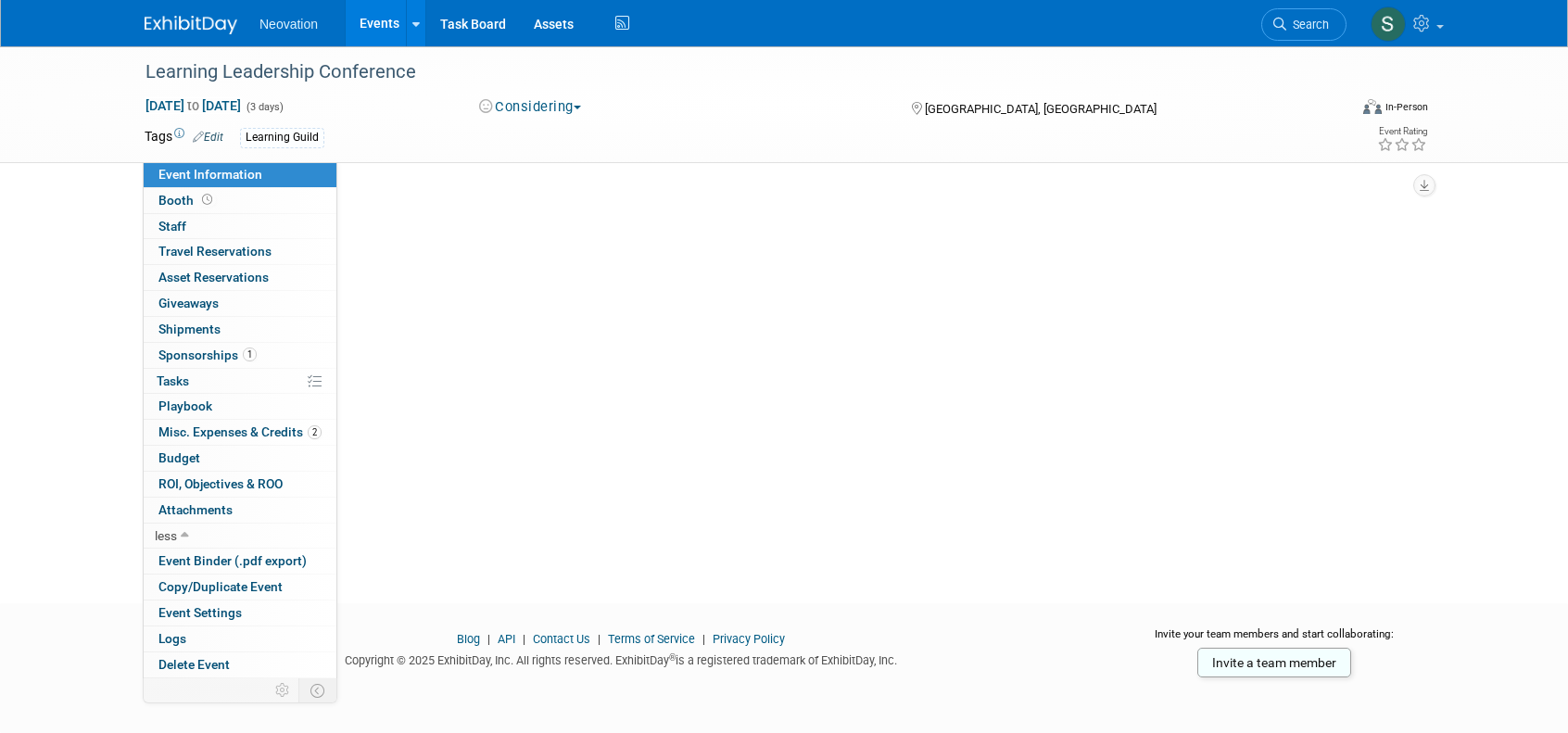
scroll to position [0, 0]
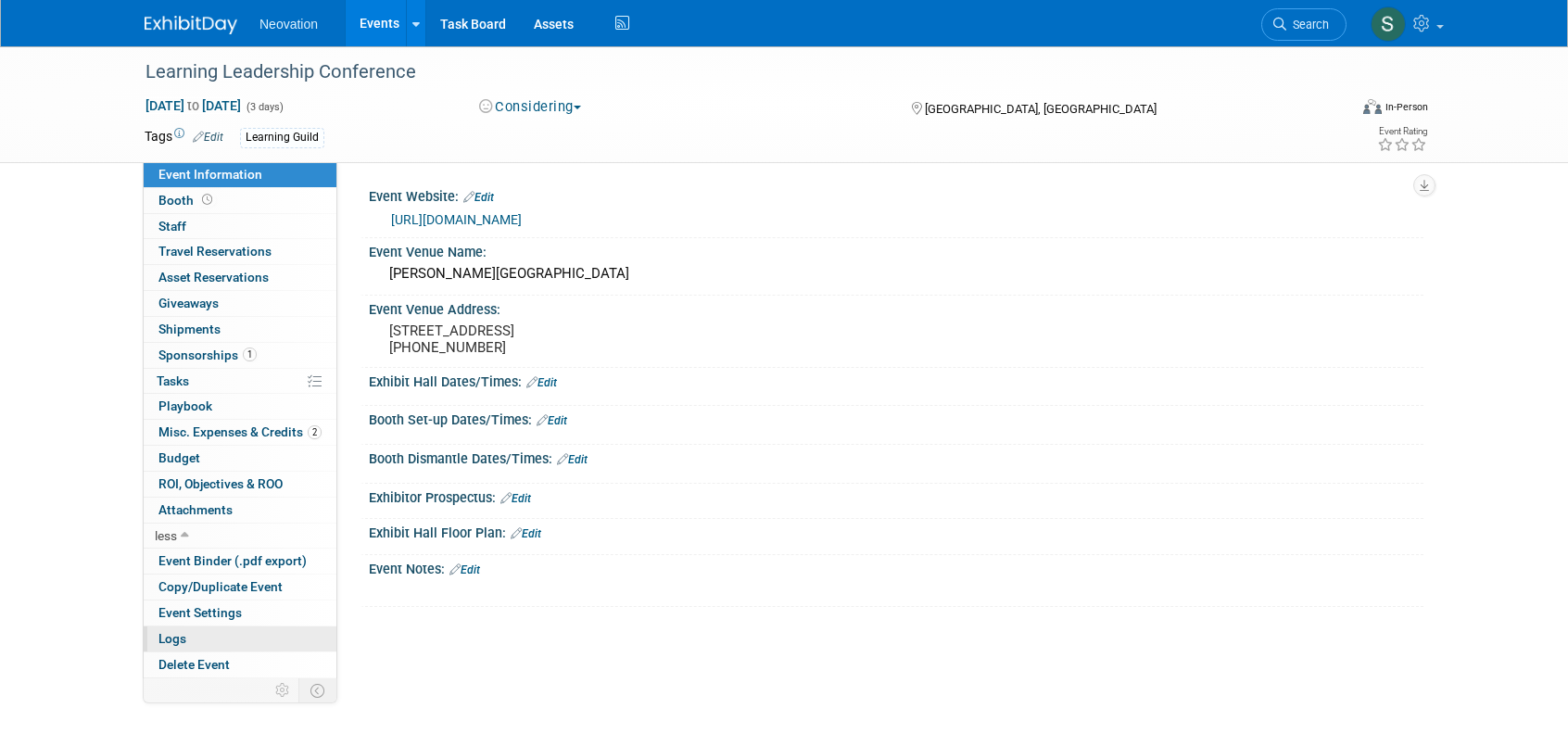
click at [169, 631] on span "Logs" at bounding box center [172, 639] width 28 height 15
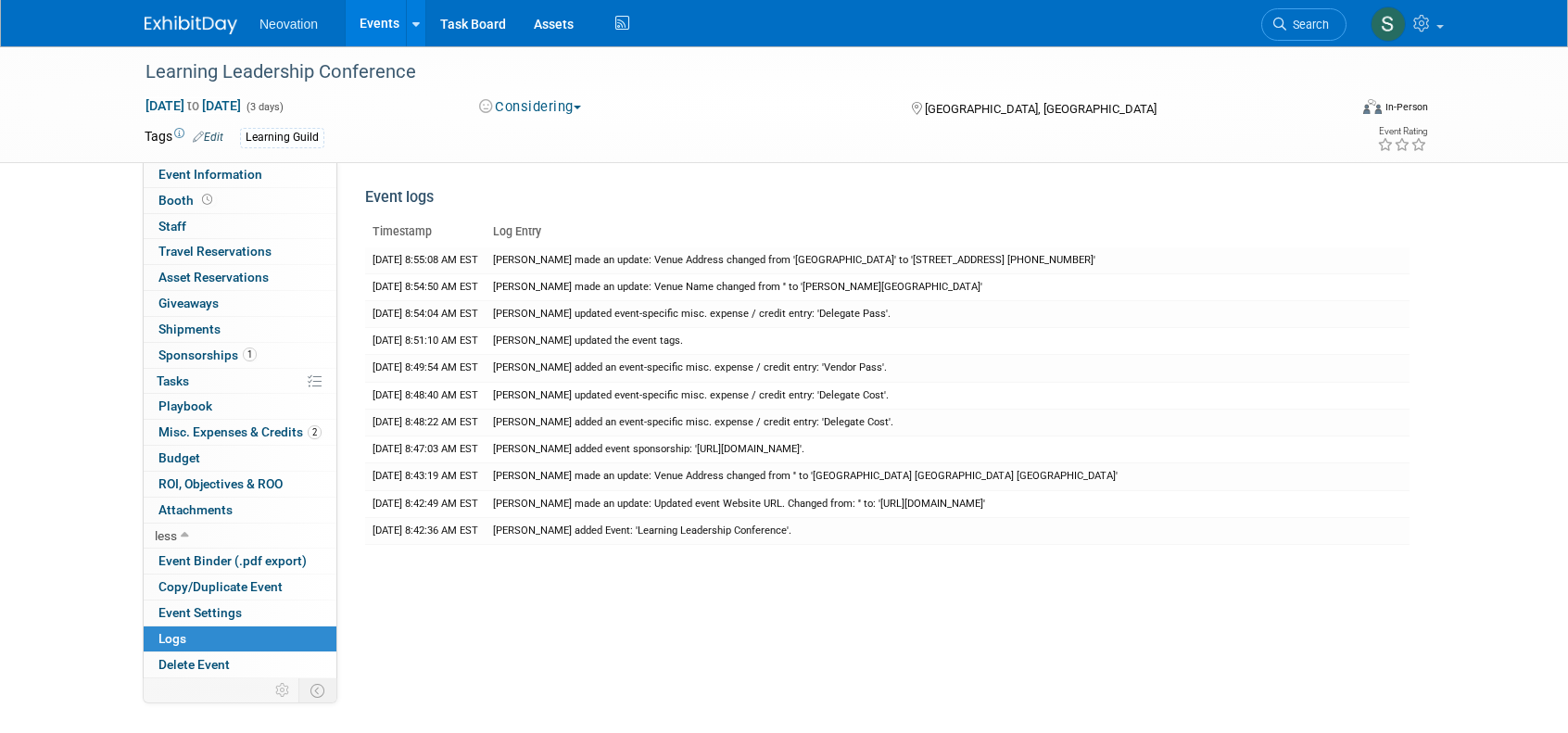
click at [605, 175] on div "Event Website: Edit https://thelearningconference.com/ Event Venue Name: Rosen …" at bounding box center [880, 417] width 1086 height 510
click at [388, 23] on link "Events" at bounding box center [379, 23] width 68 height 47
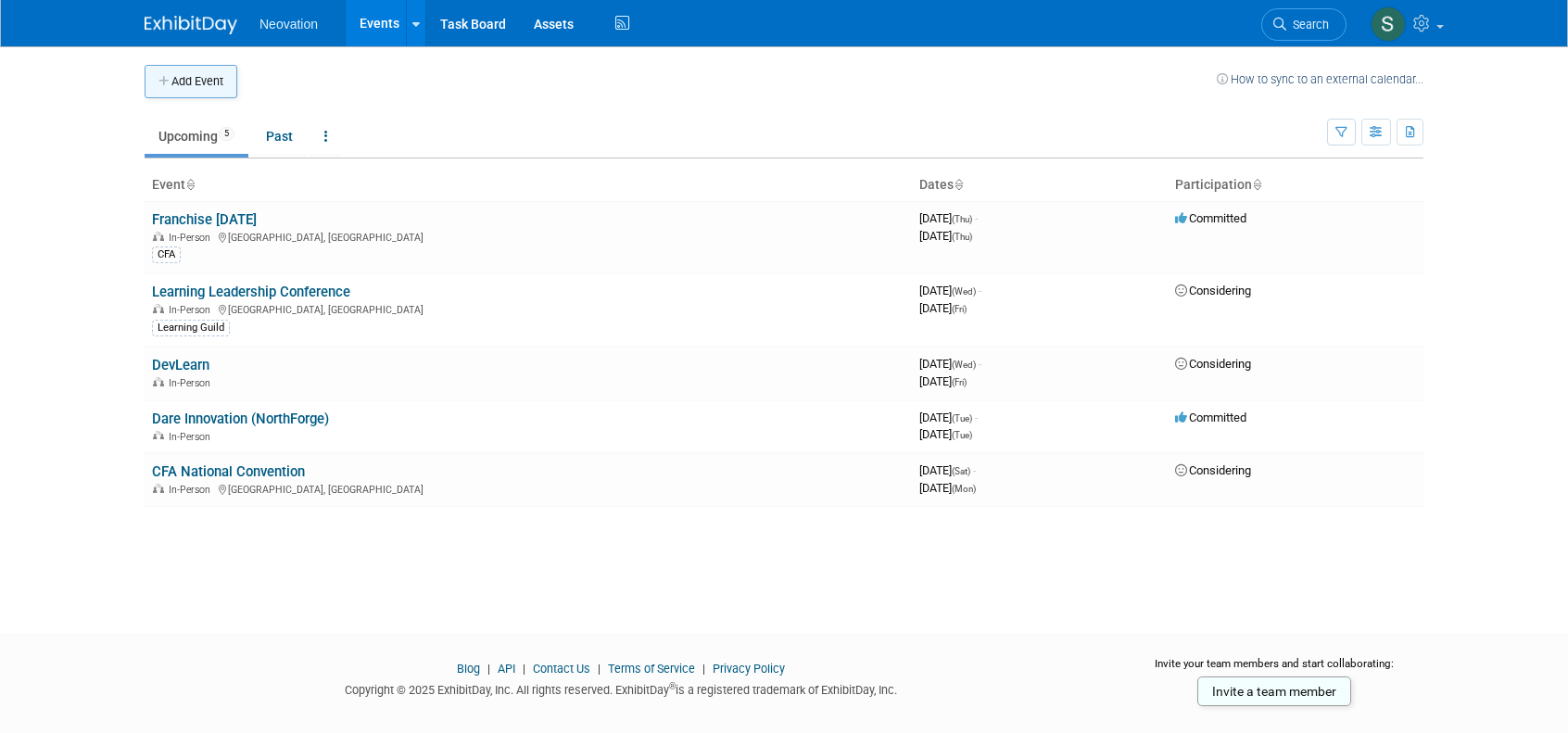
click at [180, 84] on button "Add Event" at bounding box center [191, 81] width 93 height 33
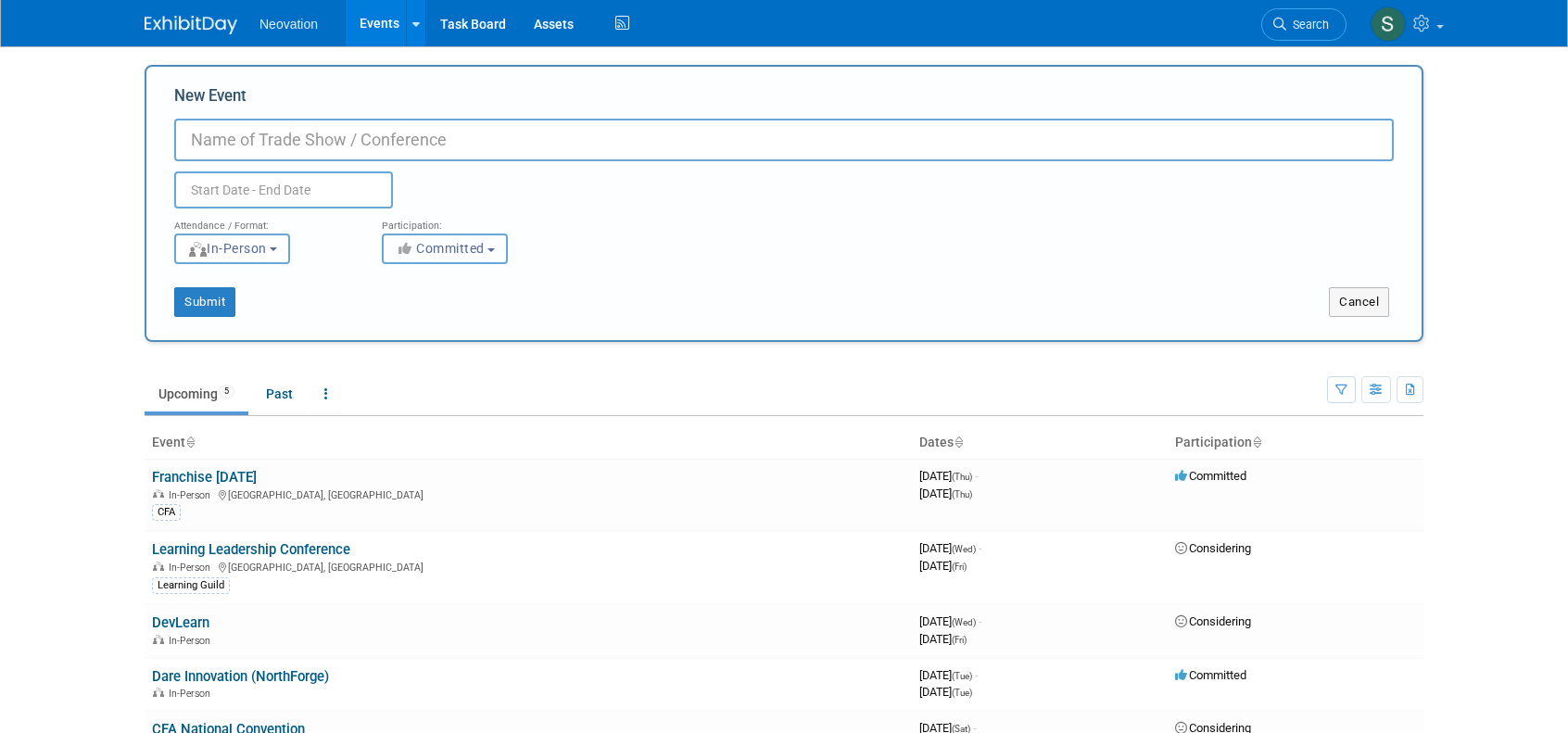
click at [480, 255] on span "Committed" at bounding box center [440, 249] width 90 height 15
click at [623, 256] on div "Attendance / Format: <img src="[URL][DOMAIN_NAME]" style="width: 19px; margin-t…" at bounding box center [784, 236] width 1248 height 55
click at [1352, 303] on button "Cancel" at bounding box center [1359, 301] width 60 height 30
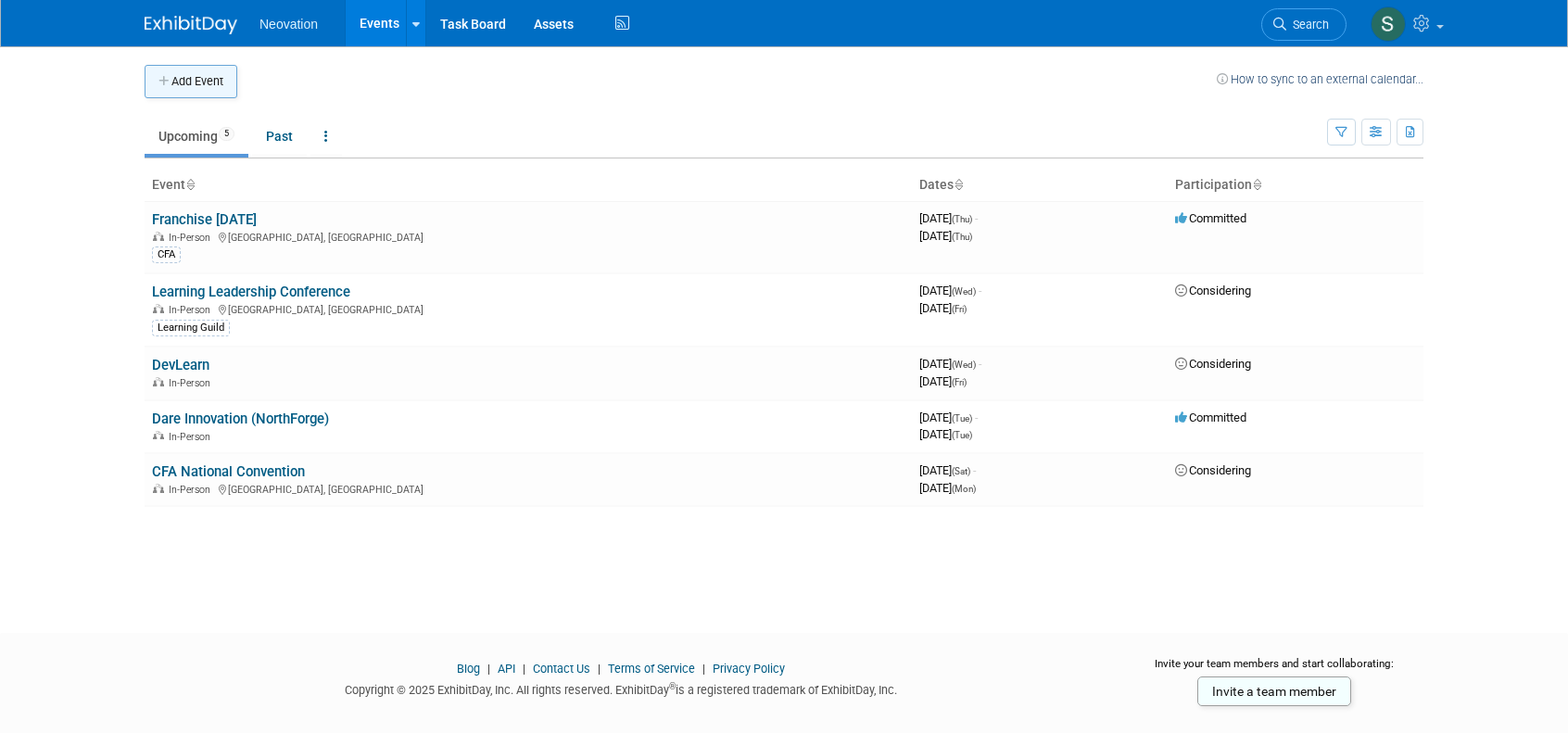
click at [188, 81] on button "Add Event" at bounding box center [191, 81] width 93 height 33
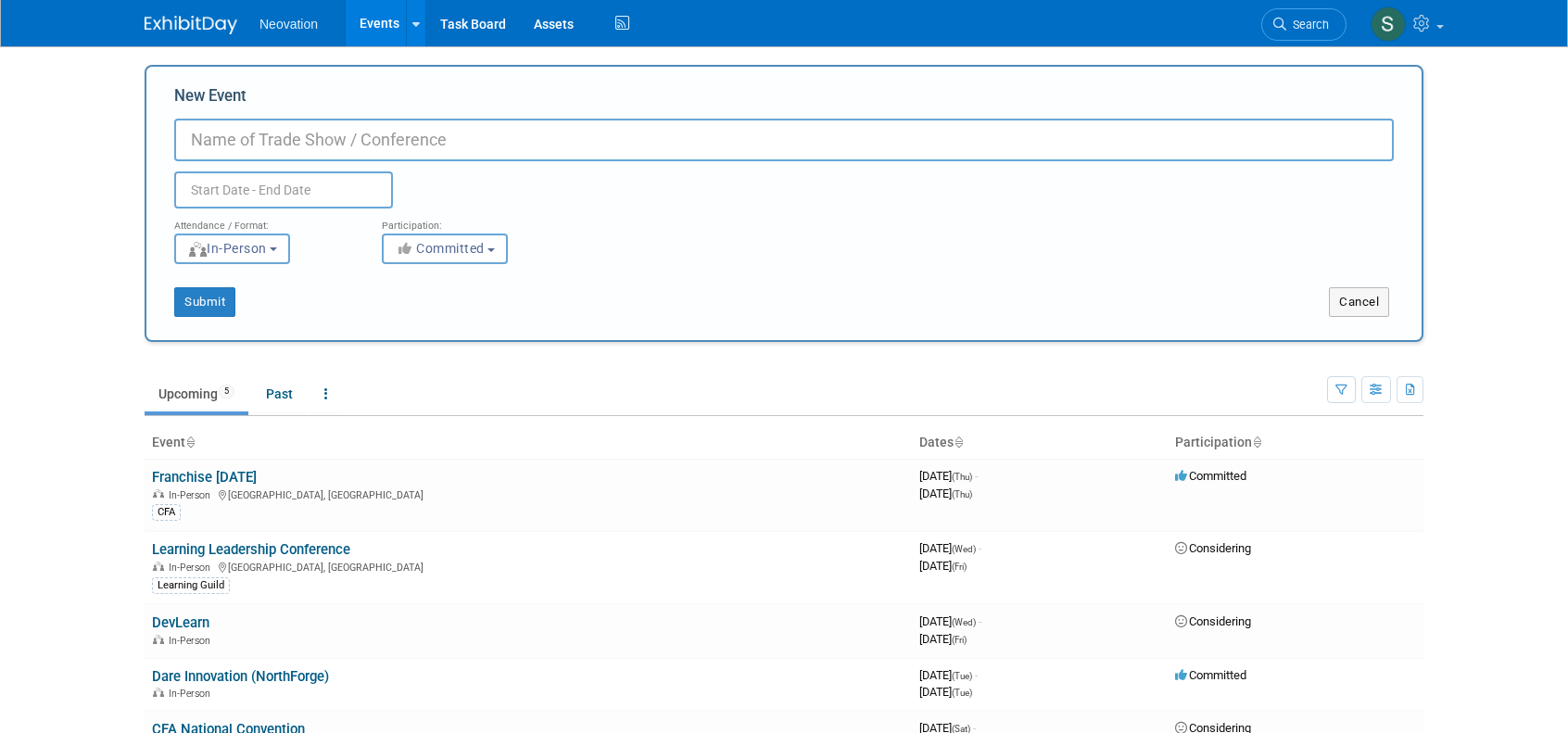
click at [373, 137] on input "New Event" at bounding box center [784, 139] width 1220 height 43
click at [323, 138] on input "New Event" at bounding box center [784, 139] width 1220 height 43
type input "Neo Webinar: Project Management"
click at [320, 181] on input "text" at bounding box center [283, 190] width 218 height 37
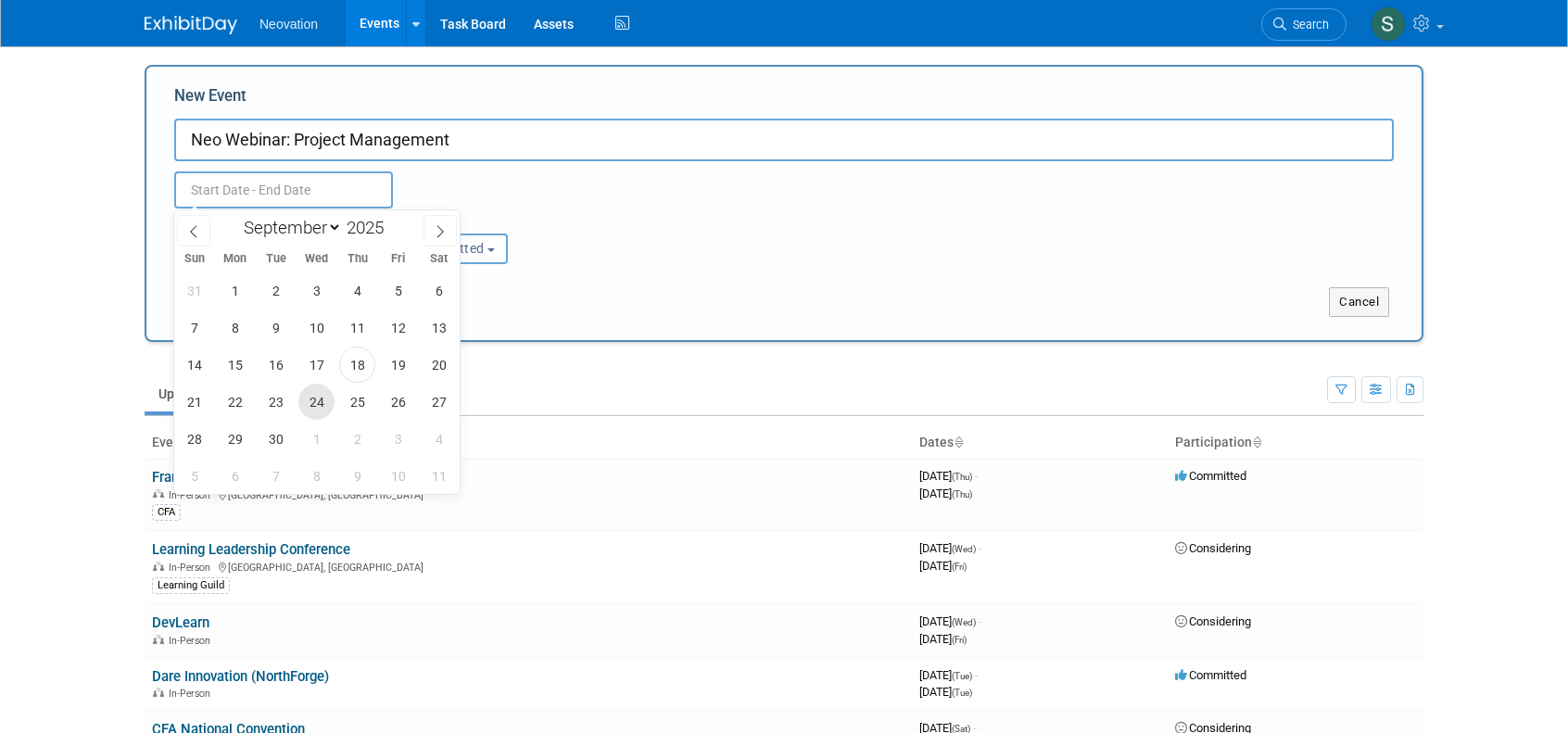
click at [319, 407] on span "24" at bounding box center [317, 401] width 36 height 36
type input "[DATE] to [DATE]"
click at [641, 280] on div "Submit Cancel" at bounding box center [784, 290] width 1248 height 52
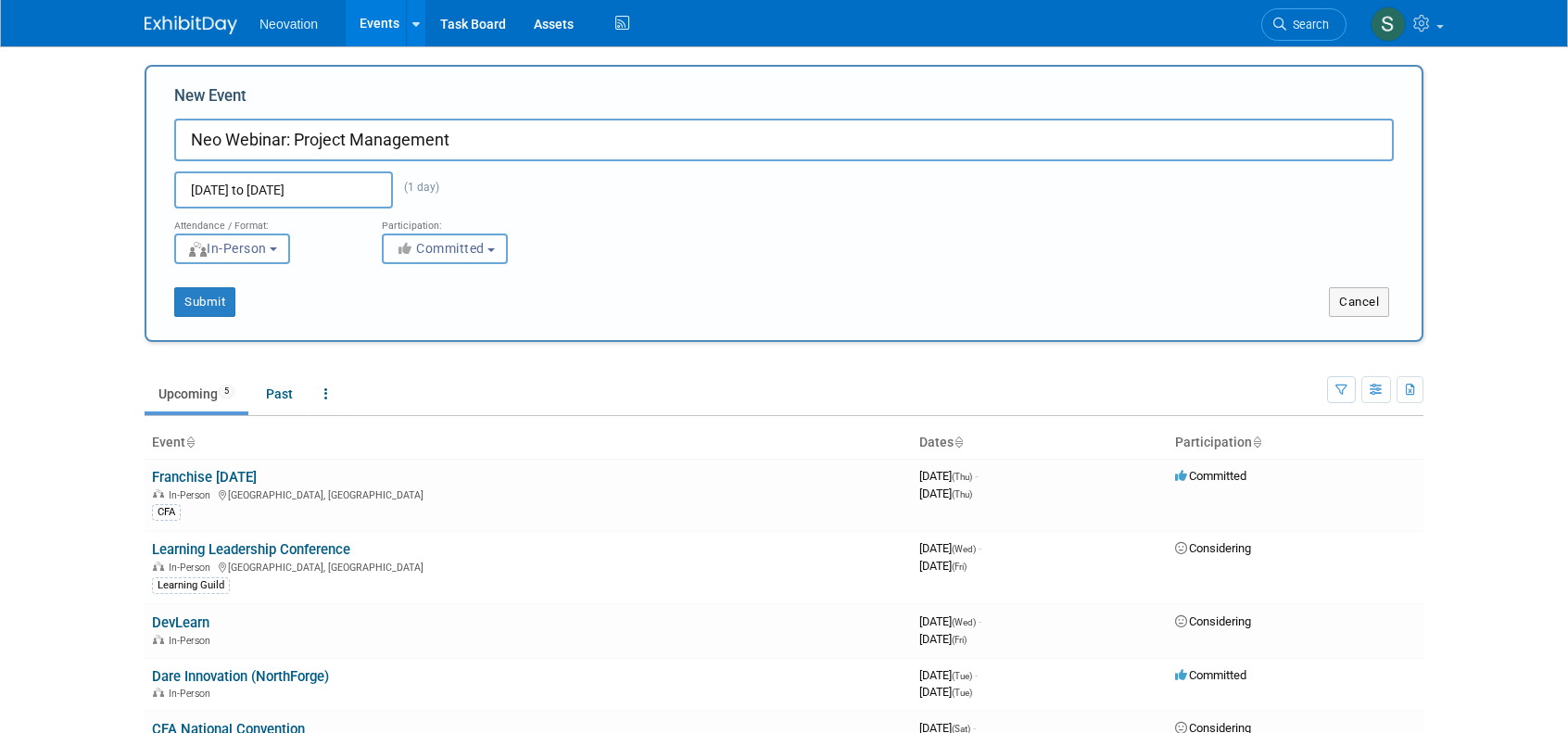
click at [489, 255] on button "Committed" at bounding box center [444, 249] width 126 height 31
click at [481, 280] on label "Committed" at bounding box center [453, 287] width 122 height 24
click at [400, 281] on input "Committed" at bounding box center [393, 287] width 12 height 12
click at [267, 243] on span "In-Person" at bounding box center [227, 249] width 80 height 15
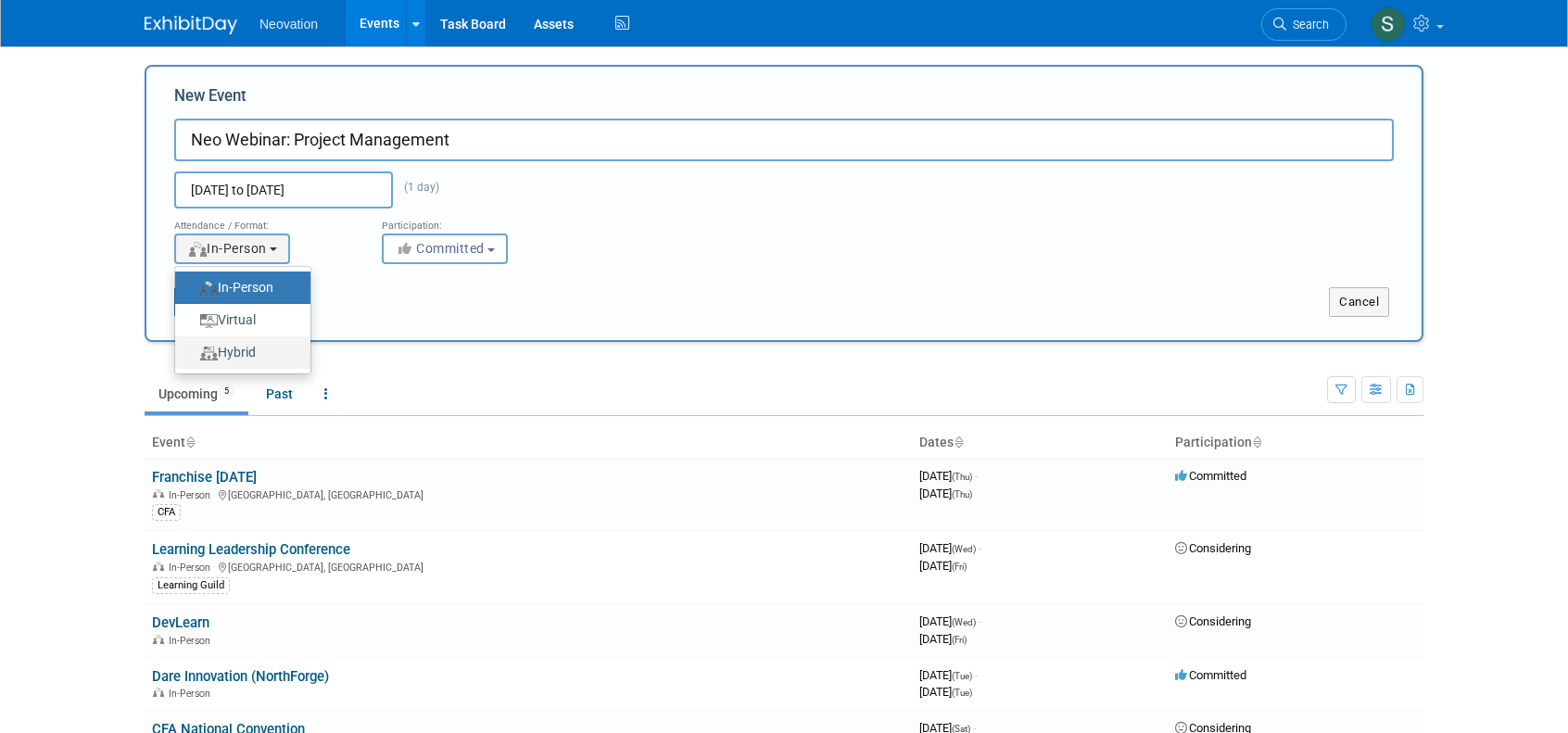
click at [246, 353] on label "Hybrid" at bounding box center [237, 353] width 108 height 25
click at [192, 353] on input "Hybrid" at bounding box center [186, 352] width 12 height 12
select select "3"
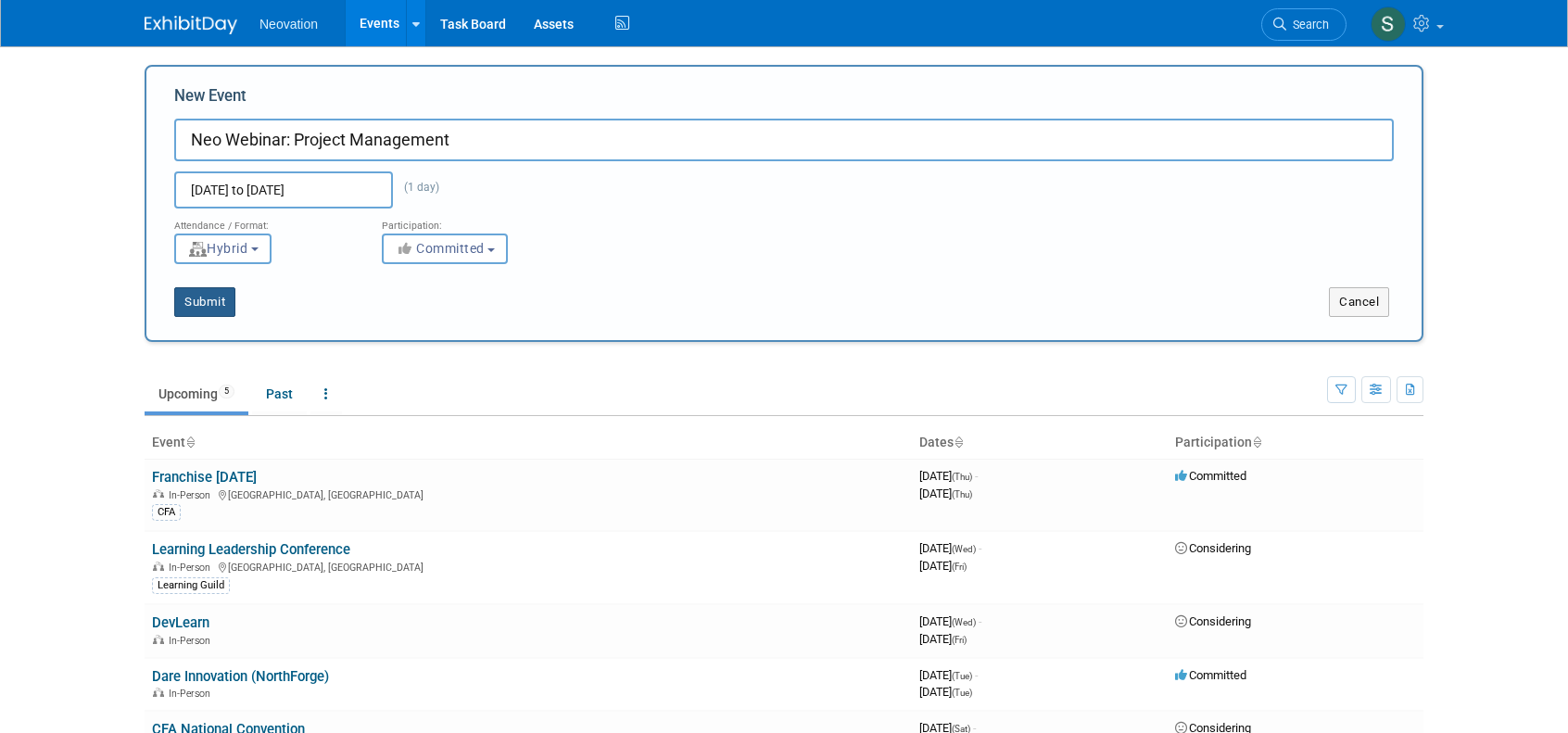
click at [193, 304] on button "Submit" at bounding box center [205, 301] width 61 height 30
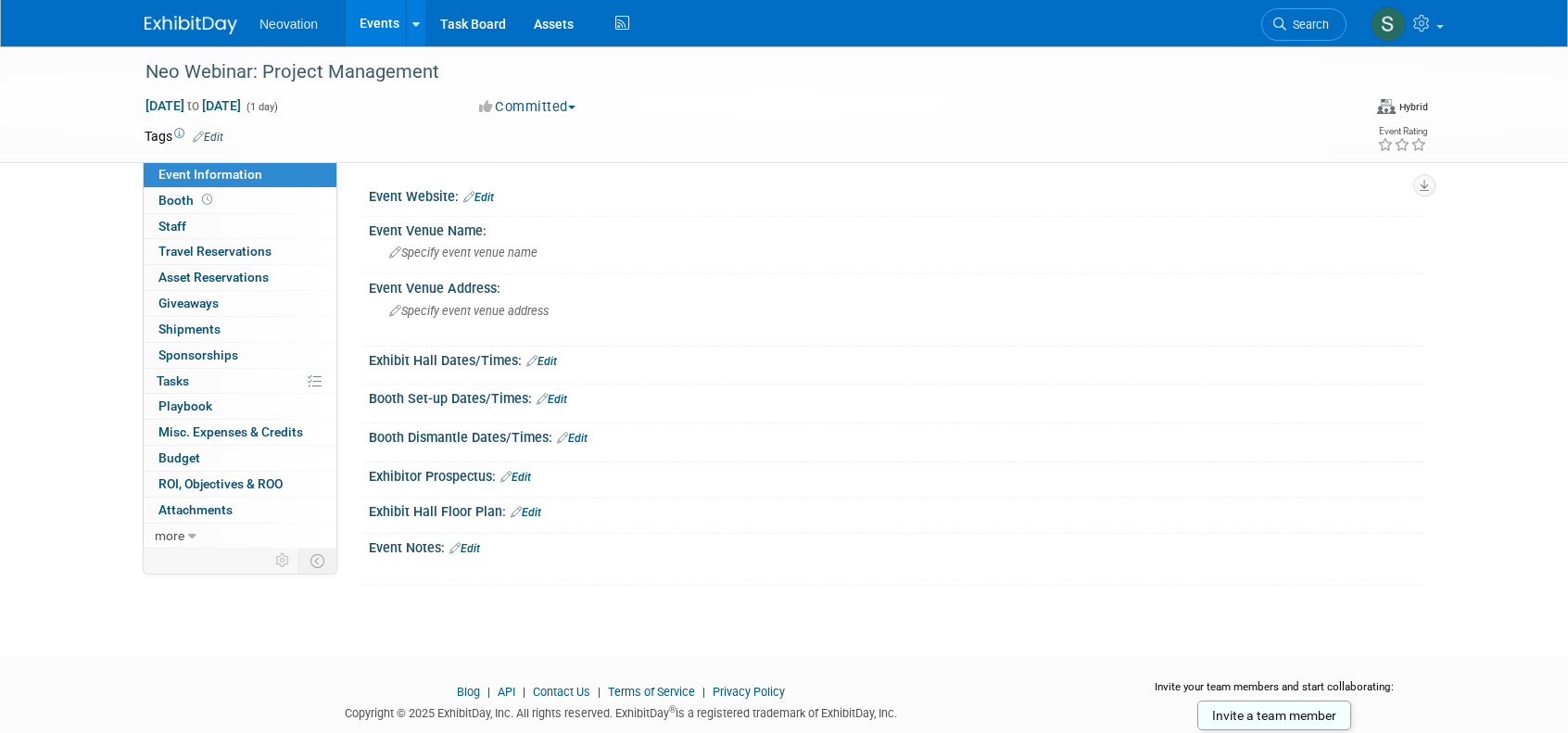
click at [485, 194] on link "Edit" at bounding box center [479, 197] width 31 height 13
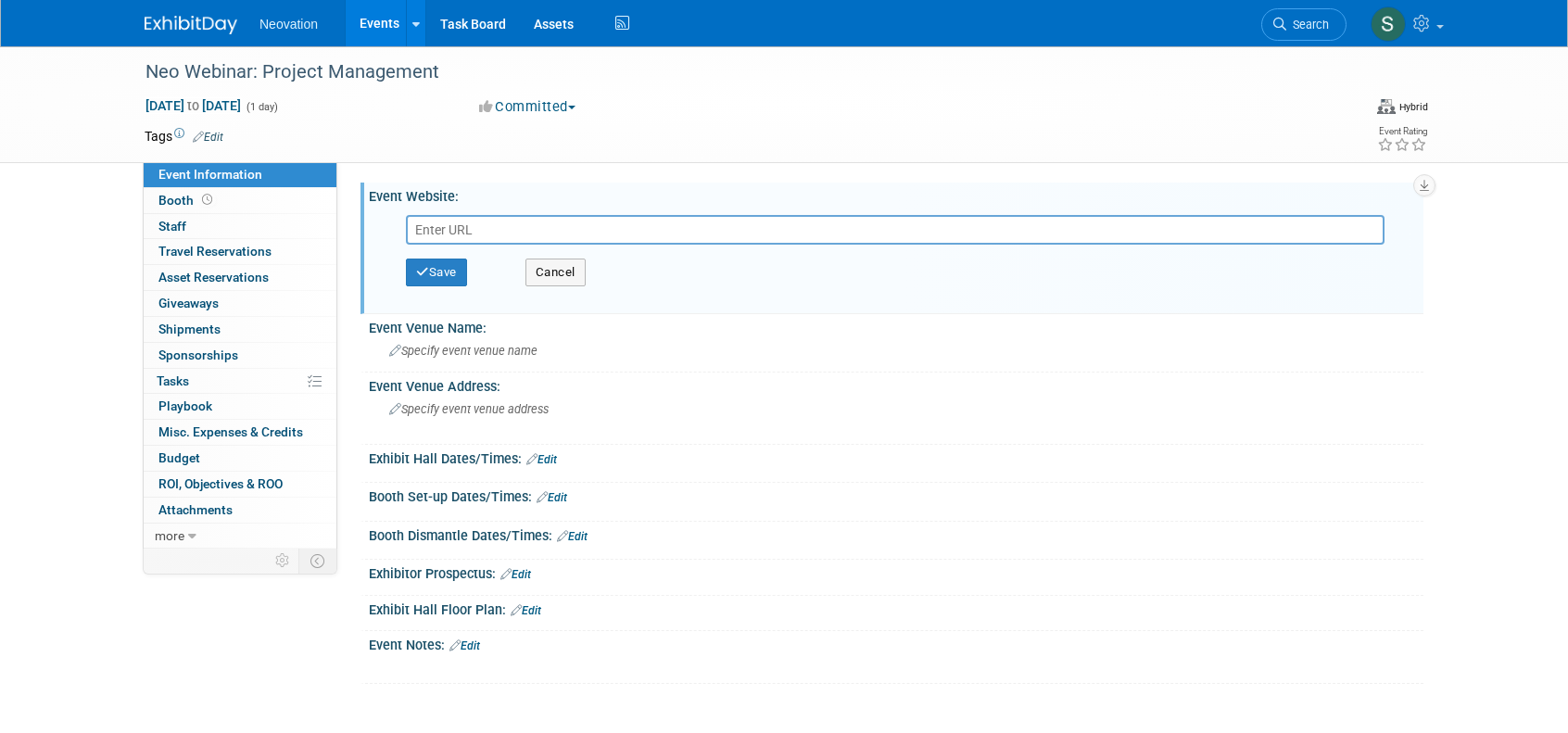
click at [476, 226] on input "text" at bounding box center [896, 229] width 979 height 30
paste input "https://www.neovation.com/webinar/elevate-elearning-project-management-skills"
type input "https://www.neovation.com/webinar/elevate-elearning-project-management-skills"
click at [444, 275] on button "Save" at bounding box center [437, 272] width 61 height 28
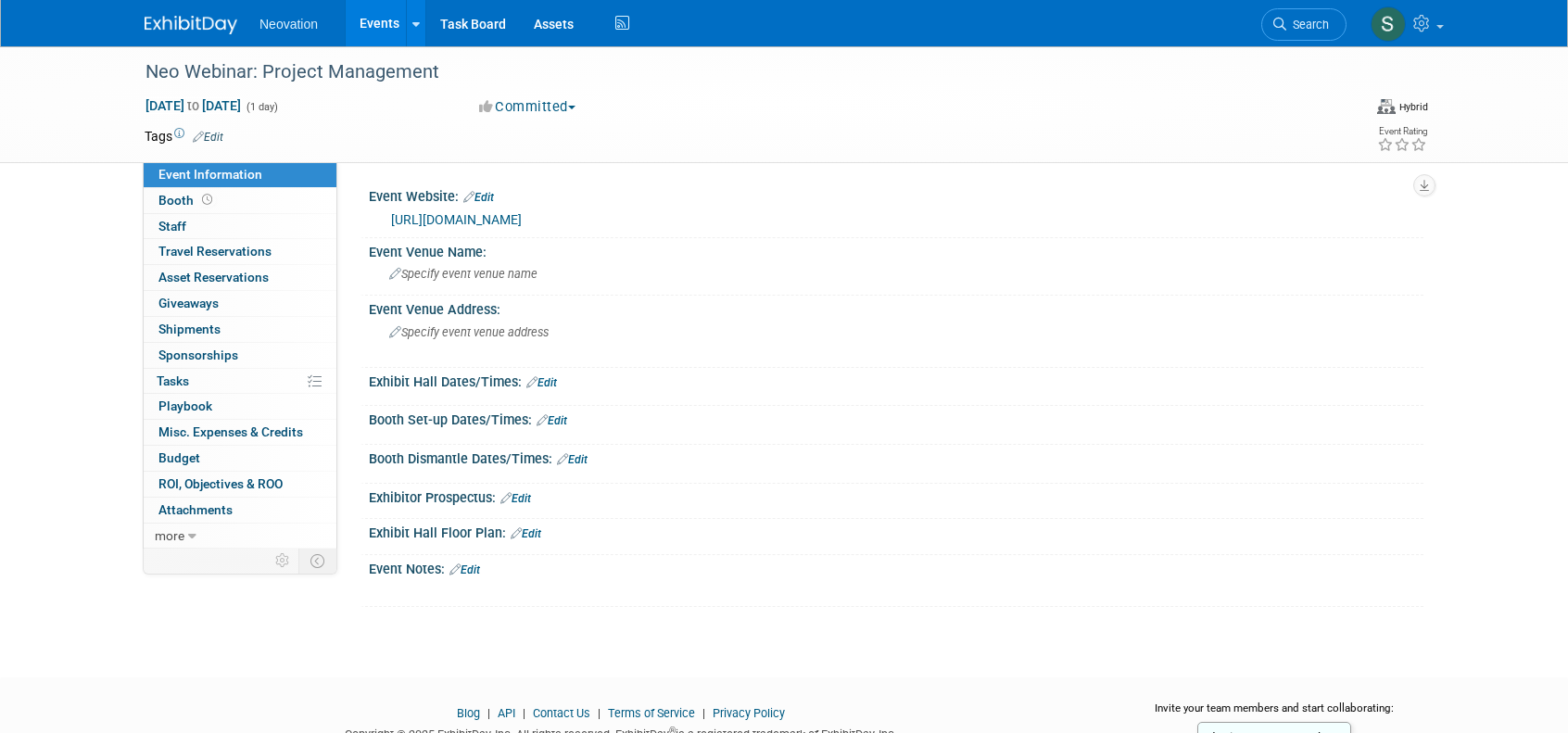
click at [1070, 149] on div "Tags Edit Event Rating" at bounding box center [786, 140] width 1311 height 32
click at [209, 133] on link "Edit" at bounding box center [208, 137] width 31 height 13
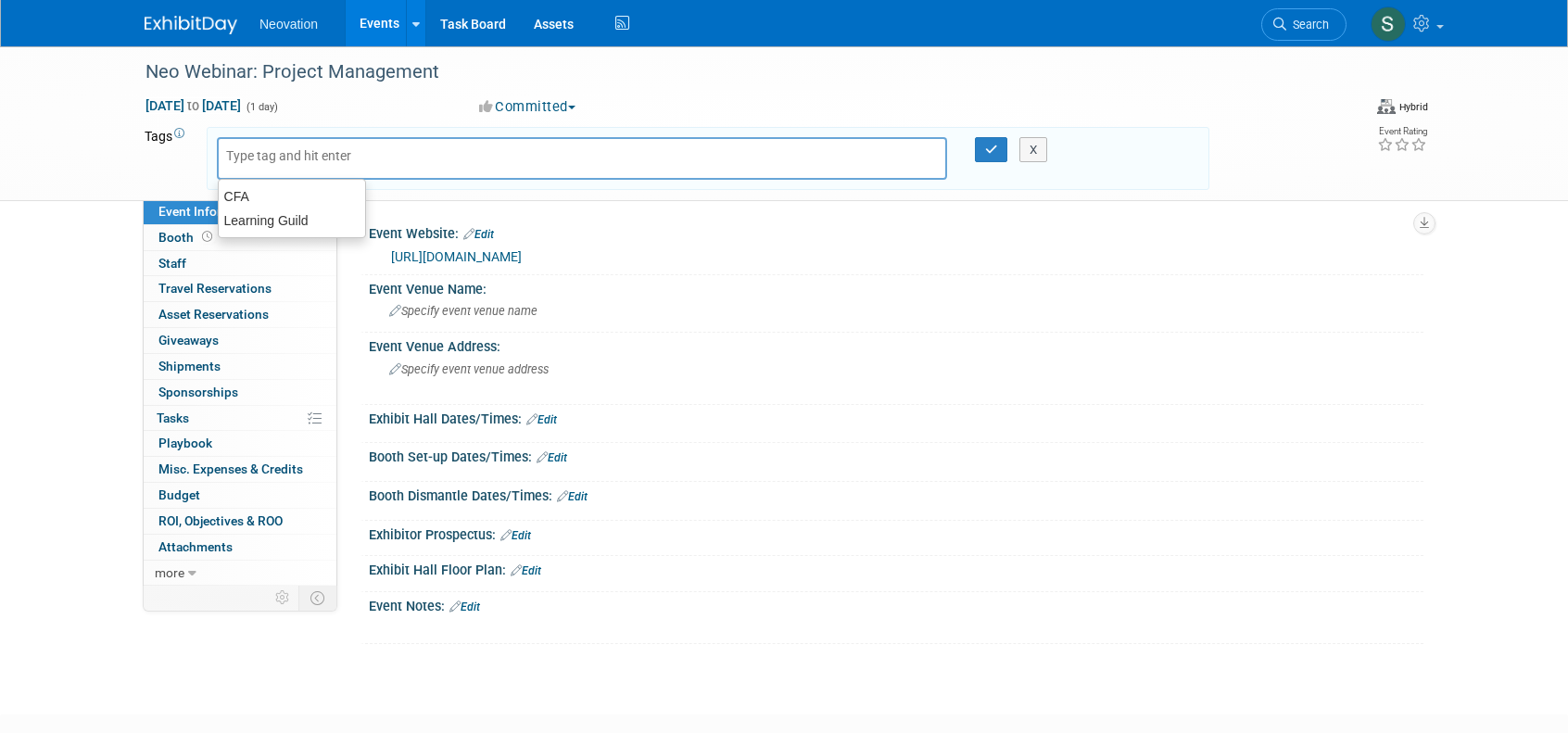
click at [279, 153] on input "text" at bounding box center [299, 155] width 148 height 18
type input "Neovation"
click at [994, 152] on icon "button" at bounding box center [992, 150] width 13 height 12
type input "Neovation"
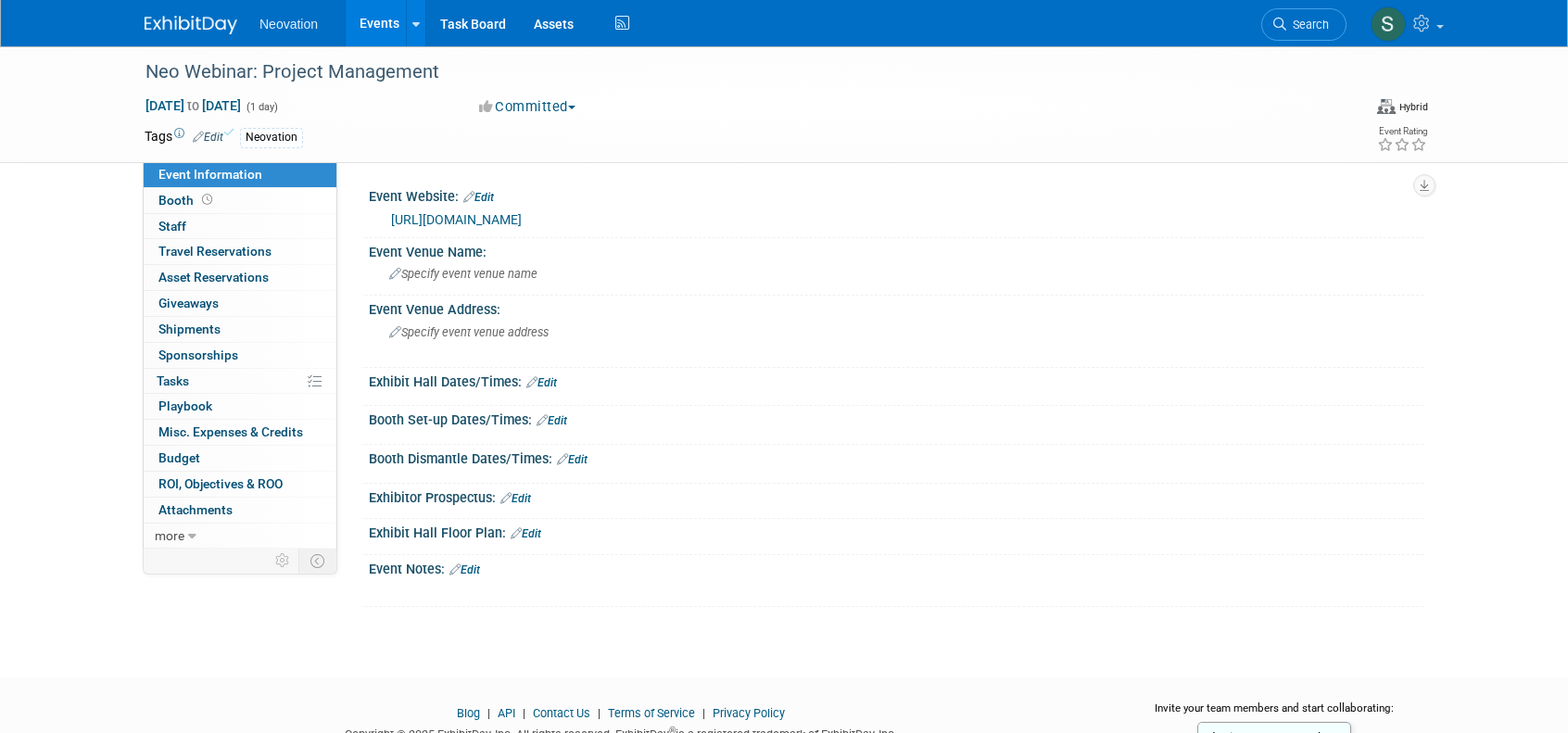
click at [1161, 210] on div "https://www.neovation.com/webinar/elevate-elearning-project-management-skills" at bounding box center [900, 220] width 1019 height 21
click at [1059, 193] on div "Event Website: Edit" at bounding box center [897, 193] width 1055 height 24
click at [1104, 168] on div "Event Website: Edit https://www.neovation.com/webinar/elevate-elearning-project…" at bounding box center [880, 353] width 1086 height 382
click at [1421, 100] on div "Hybrid" at bounding box center [1413, 107] width 30 height 14
click at [1383, 135] on label "Virtual" at bounding box center [1379, 146] width 82 height 26
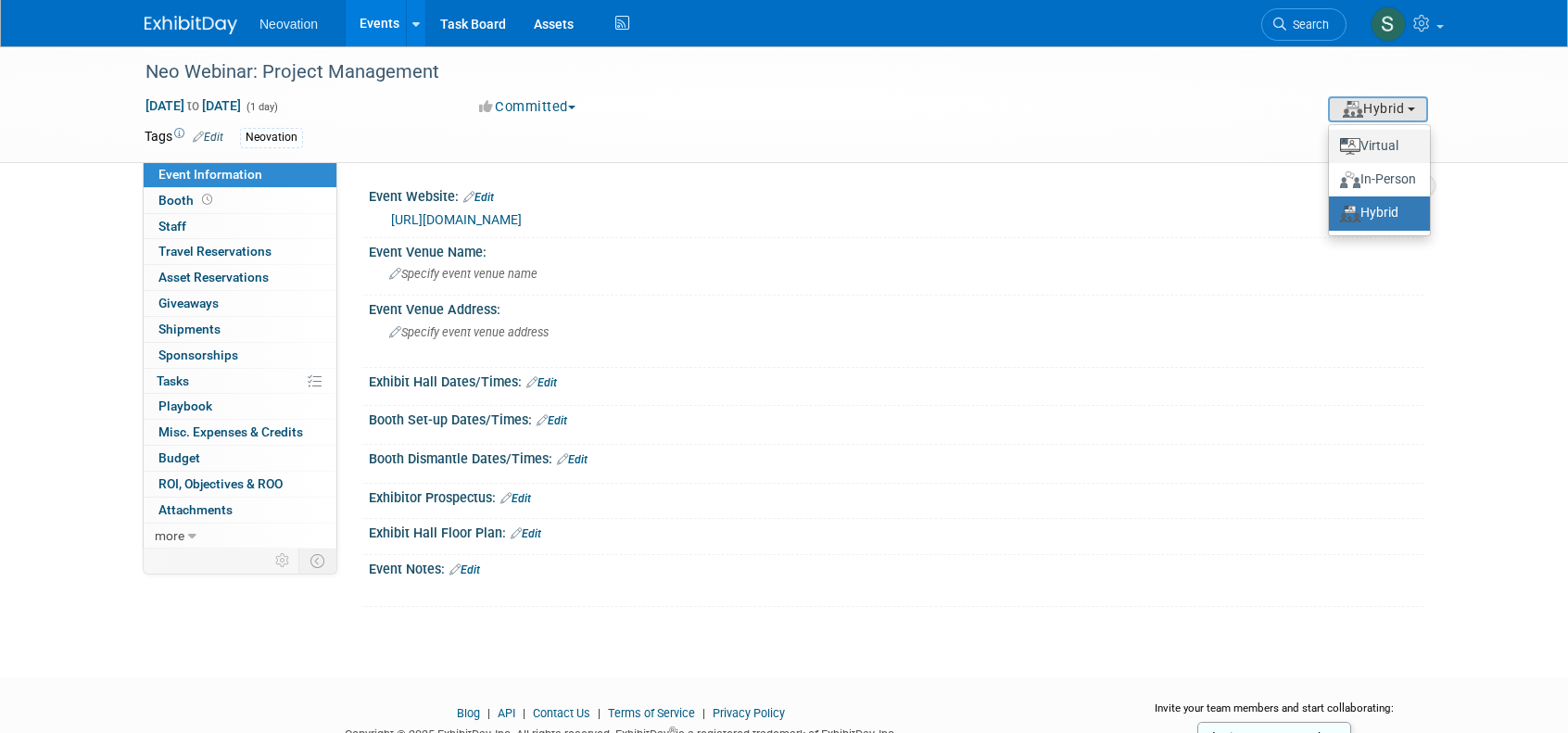
click at [1332, 140] on input "Virtual" at bounding box center [1326, 146] width 12 height 12
click at [970, 316] on div "Event Venue Address:" at bounding box center [897, 307] width 1055 height 23
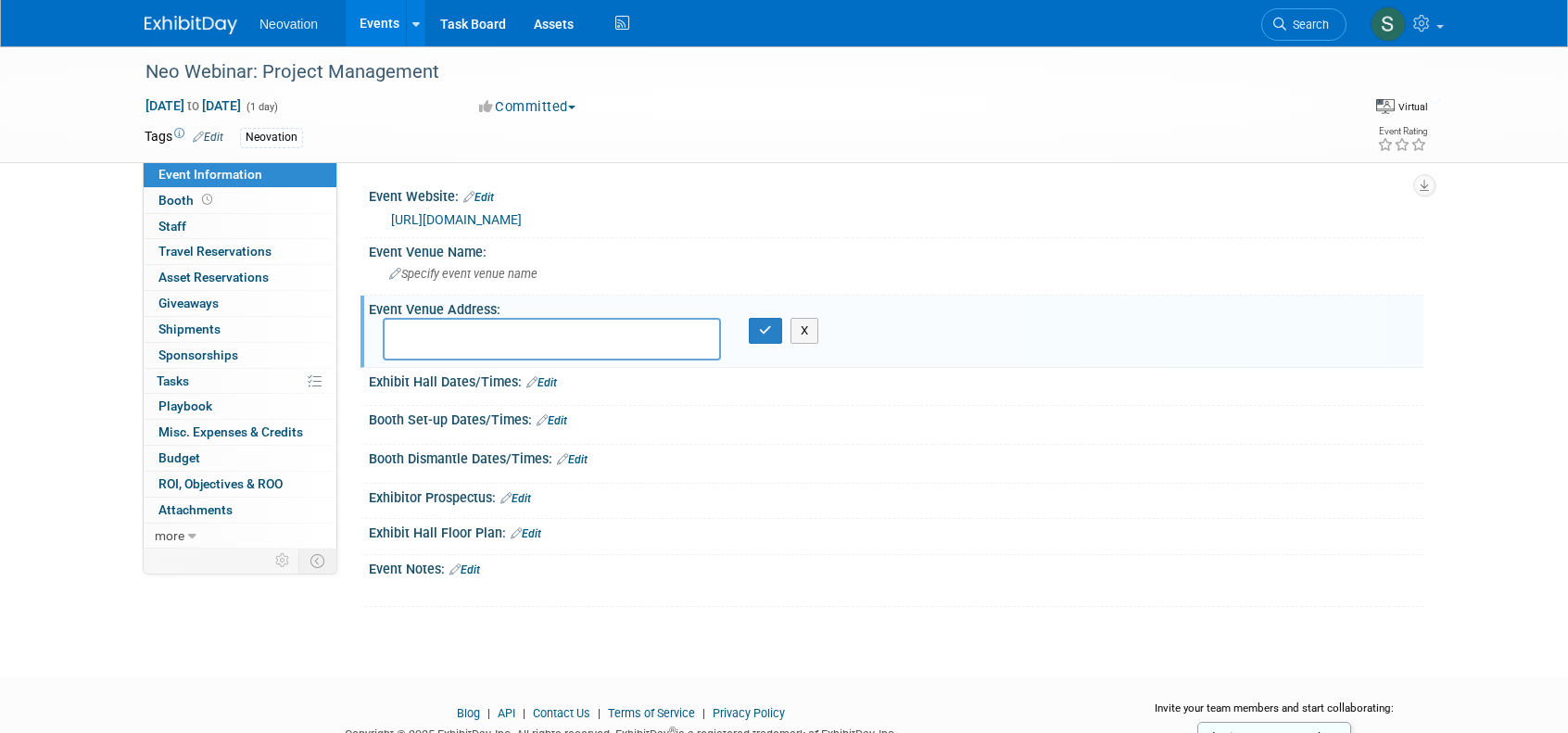
click at [1185, 106] on div "Sep 24, 2025 to Sep 24, 2025 (1 day) Sep 24, 2025 to Sep 24, 2025 Committed Com…" at bounding box center [786, 110] width 1311 height 28
click at [980, 13] on div "Neovation Events Add Event Bulk Upload Events Shareable Event Boards Recently V…" at bounding box center [784, 23] width 1279 height 47
click at [805, 336] on button "X" at bounding box center [805, 330] width 29 height 26
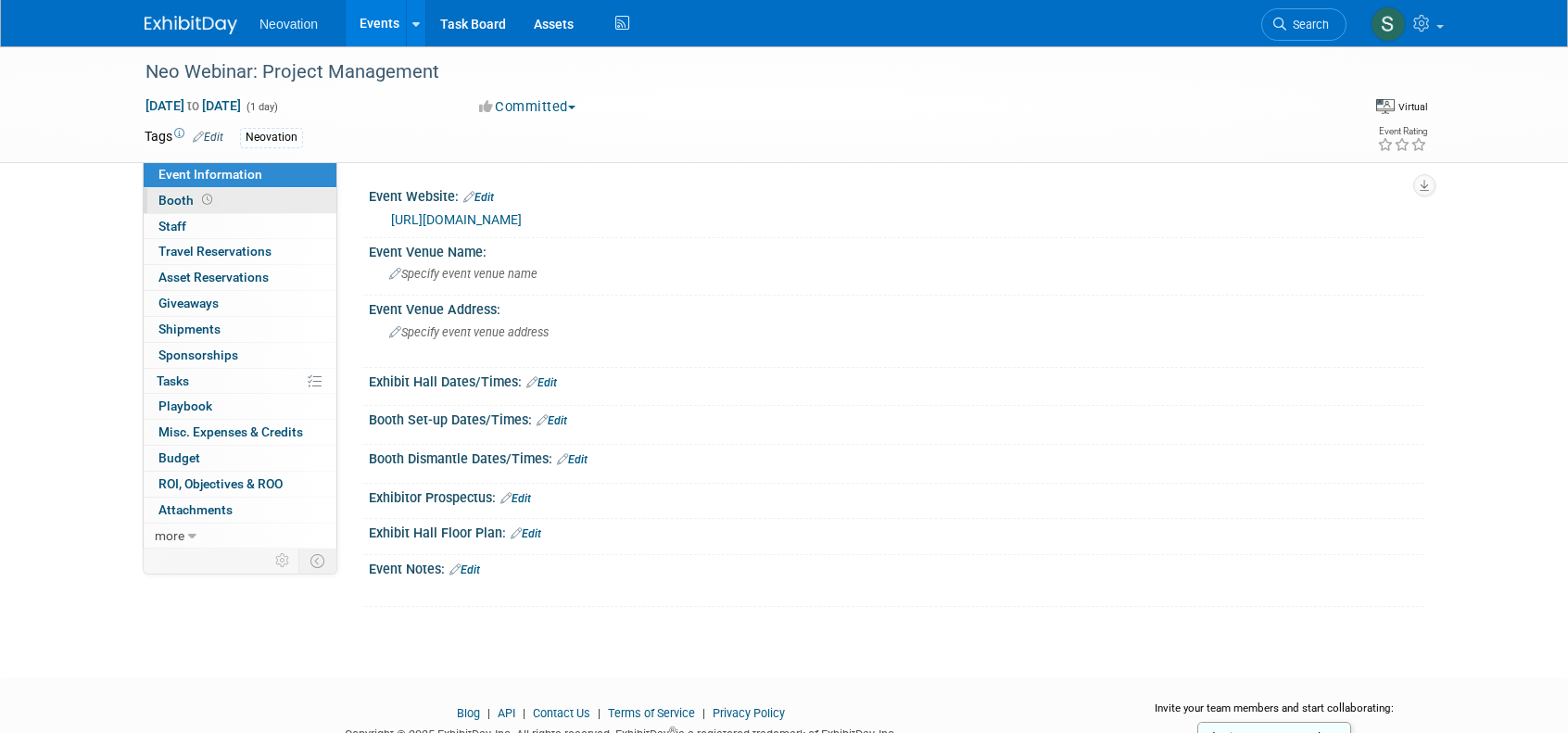
click at [173, 199] on span "Booth" at bounding box center [187, 200] width 57 height 15
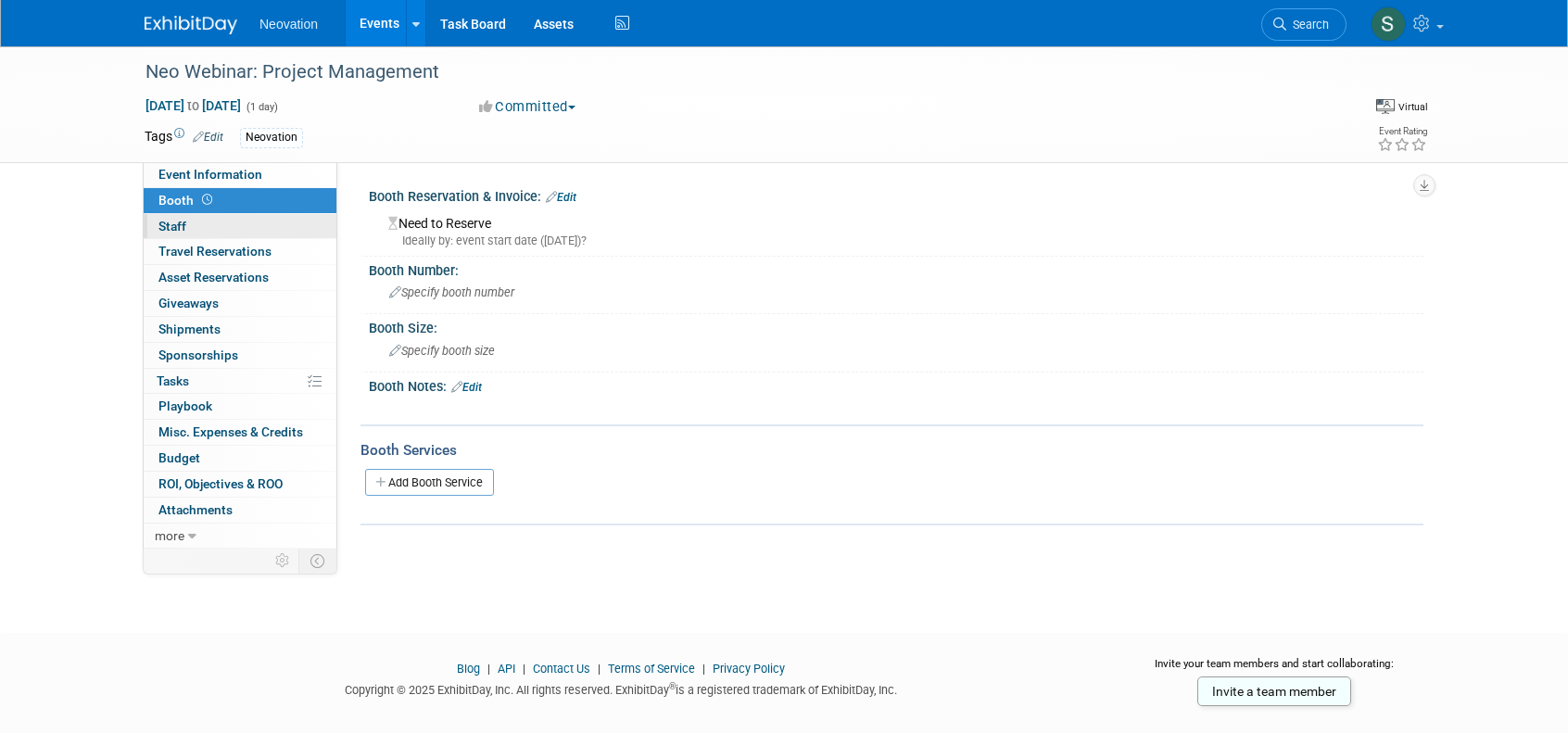
click at [172, 226] on span "Staff 0" at bounding box center [172, 226] width 28 height 15
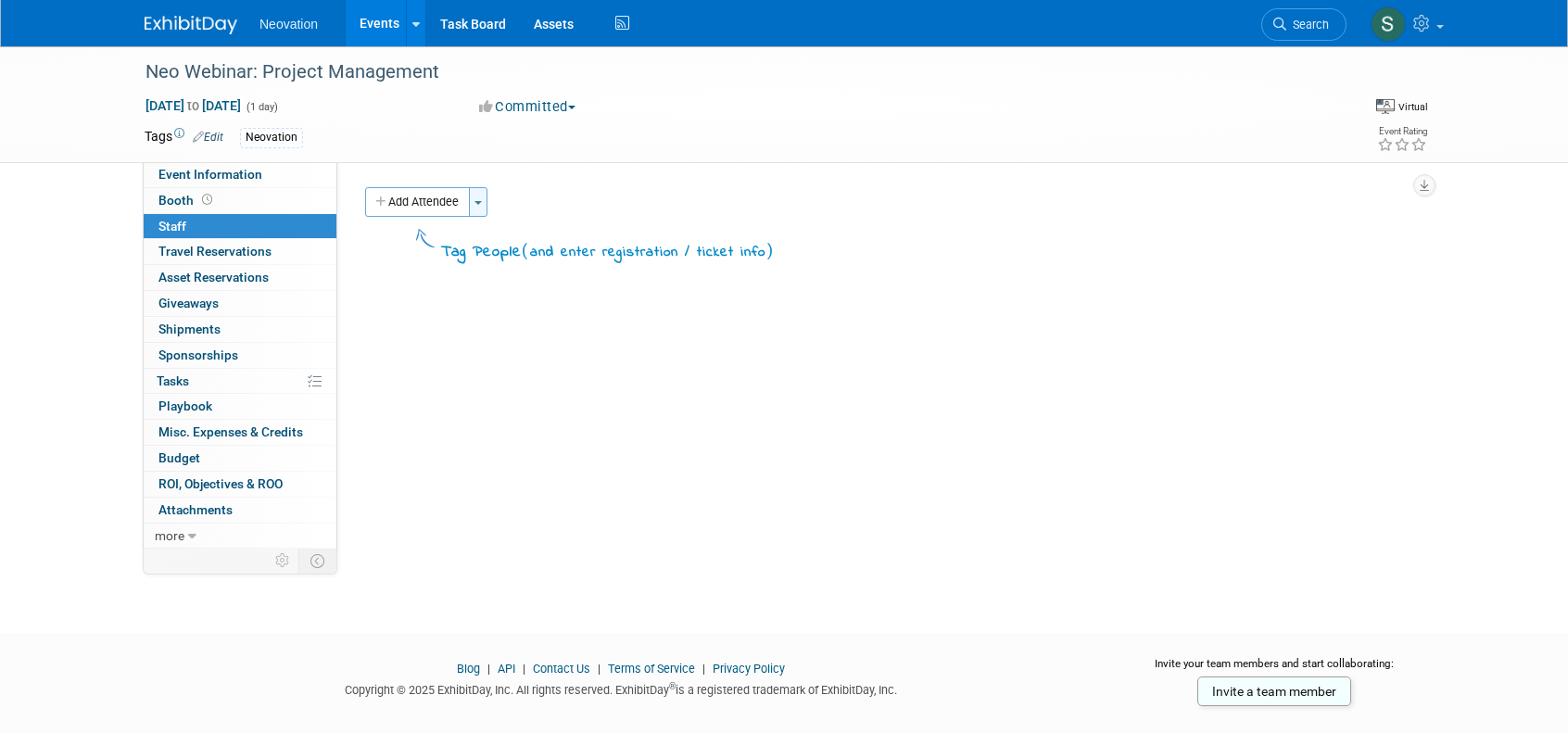
click at [487, 195] on button "Toggle Dropdown" at bounding box center [478, 201] width 18 height 30
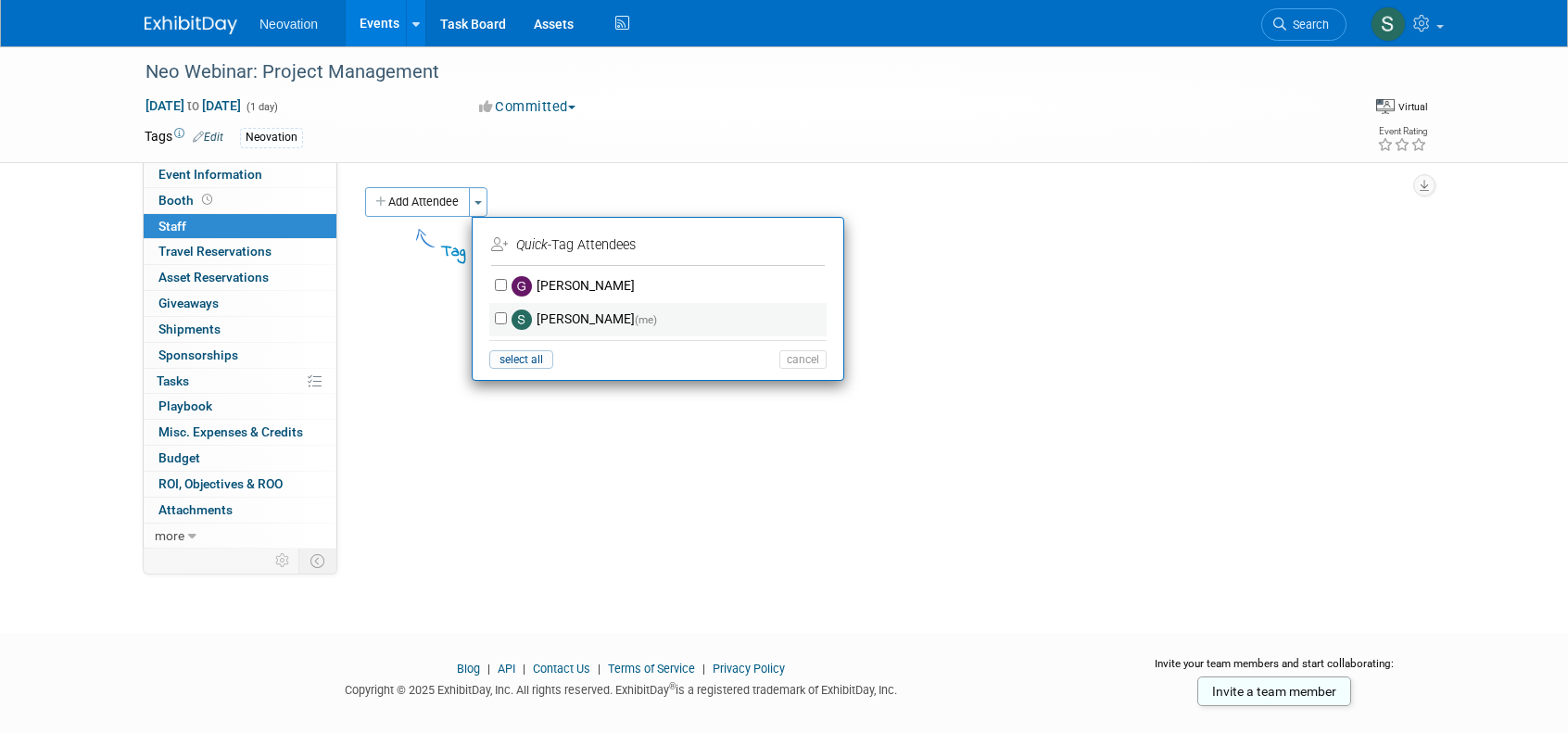
click at [548, 314] on label "[PERSON_NAME] (me)" at bounding box center [671, 319] width 326 height 33
click at [507, 314] on input "[PERSON_NAME] (me)" at bounding box center [501, 318] width 12 height 12
checkbox input "true"
click at [804, 248] on button "Apply" at bounding box center [796, 245] width 56 height 27
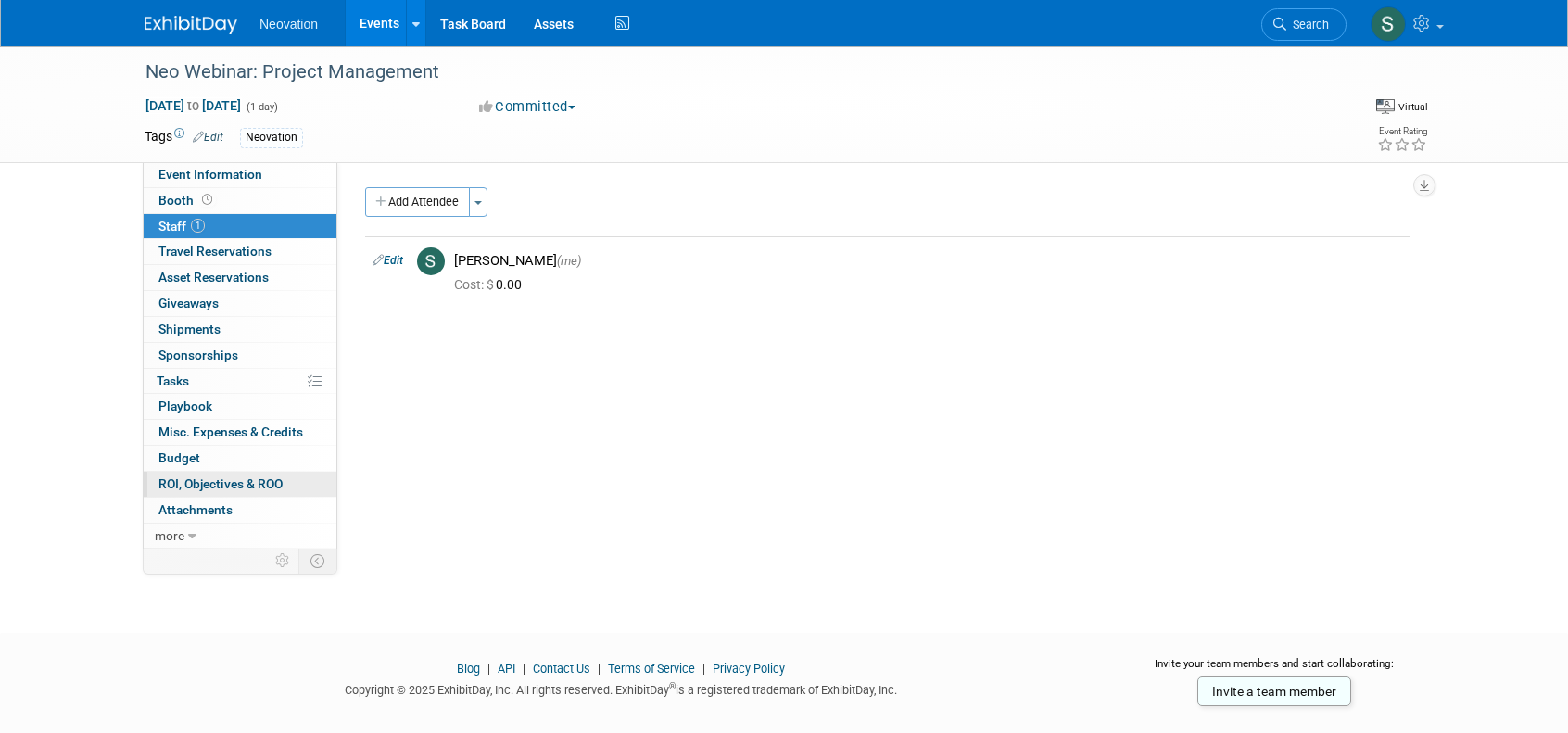
click at [233, 478] on span "ROI, Objectives & ROO 0" at bounding box center [220, 484] width 124 height 15
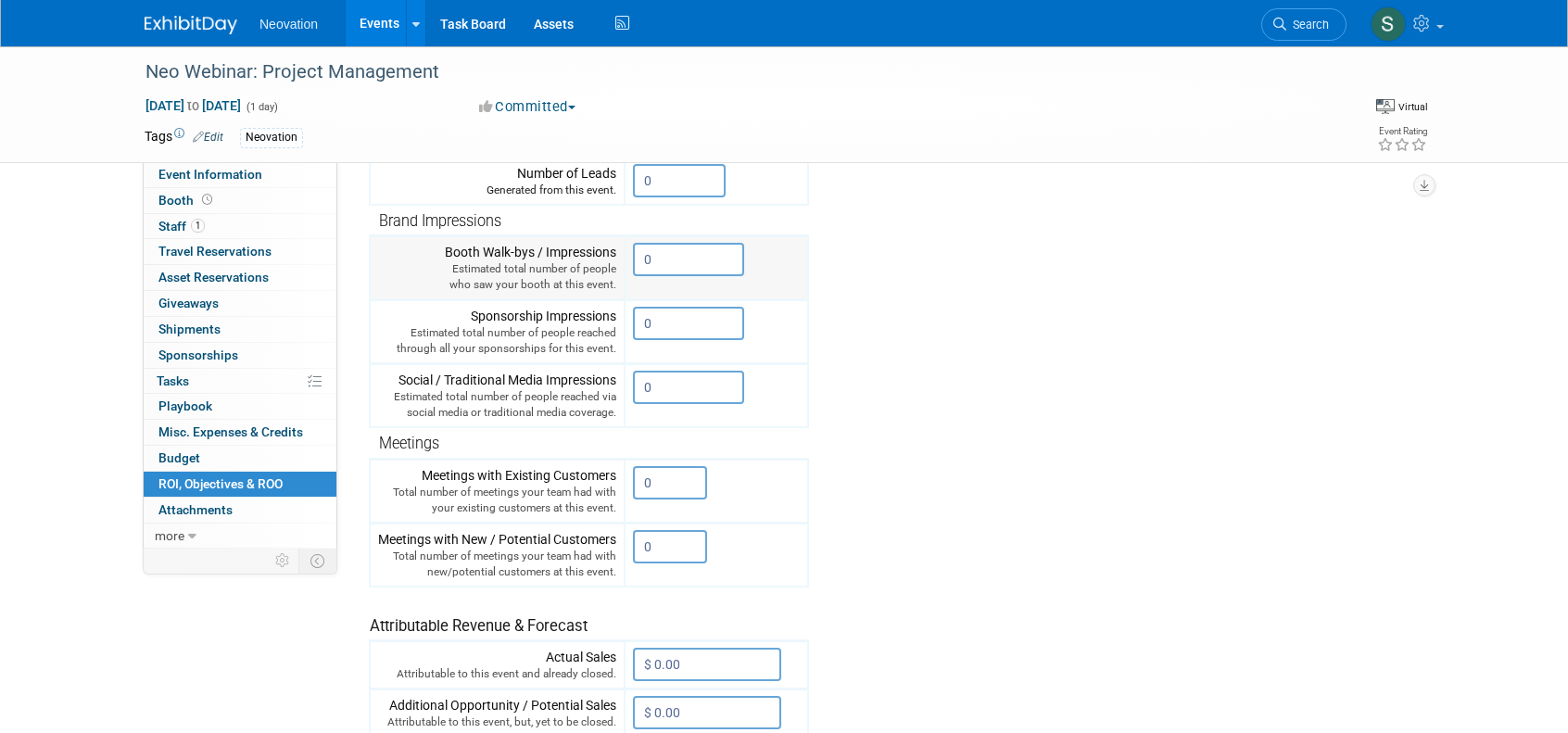
scroll to position [257, 0]
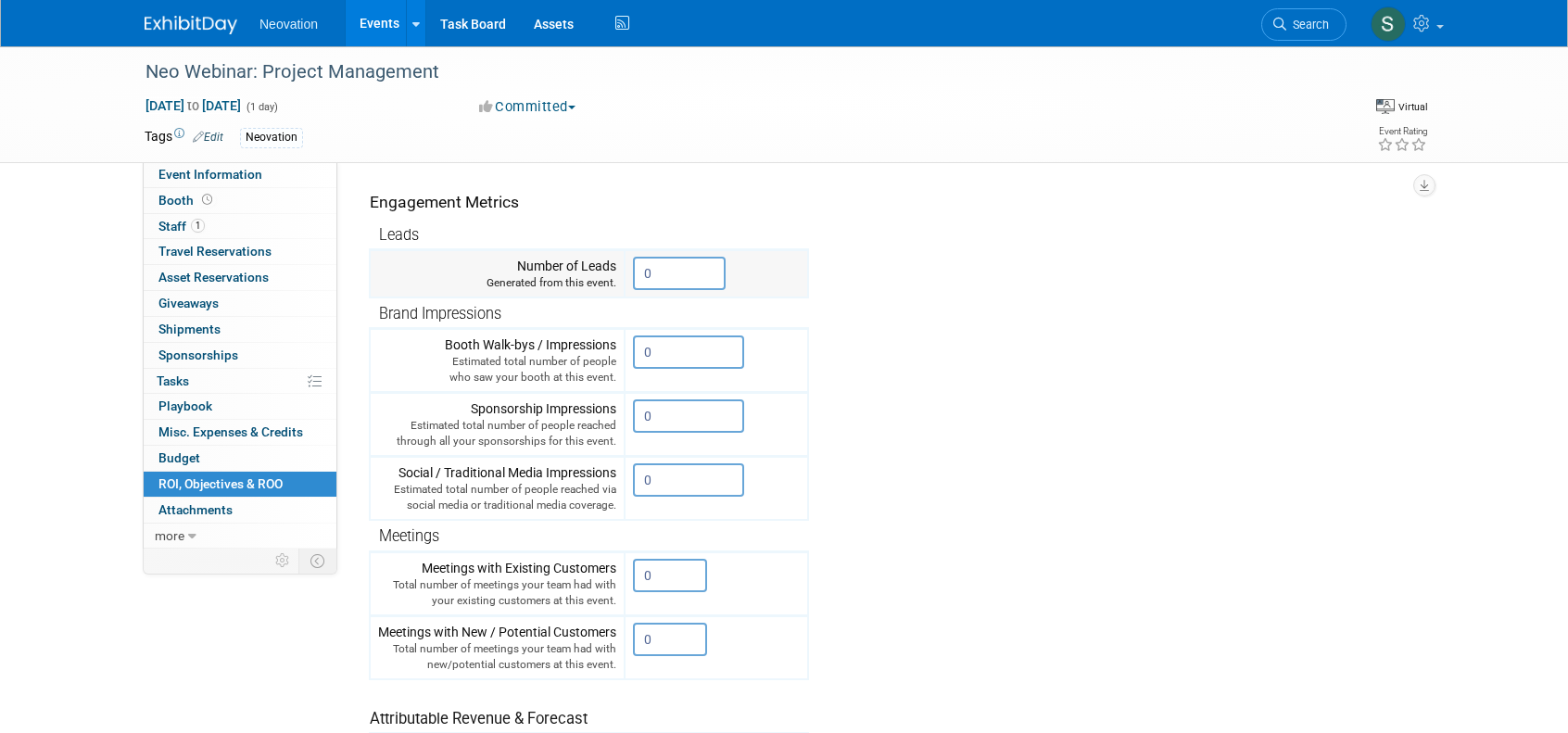
drag, startPoint x: 667, startPoint y: 269, endPoint x: 620, endPoint y: 274, distance: 47.3
click at [621, 274] on tr "Number of Leads Generated from this event. 0" at bounding box center [589, 274] width 439 height 49
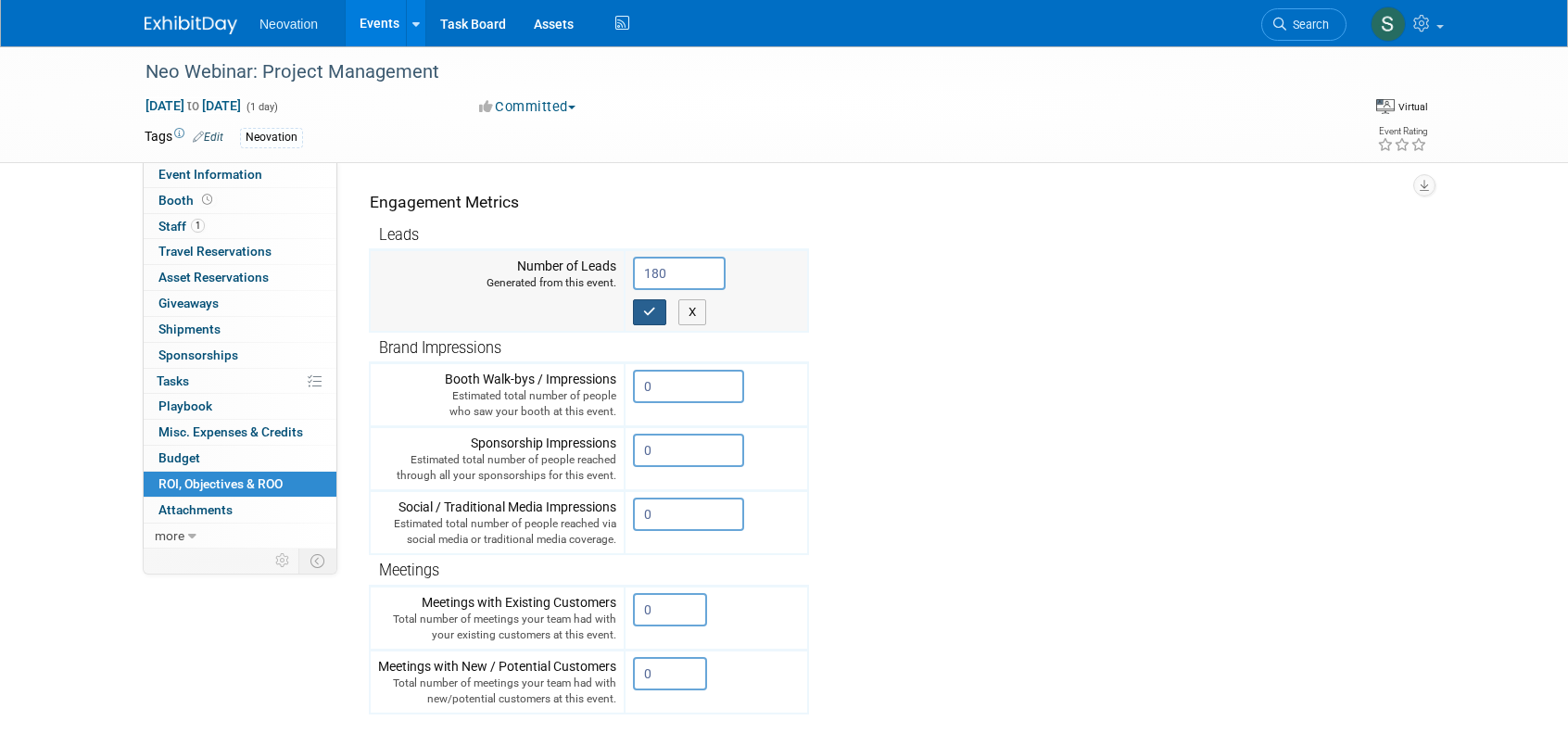
click at [654, 306] on icon "button" at bounding box center [650, 312] width 13 height 12
type input "0"
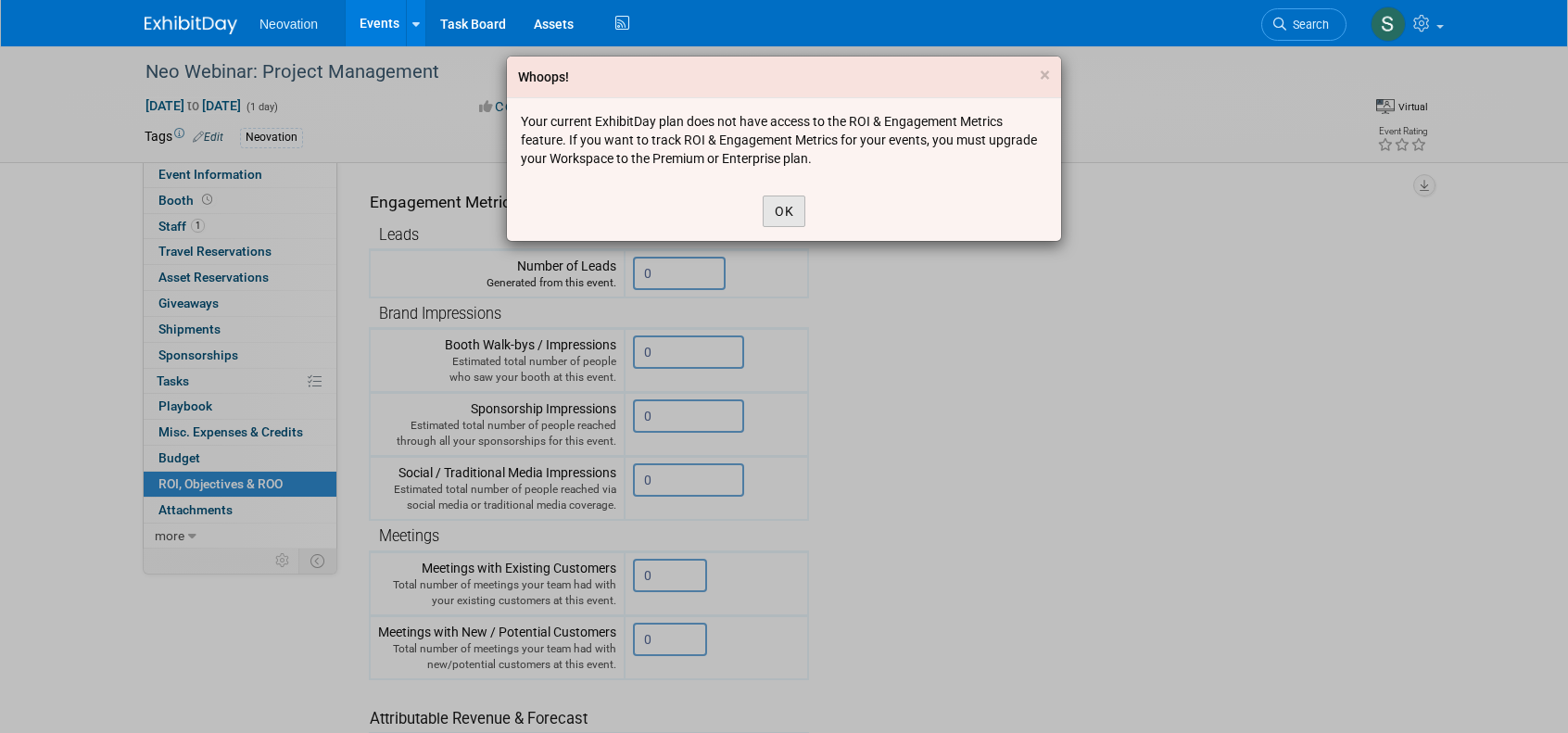
click at [781, 207] on button "OK" at bounding box center [784, 211] width 43 height 31
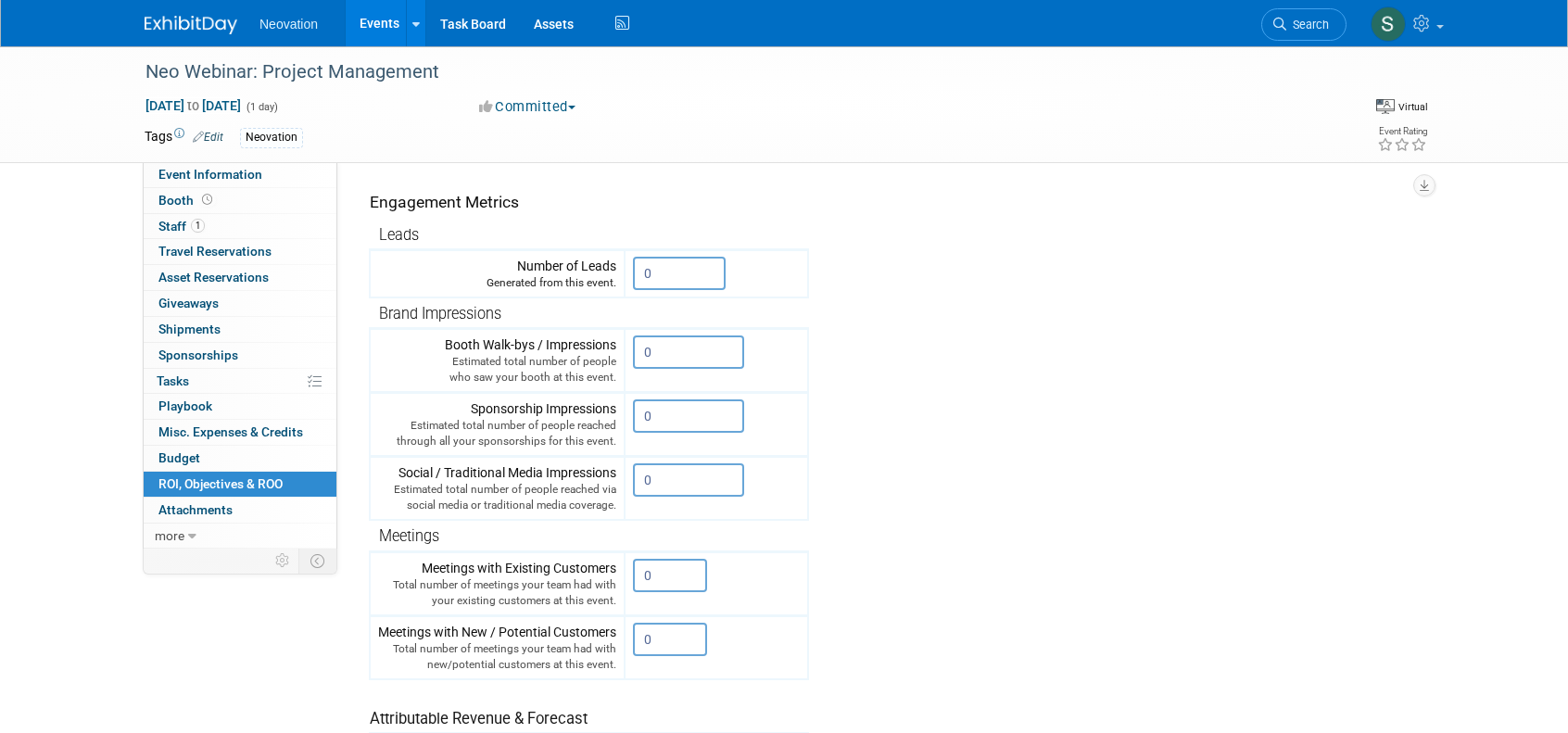
click at [998, 451] on tr "Engagement Metrics Leads Generated from this event. 0 X Brand Impressions 0" at bounding box center [889, 495] width 1041 height 670
click at [199, 502] on span "Attachments 0" at bounding box center [196, 510] width 74 height 15
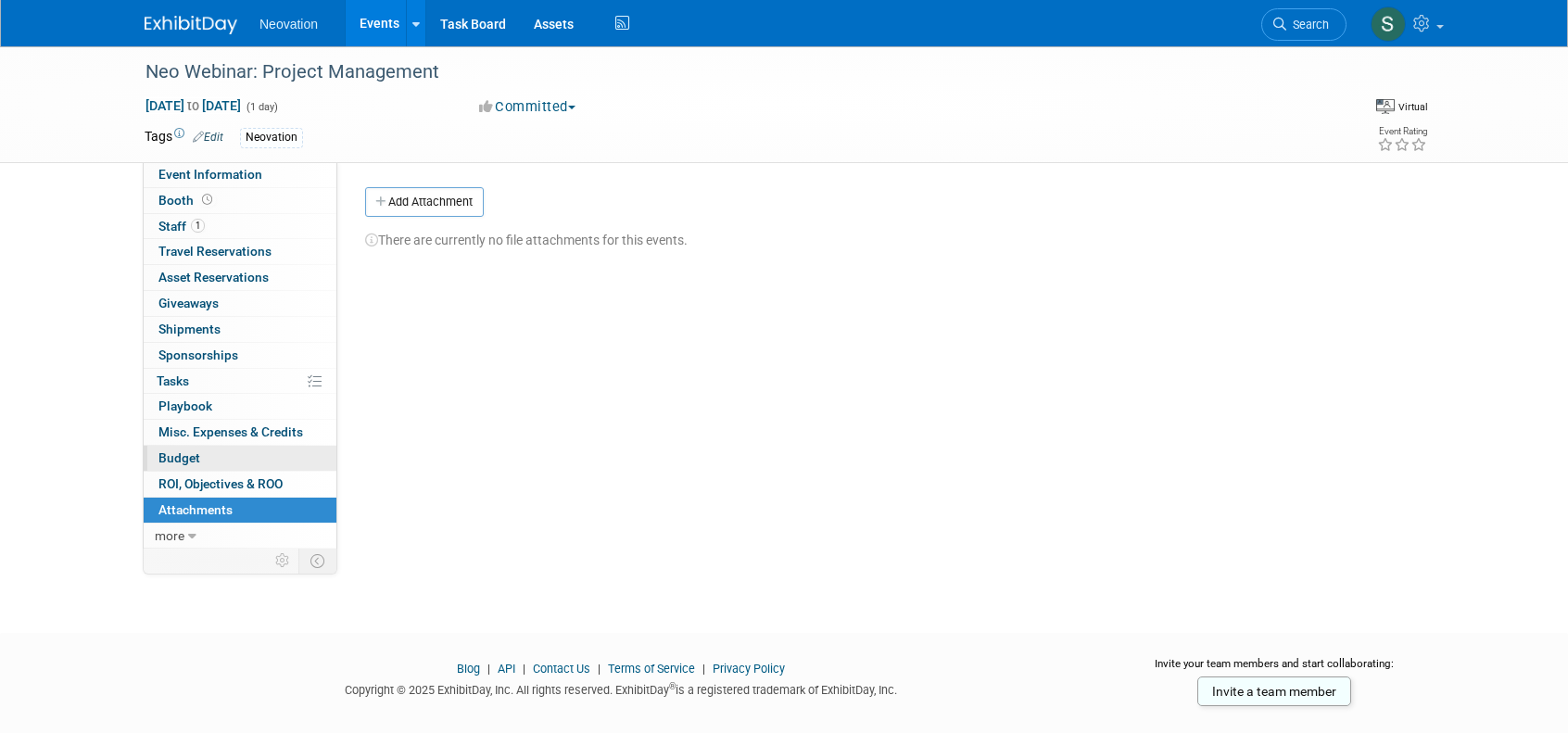
click at [169, 445] on link "Budget" at bounding box center [240, 458] width 193 height 25
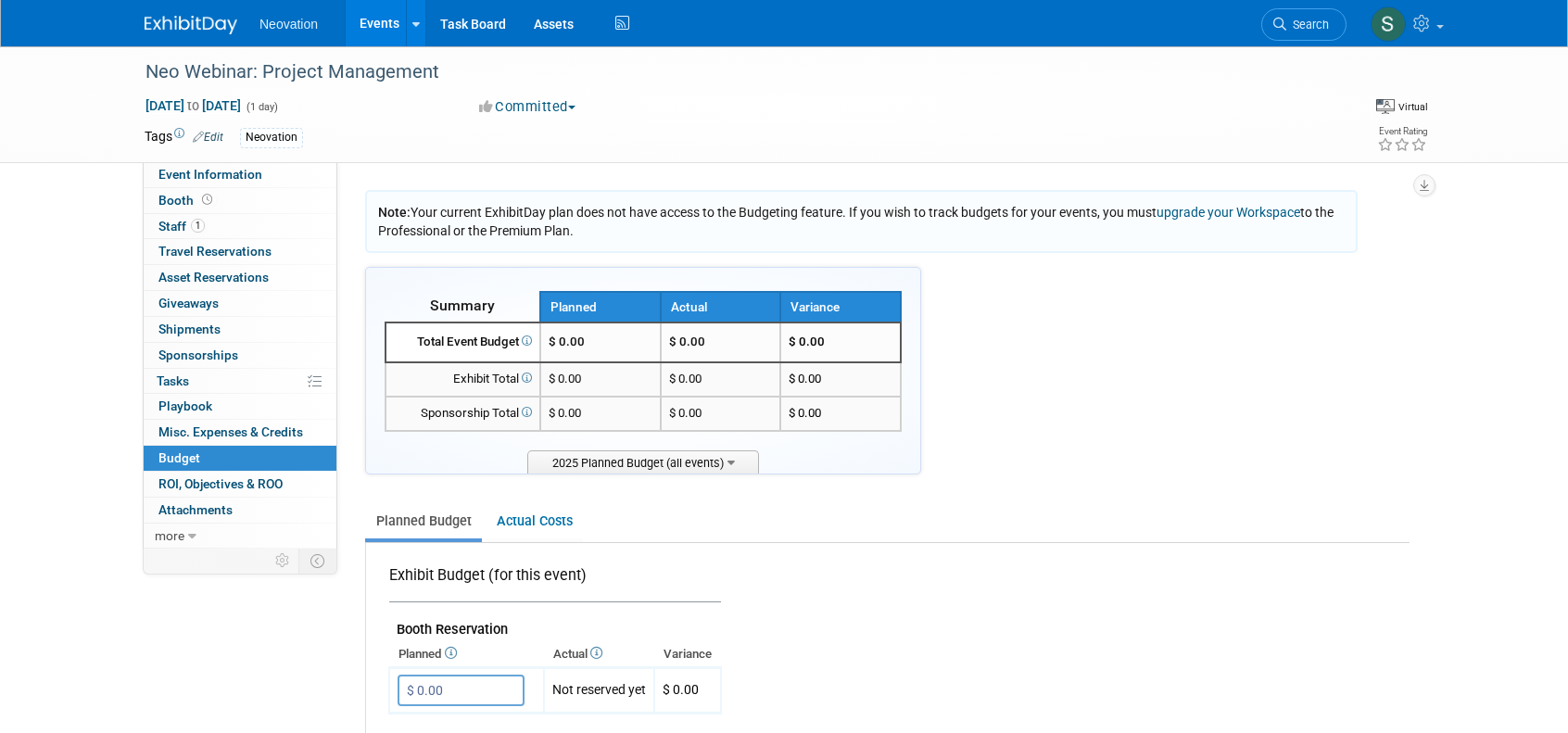
click at [1020, 129] on div "Neovation" at bounding box center [725, 137] width 970 height 20
click at [286, 24] on span "Neovation" at bounding box center [288, 24] width 58 height 15
click at [911, 38] on div "Neovation Events Add Event Bulk Upload Events Shareable Event Boards Recently V…" at bounding box center [784, 23] width 1279 height 47
click at [214, 478] on span "ROI, Objectives & ROO 0" at bounding box center [220, 484] width 124 height 15
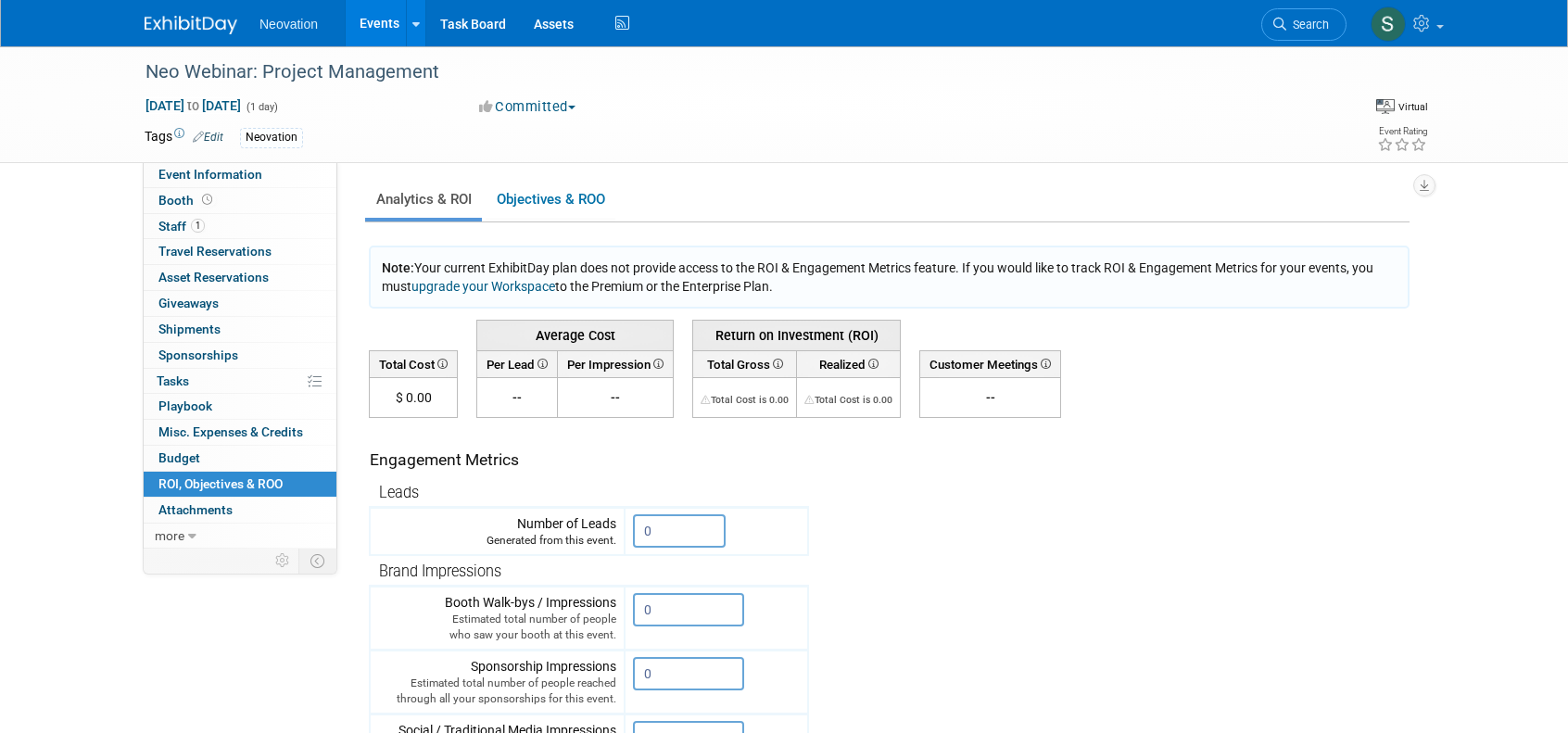
click at [1106, 101] on div "Sep 24, 2025 to Sep 24, 2025 (1 day) Sep 24, 2025 to Sep 24, 2025 Committed Com…" at bounding box center [786, 110] width 1311 height 28
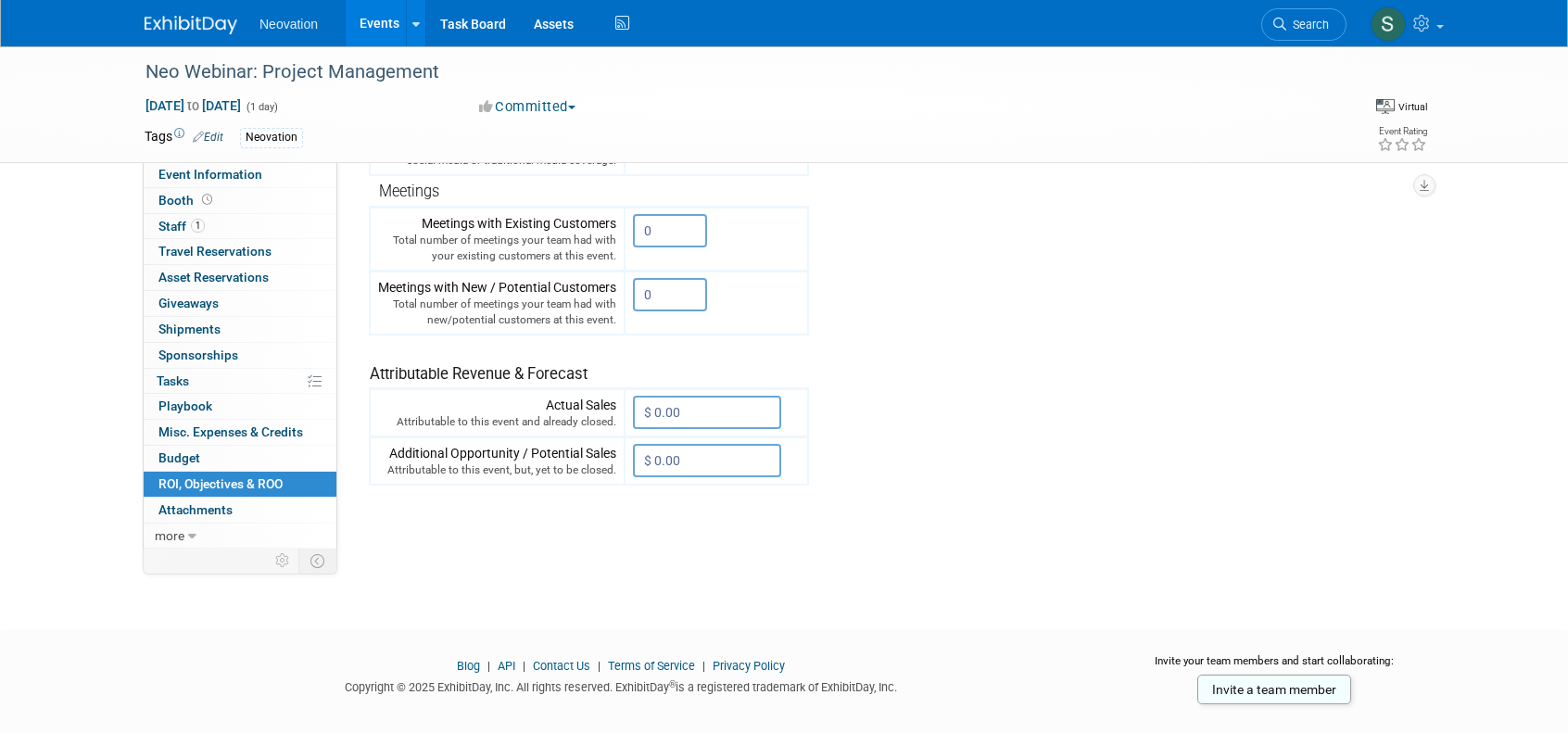
scroll to position [628, 0]
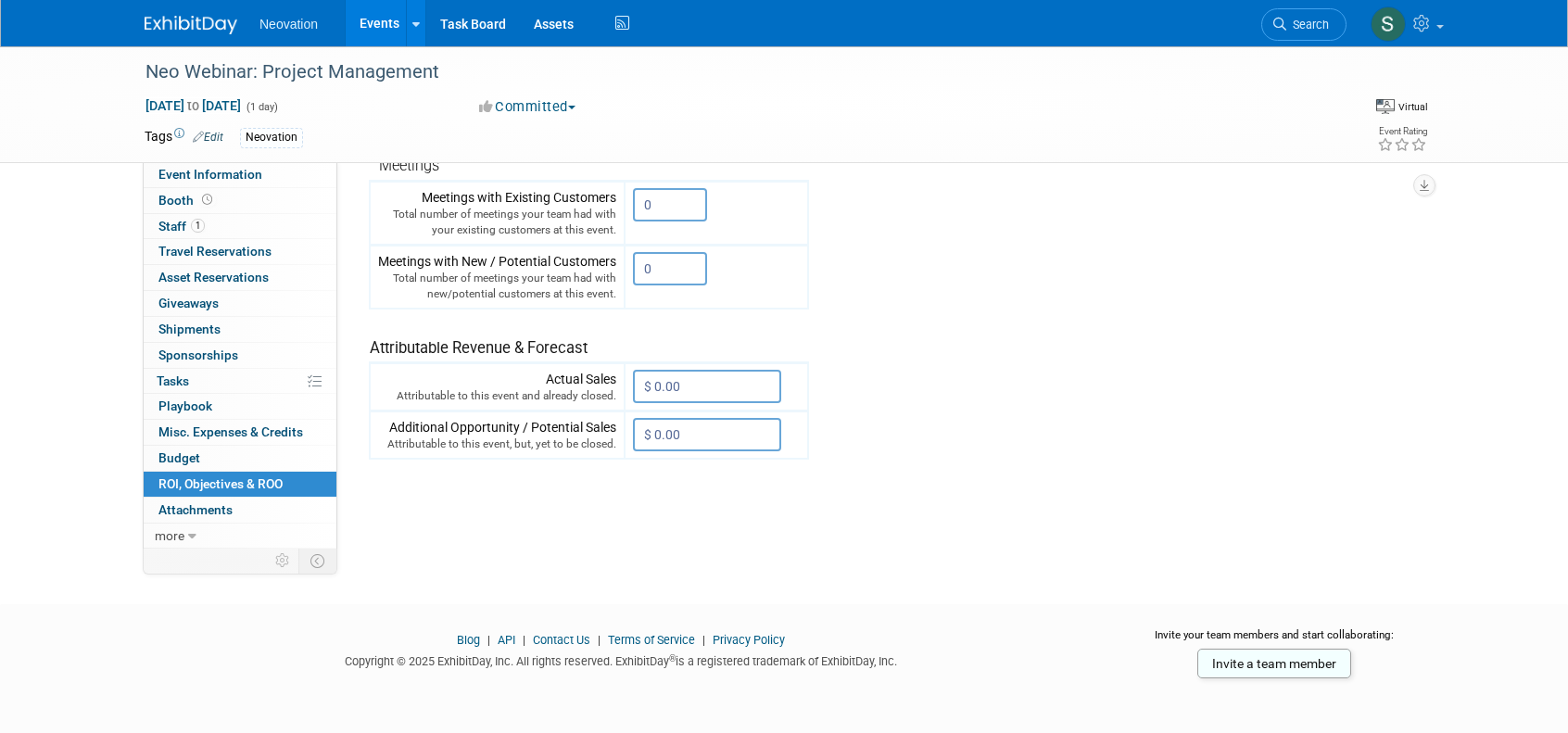
click at [214, 684] on footer "Blog | API | Contact Us | Terms of Service | Privacy Policy Copyright © 2025 Ex…" at bounding box center [784, 669] width 1568 height 130
click at [176, 533] on span "more" at bounding box center [169, 536] width 30 height 15
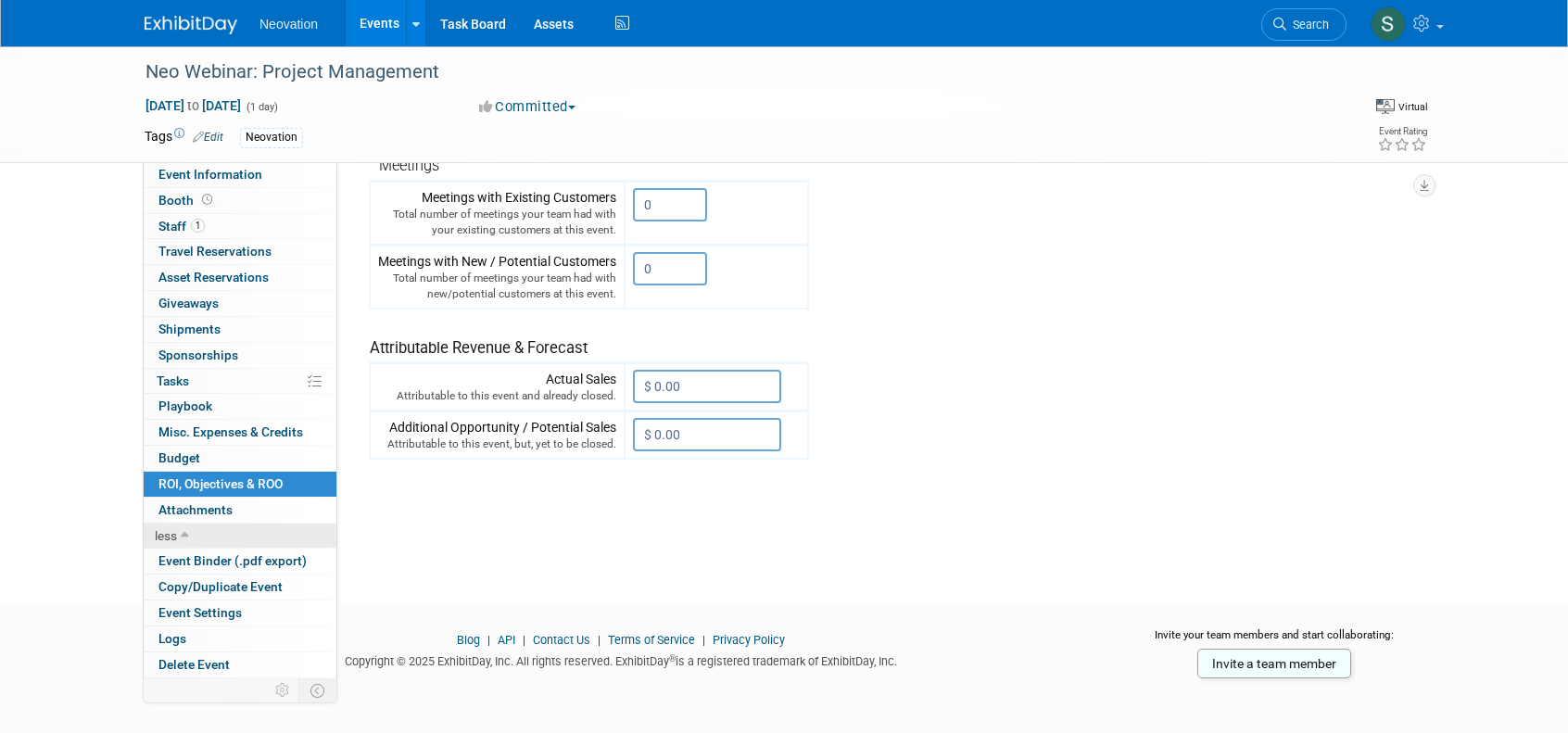
click at [174, 528] on span "less" at bounding box center [165, 536] width 22 height 15
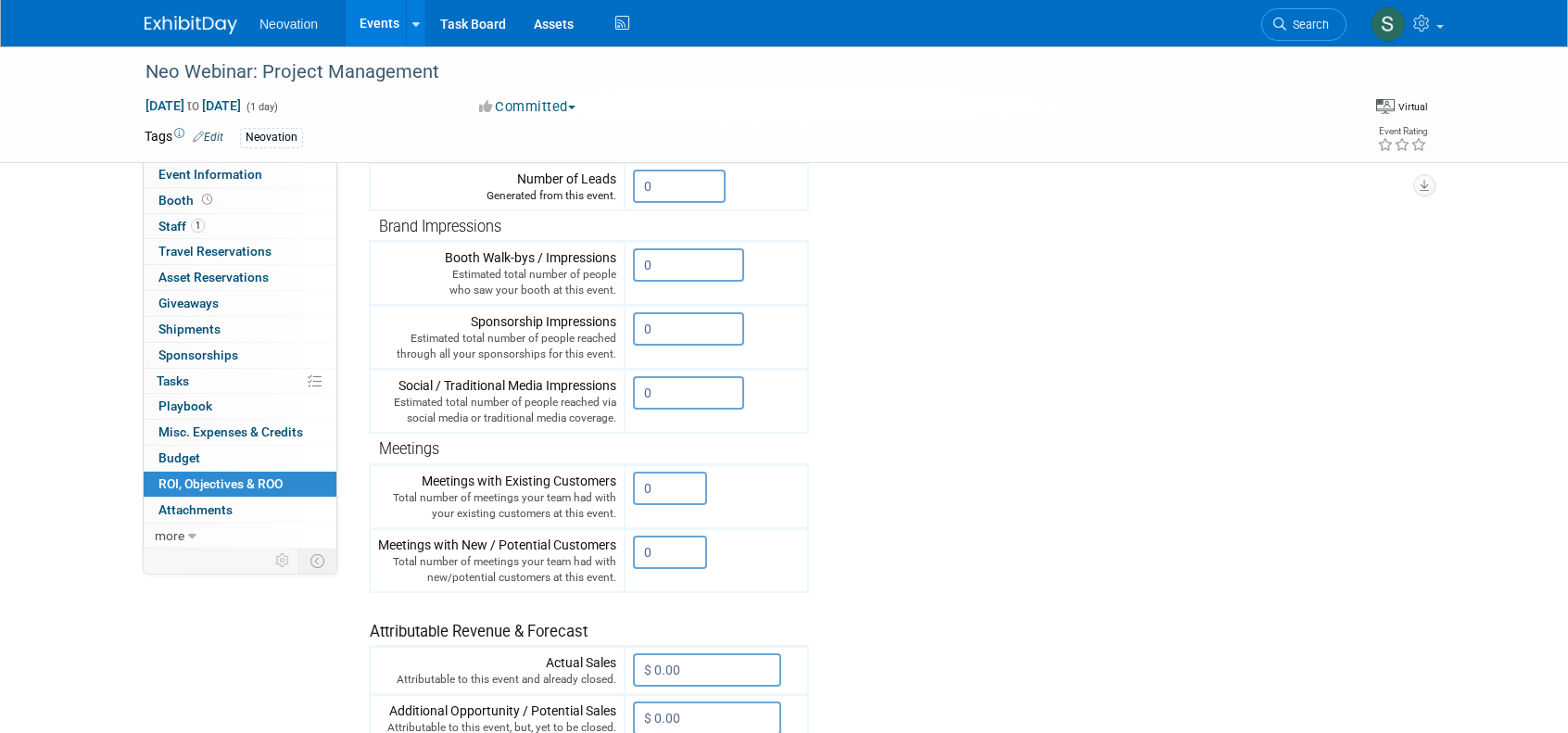
scroll to position [72, 0]
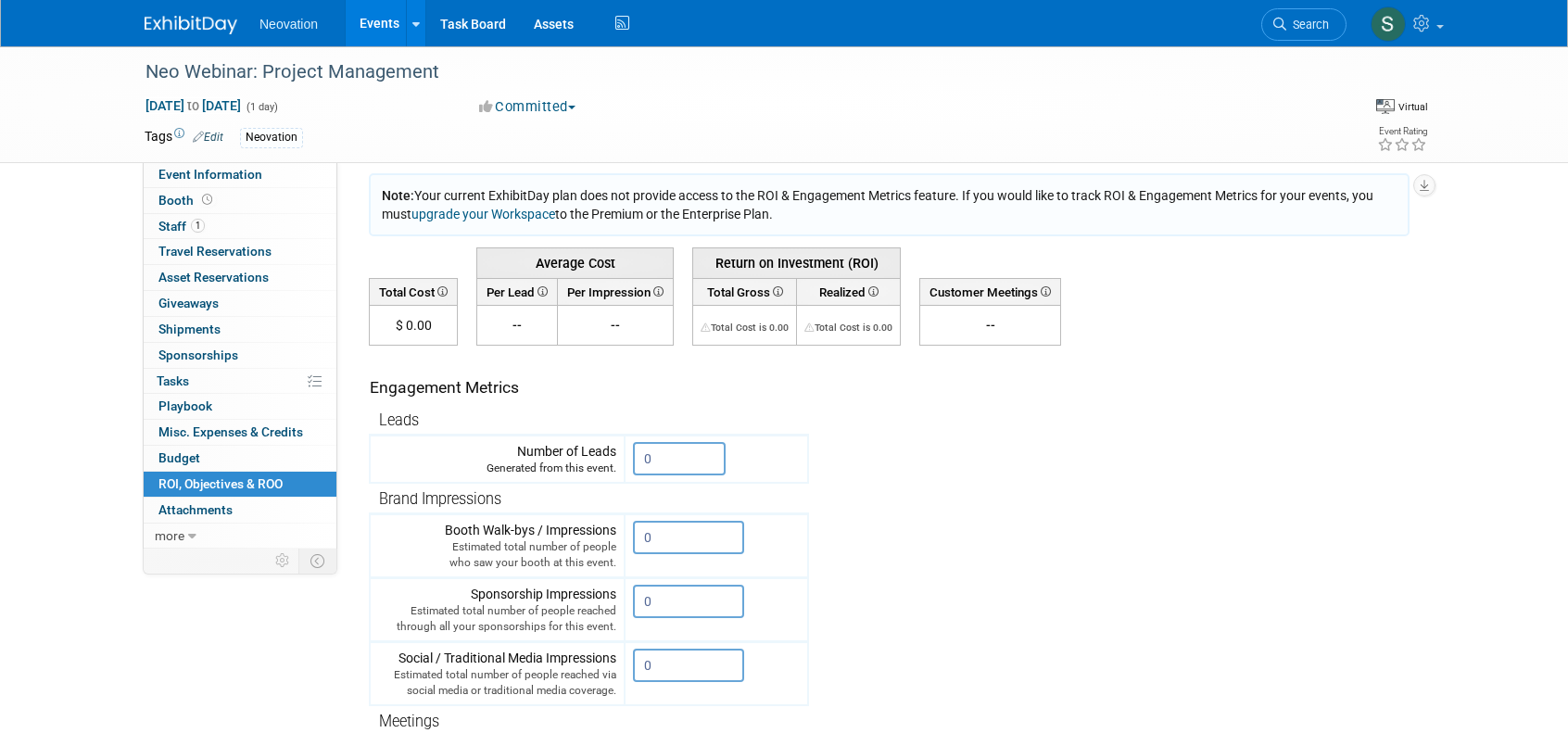
click at [199, 17] on img at bounding box center [191, 25] width 93 height 18
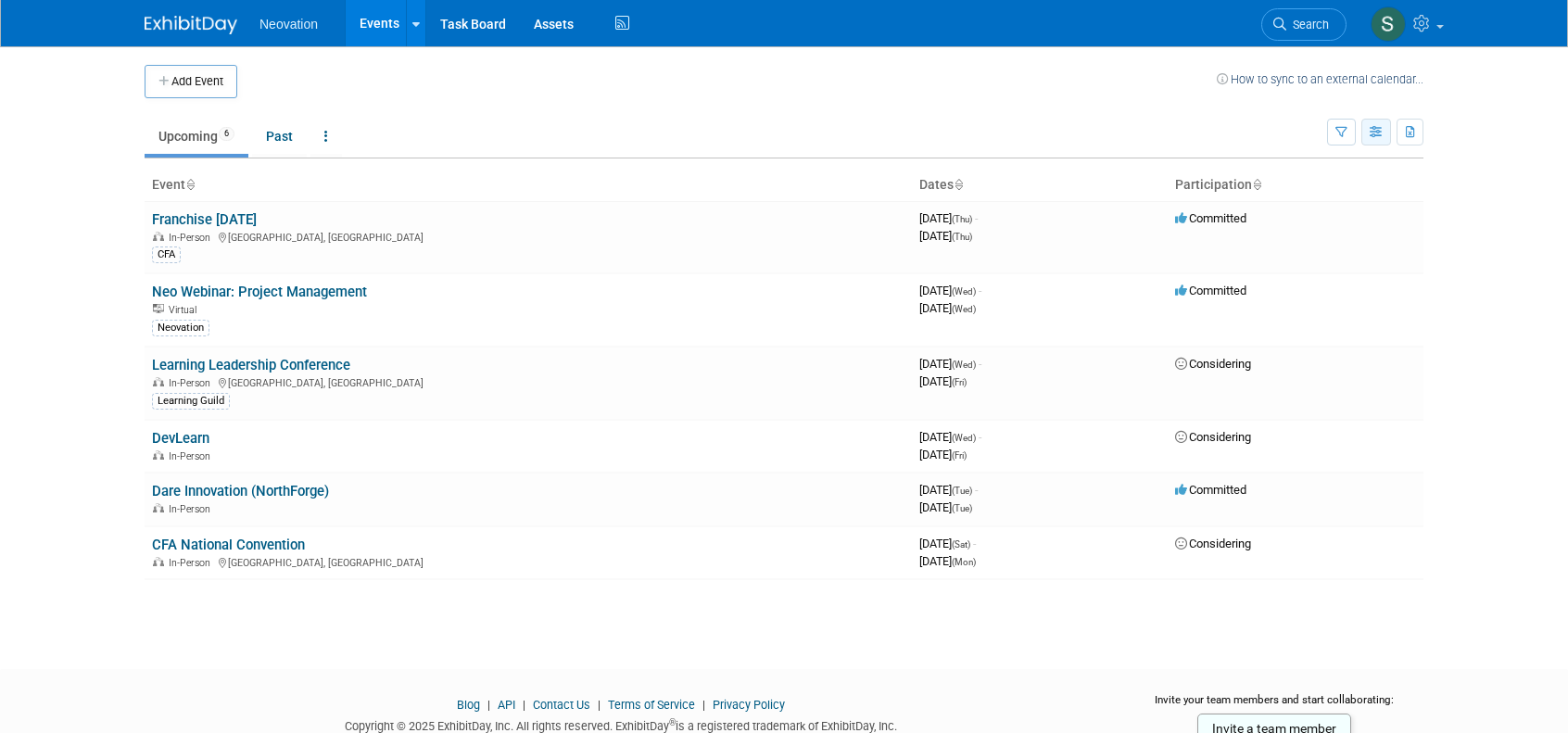
click at [1373, 132] on icon "button" at bounding box center [1376, 132] width 14 height 12
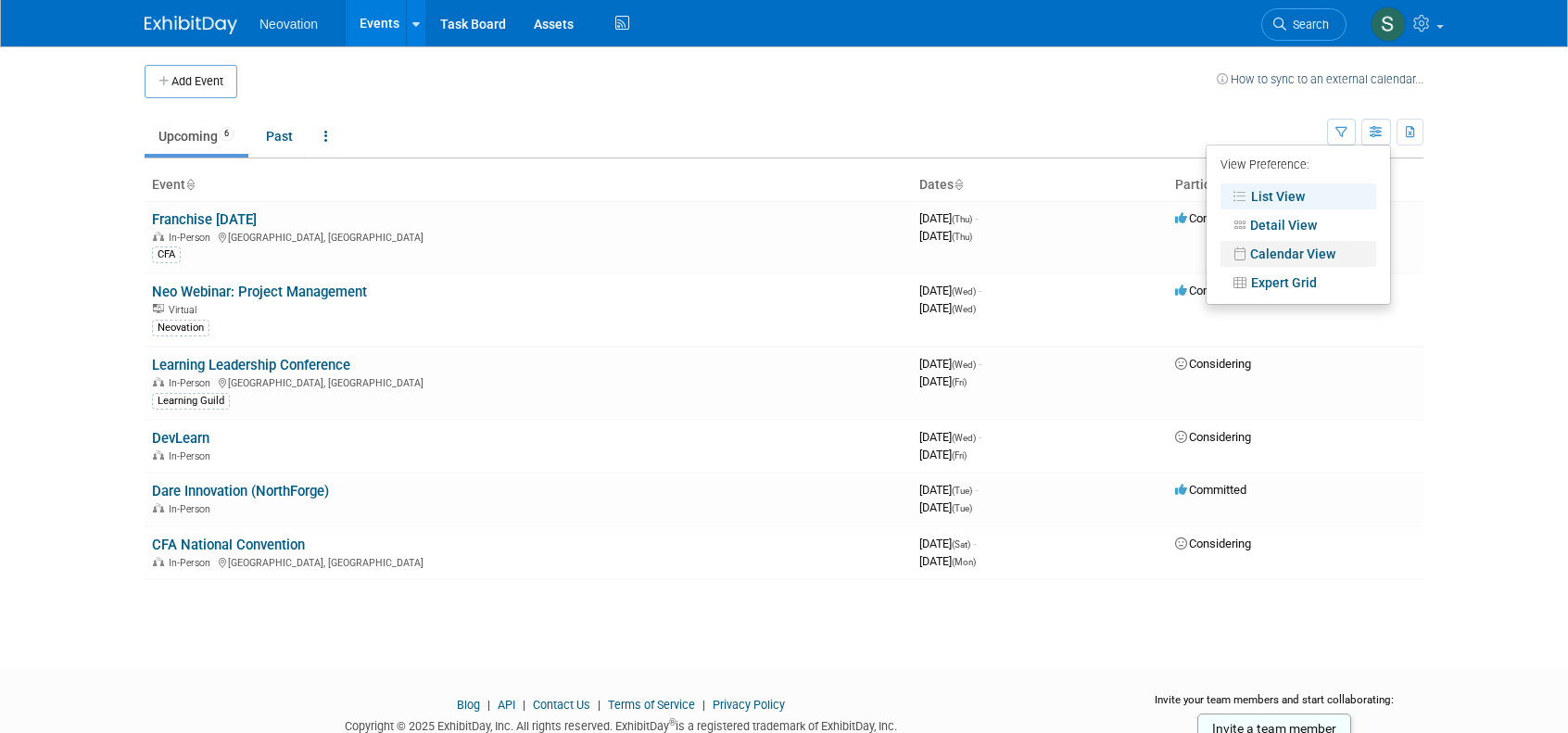
click at [1310, 246] on link "Calendar View" at bounding box center [1298, 254] width 155 height 26
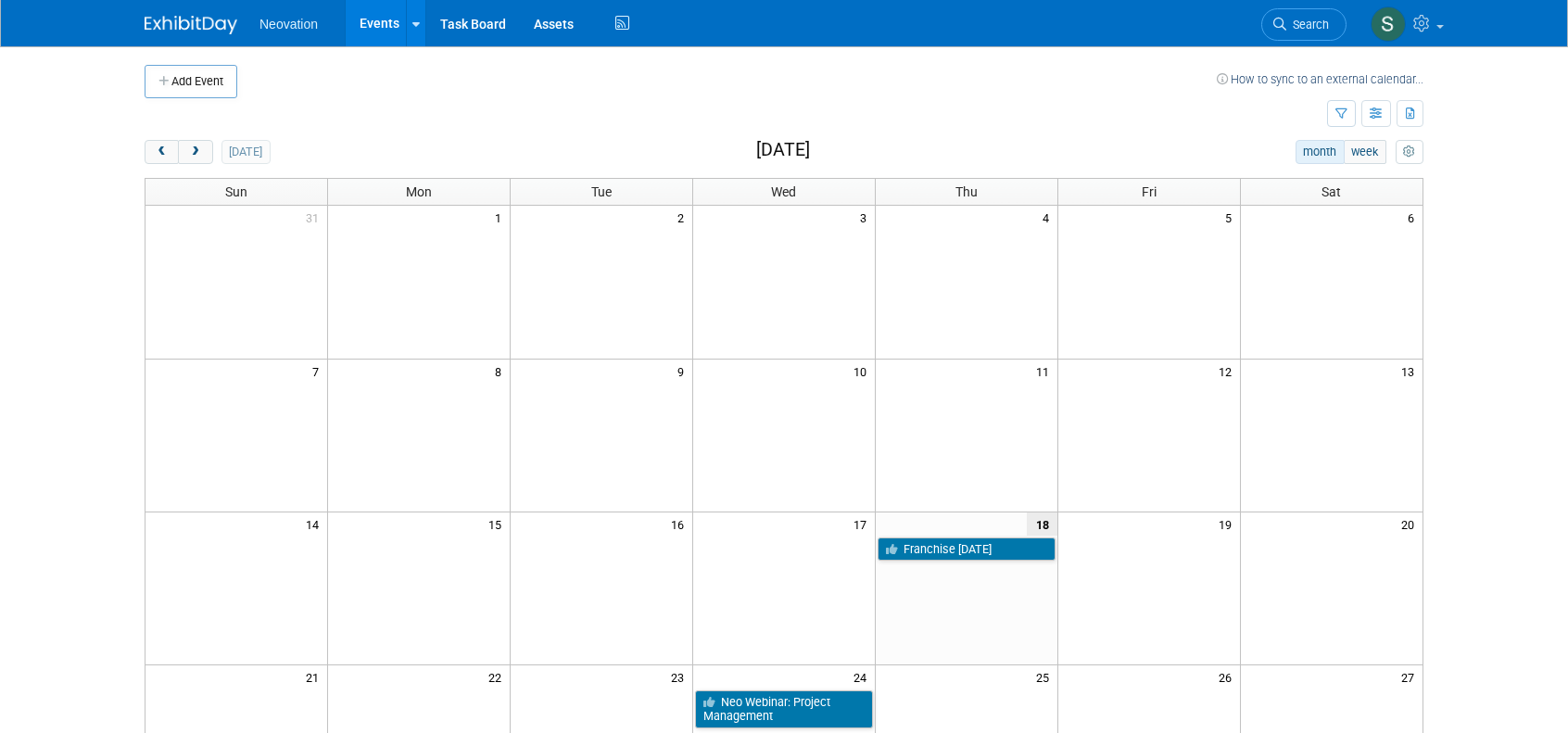
click at [378, 27] on link "Events" at bounding box center [379, 23] width 68 height 47
click at [1371, 113] on icon "button" at bounding box center [1376, 114] width 14 height 12
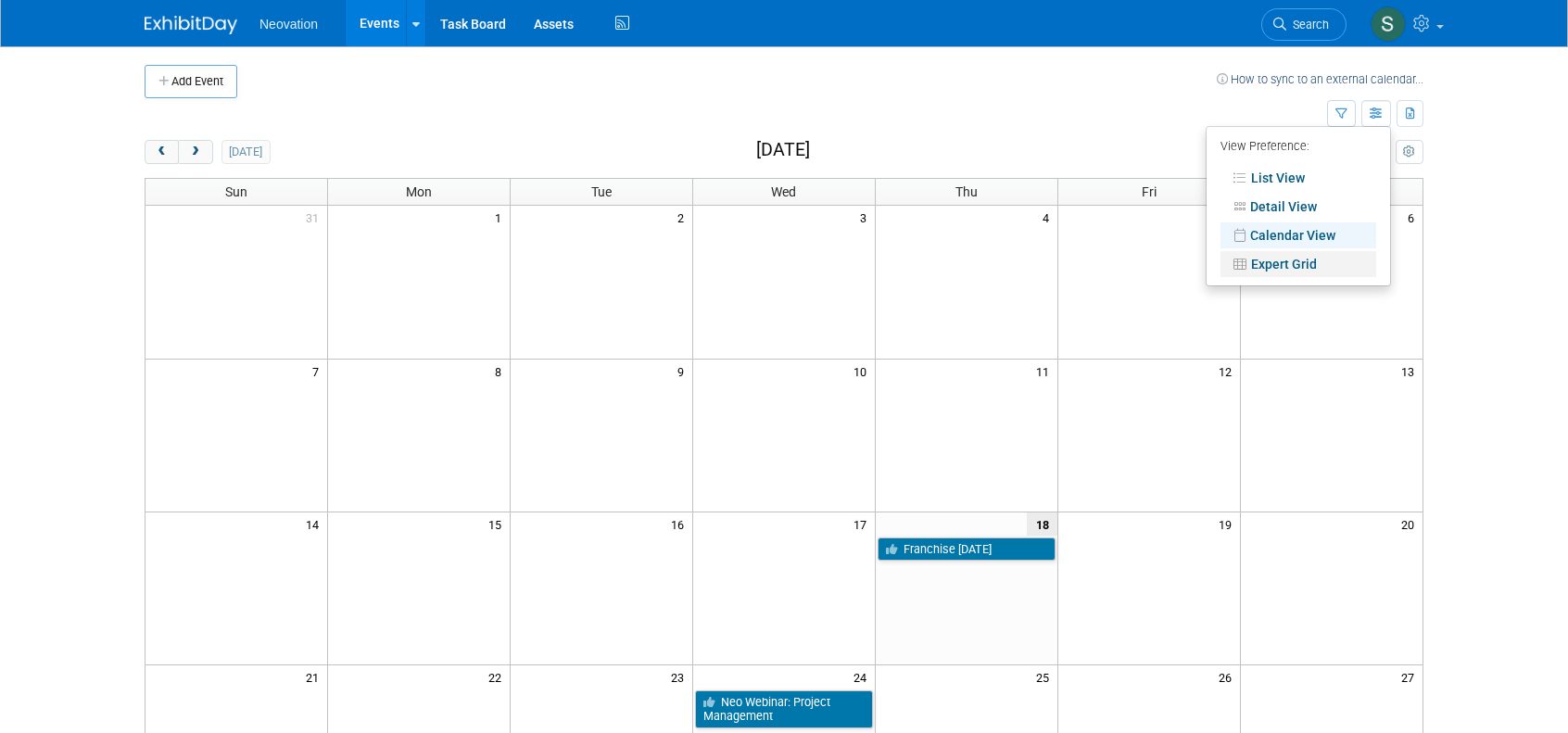
click at [1289, 256] on link "Expert Grid" at bounding box center [1298, 263] width 155 height 26
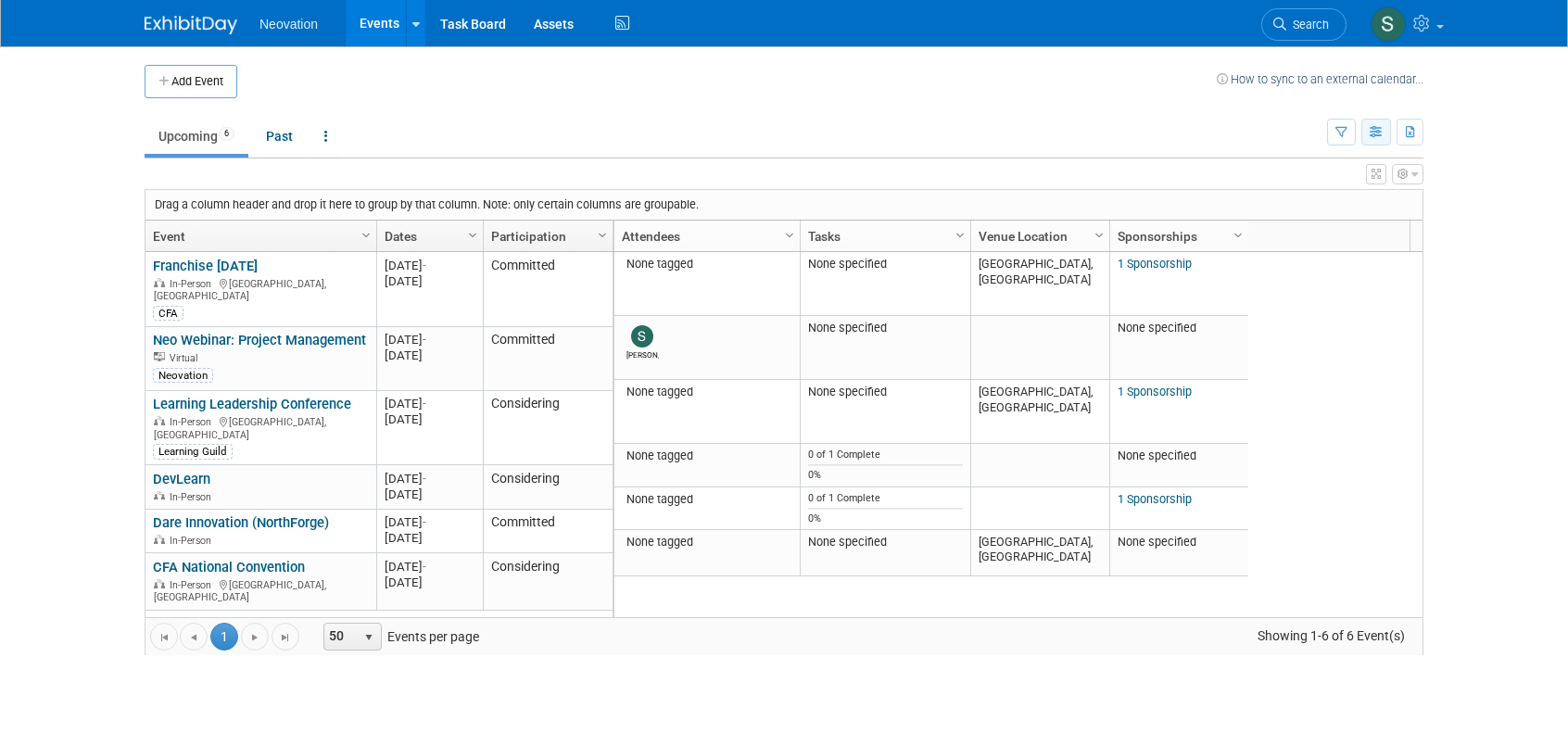
click at [1374, 131] on icon "button" at bounding box center [1376, 132] width 14 height 12
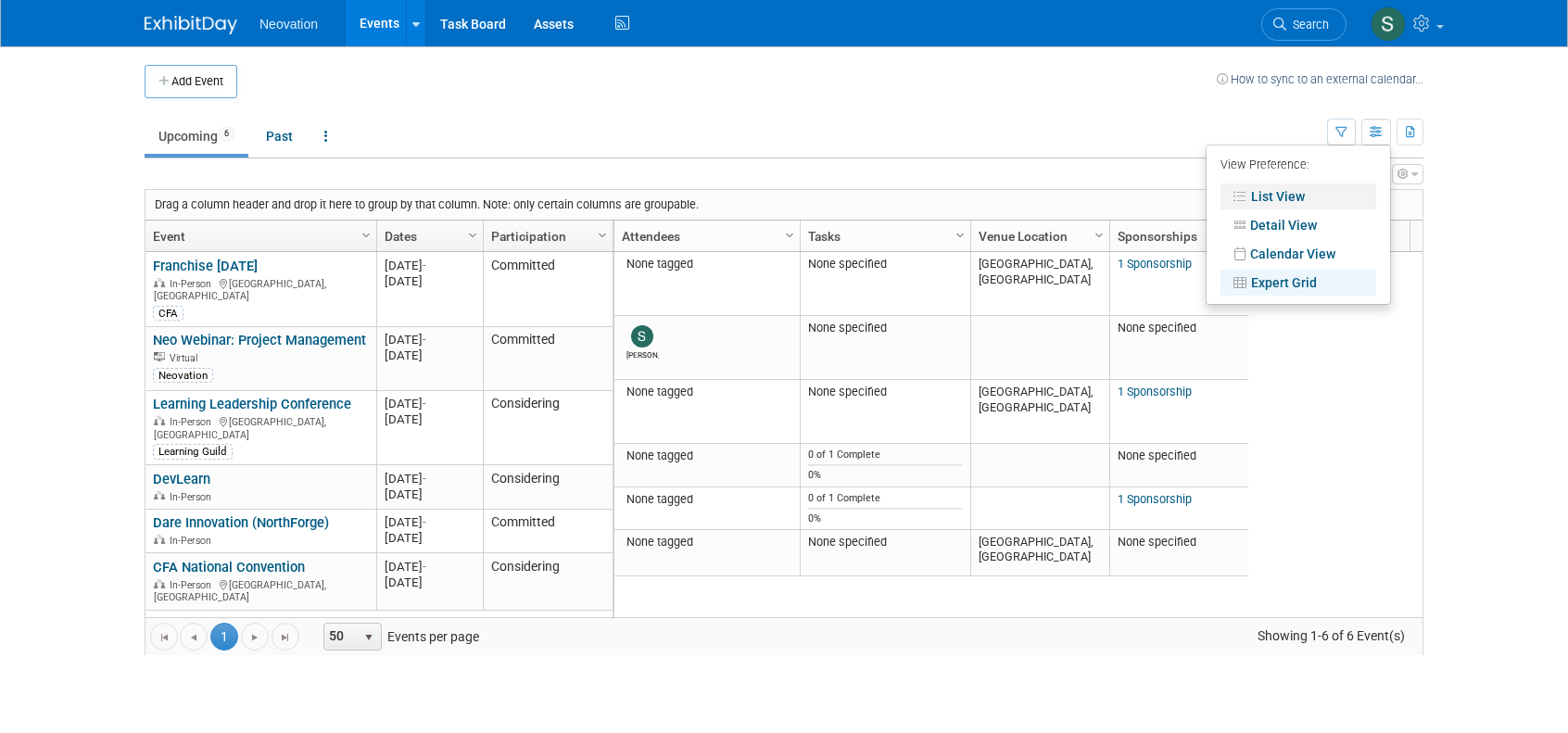
click at [1290, 191] on link "List View" at bounding box center [1298, 195] width 155 height 26
